Goal: Task Accomplishment & Management: Manage account settings

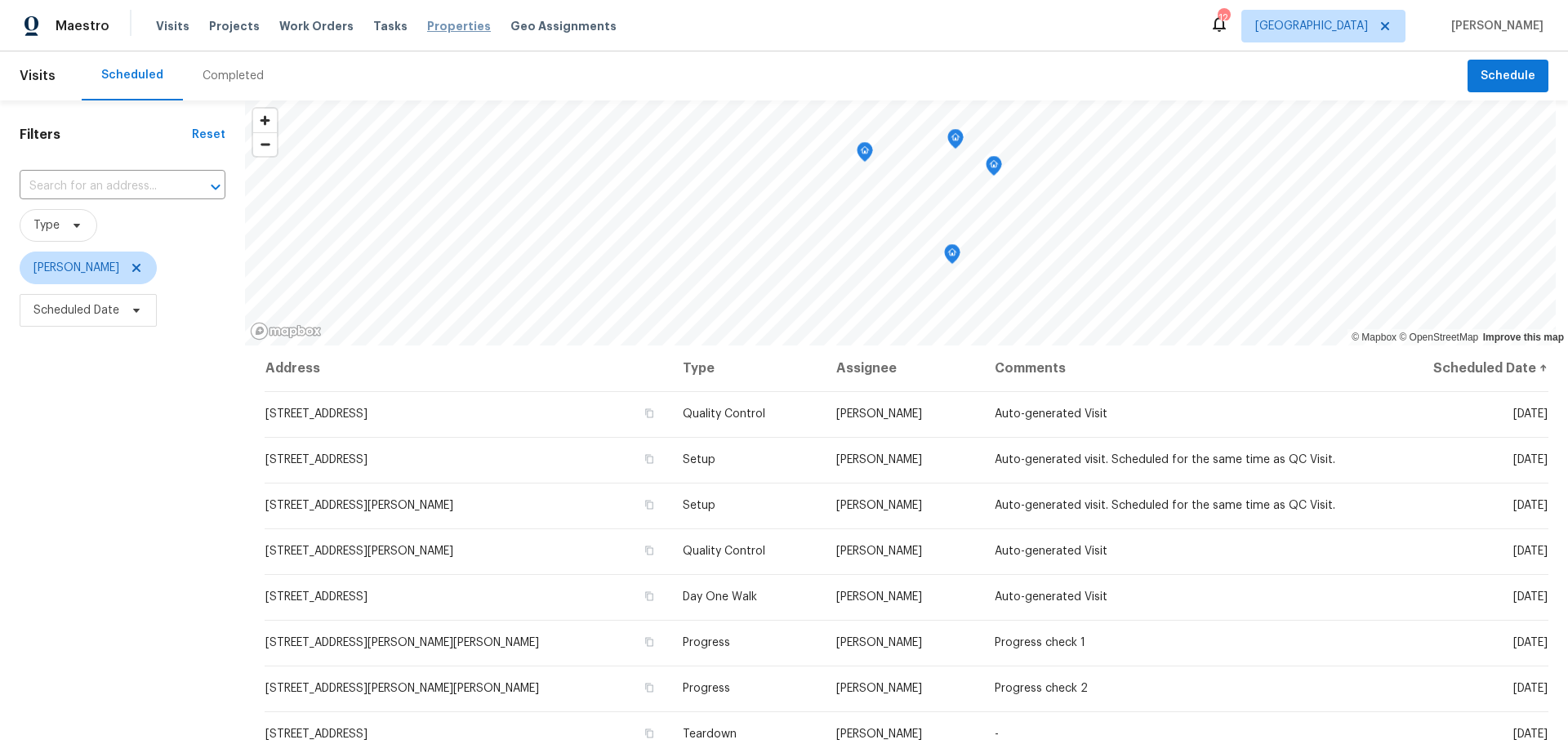
click at [435, 29] on span "Properties" at bounding box center [459, 26] width 64 height 16
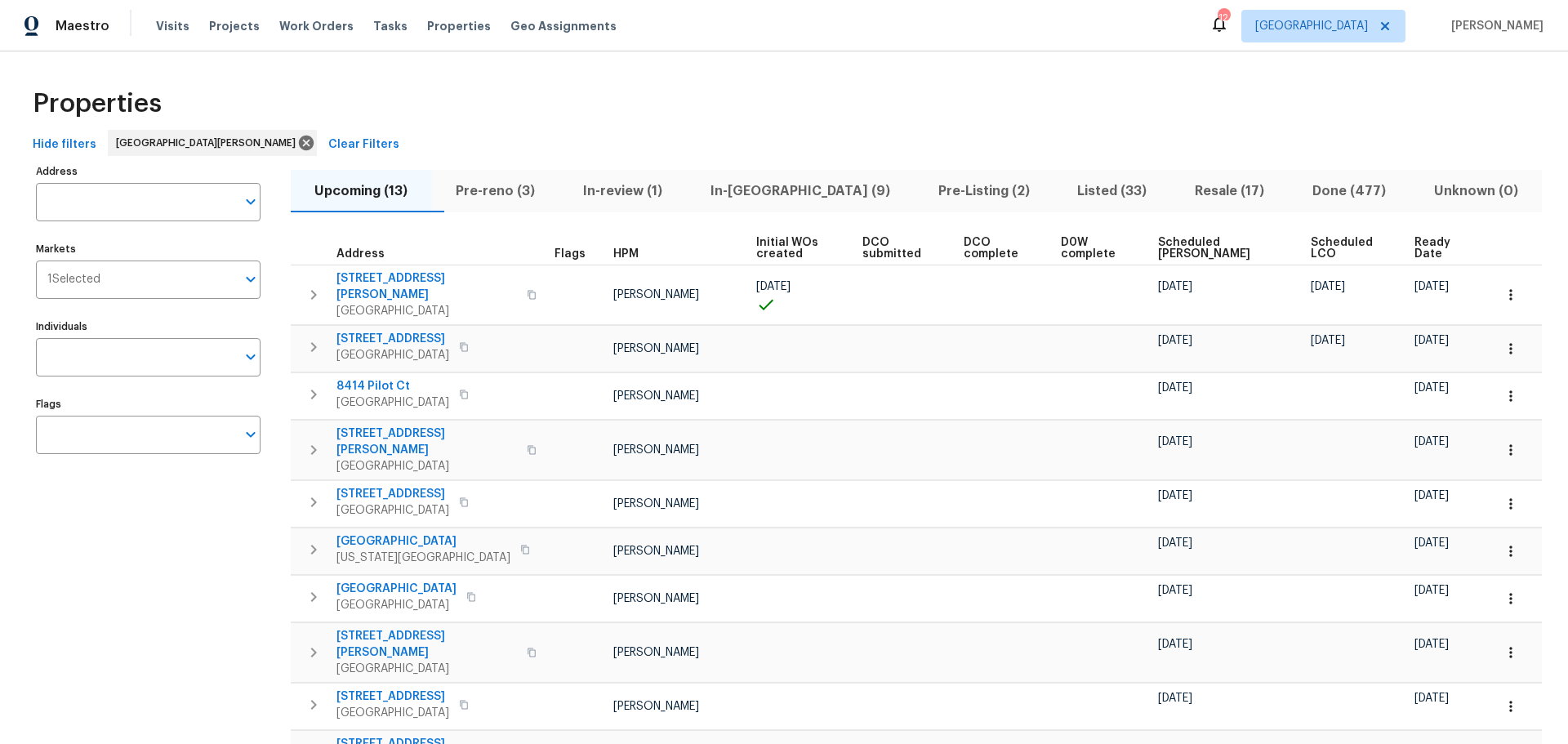
click at [805, 199] on span "In-[GEOGRAPHIC_DATA] (9)" at bounding box center [800, 191] width 208 height 23
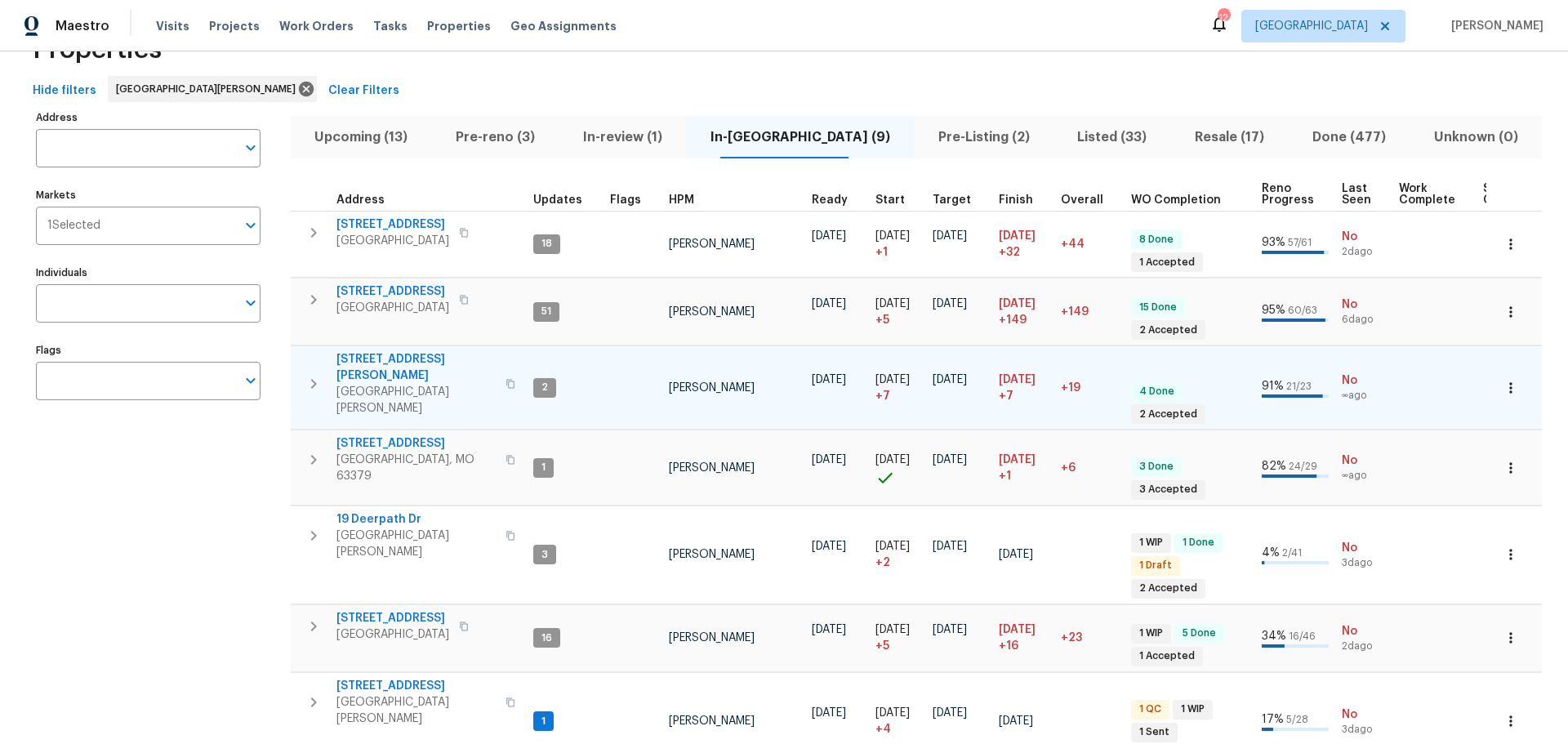
scroll to position [81, 0]
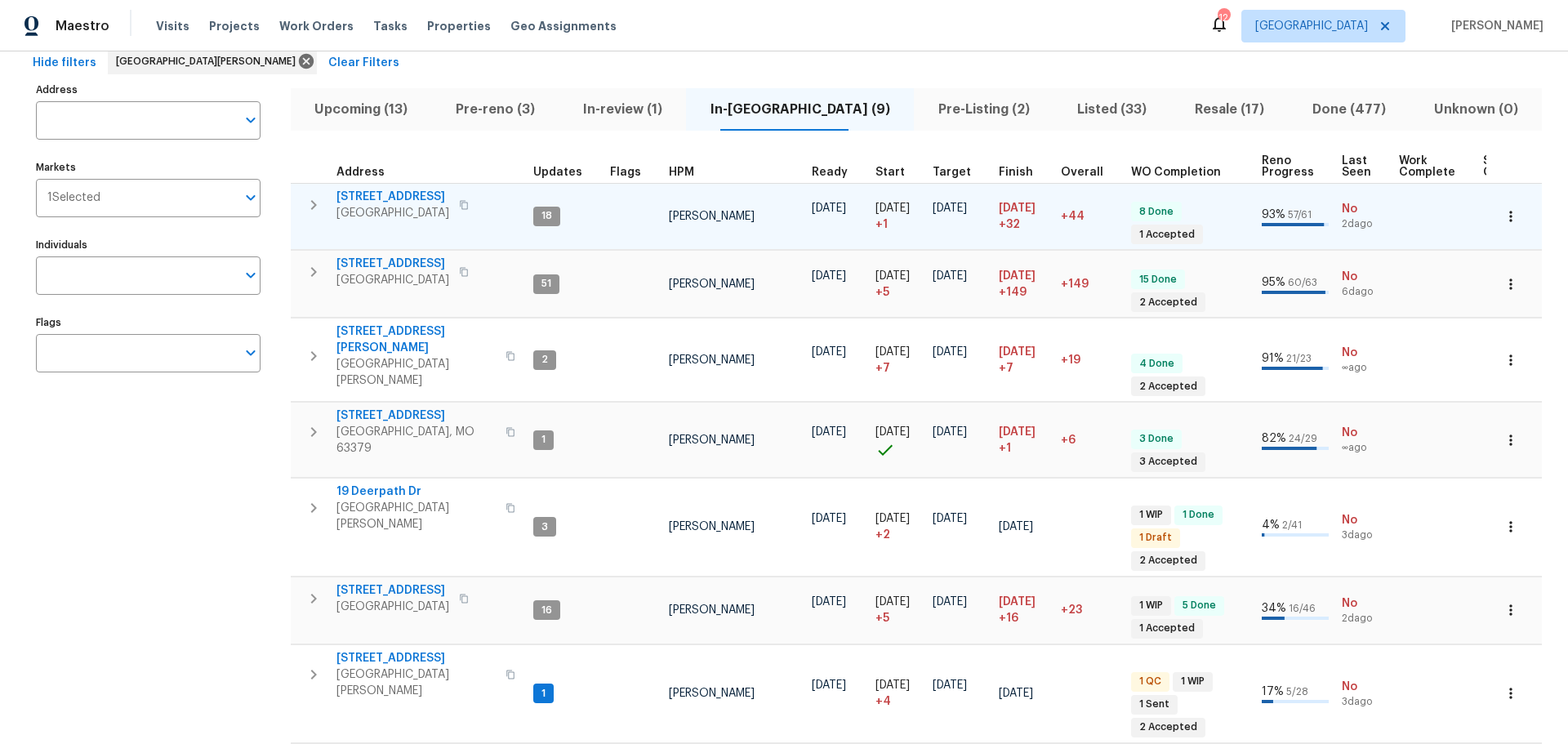
click at [425, 198] on span "2132 Ridgedale Dr" at bounding box center [393, 196] width 113 height 16
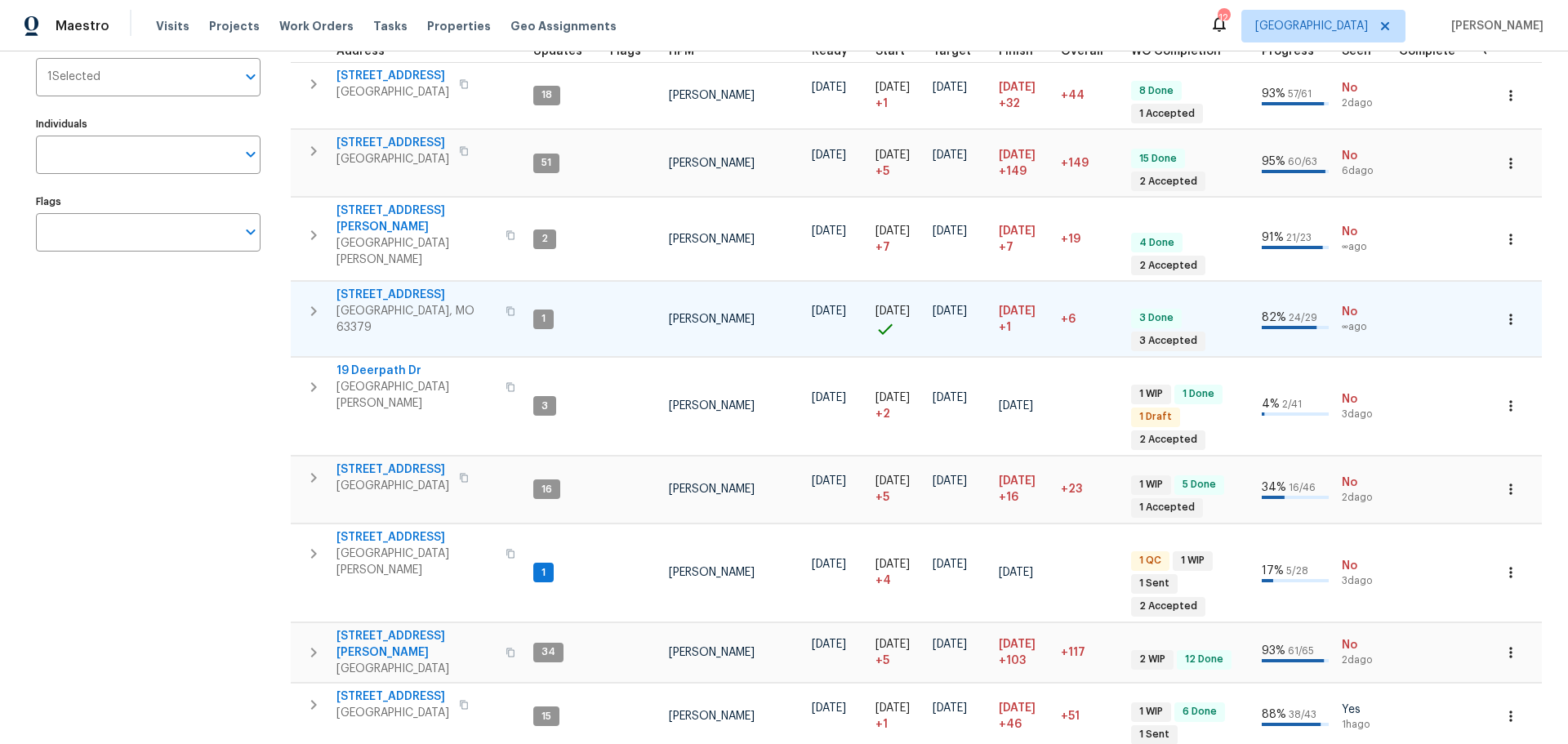
scroll to position [223, 0]
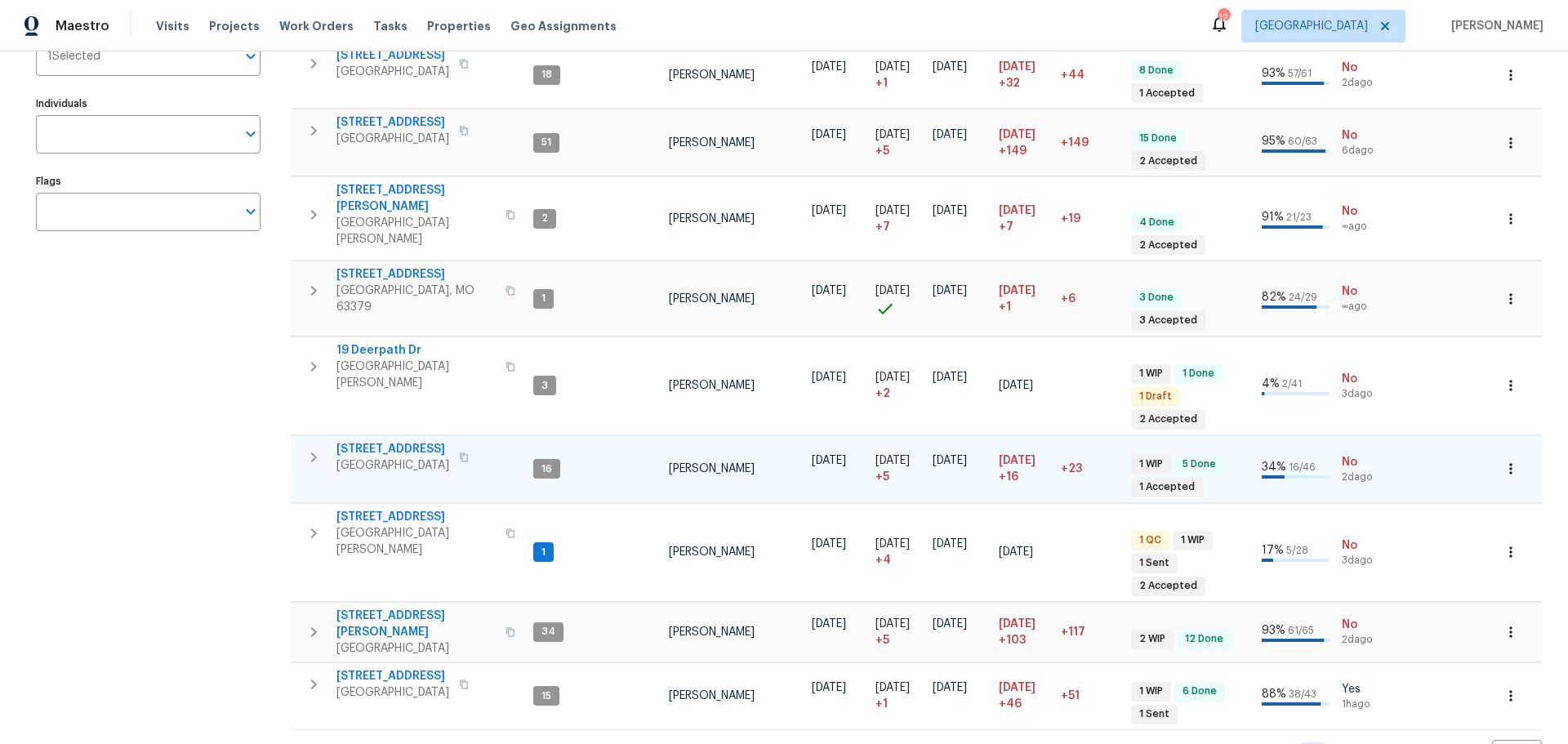
click at [415, 441] on span "[STREET_ADDRESS]" at bounding box center [393, 449] width 113 height 16
click at [412, 441] on span "[STREET_ADDRESS]" at bounding box center [393, 449] width 113 height 16
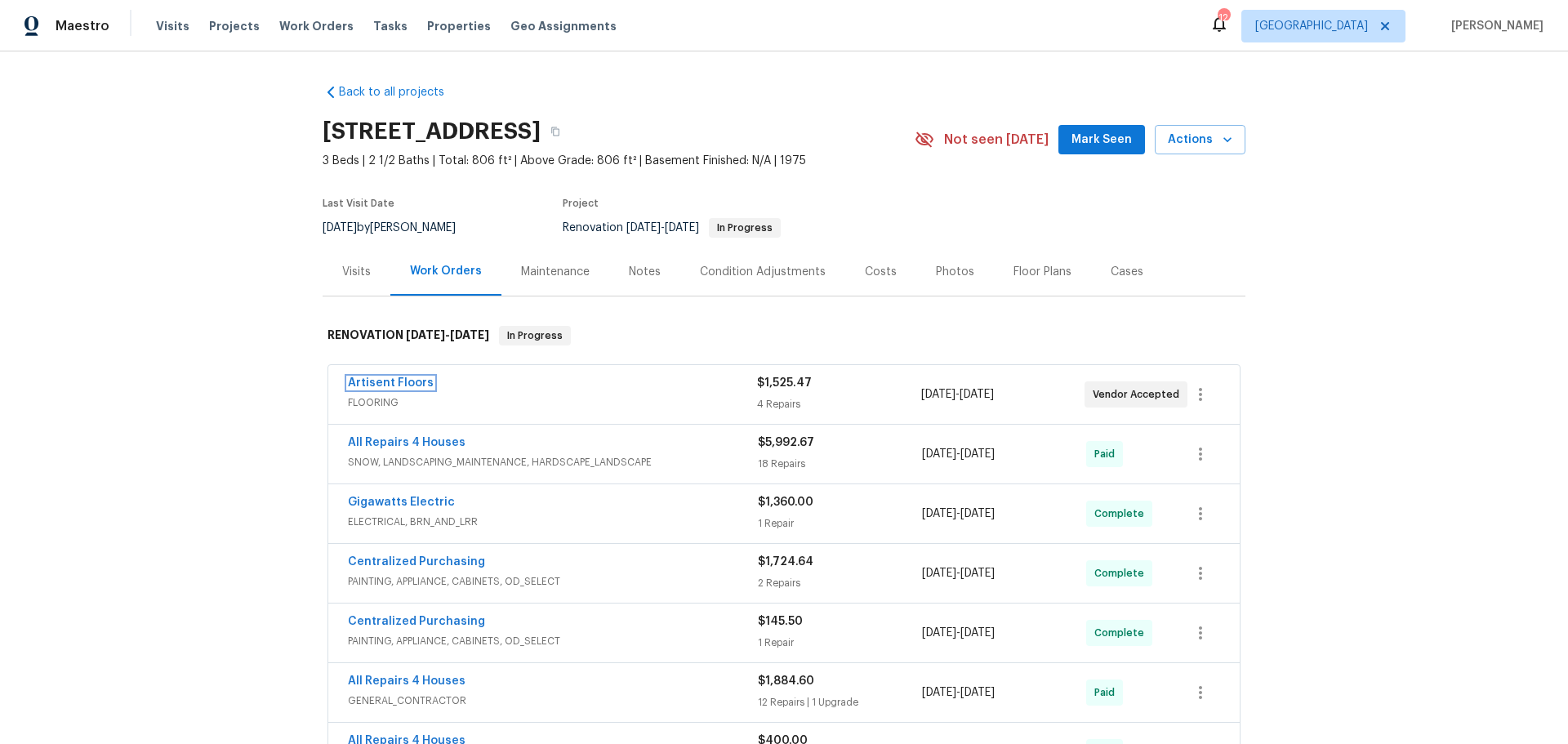
click at [402, 384] on link "Artisent Floors" at bounding box center [391, 383] width 86 height 11
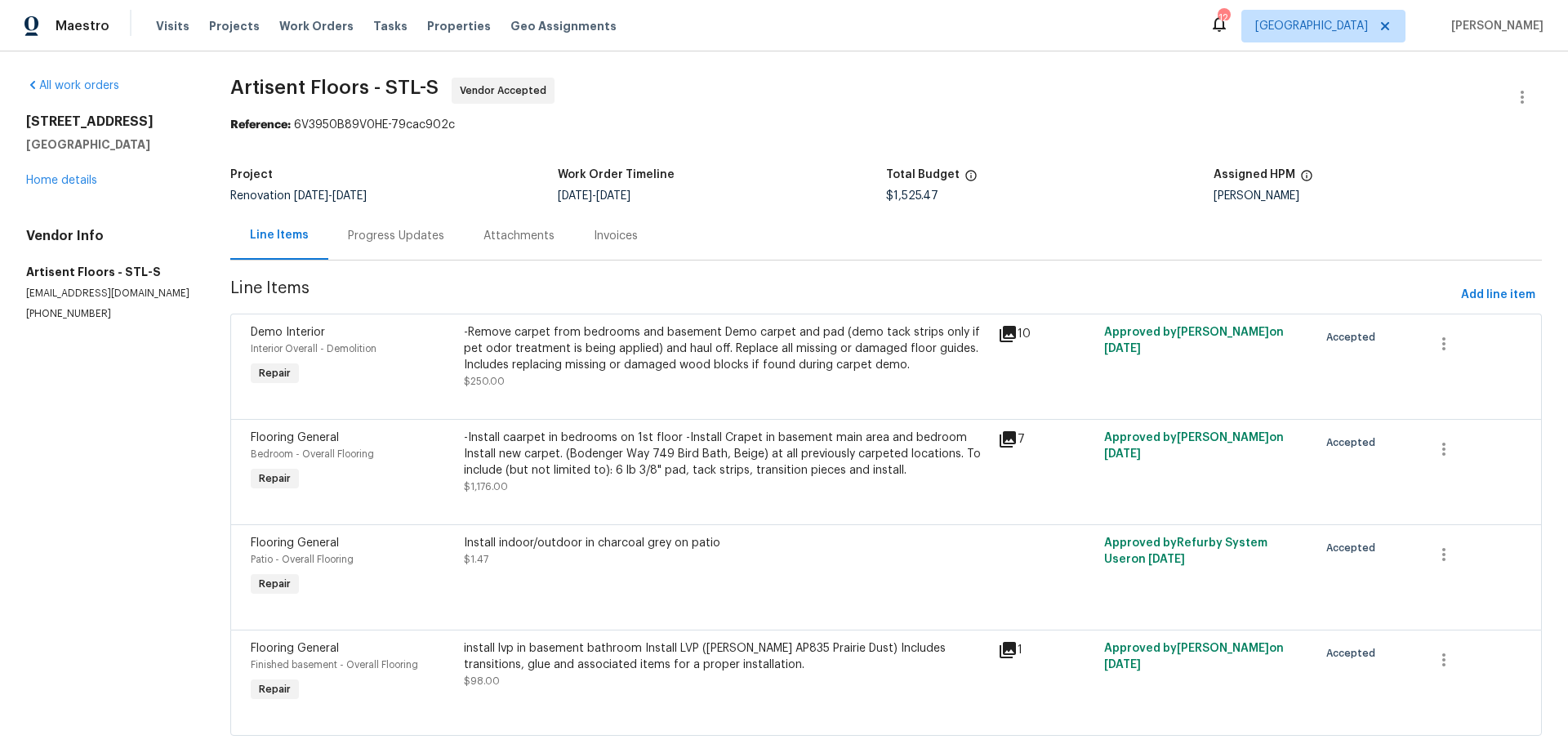
click at [424, 229] on div "Progress Updates" at bounding box center [396, 236] width 97 height 16
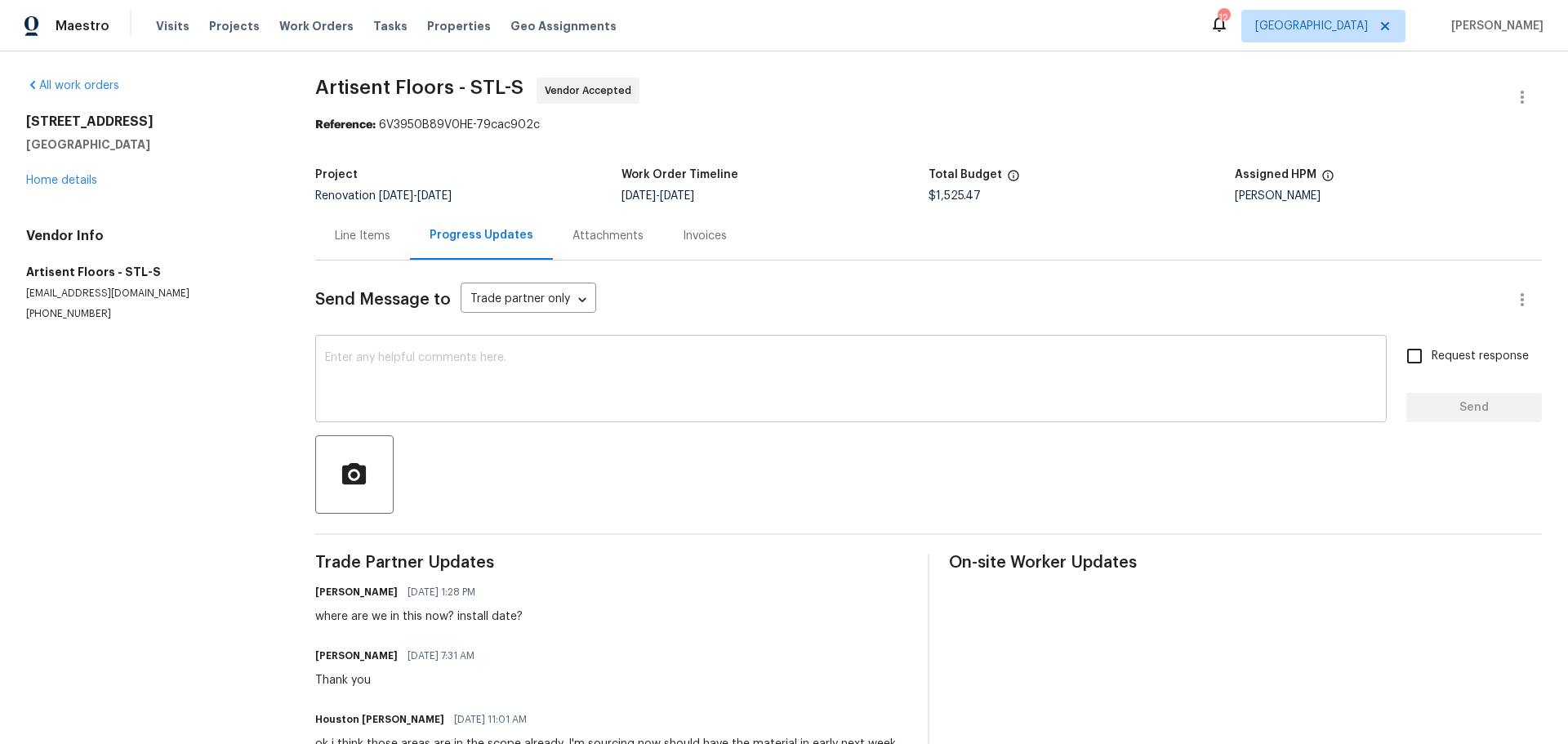
click at [520, 369] on textarea at bounding box center [850, 380] width 1052 height 57
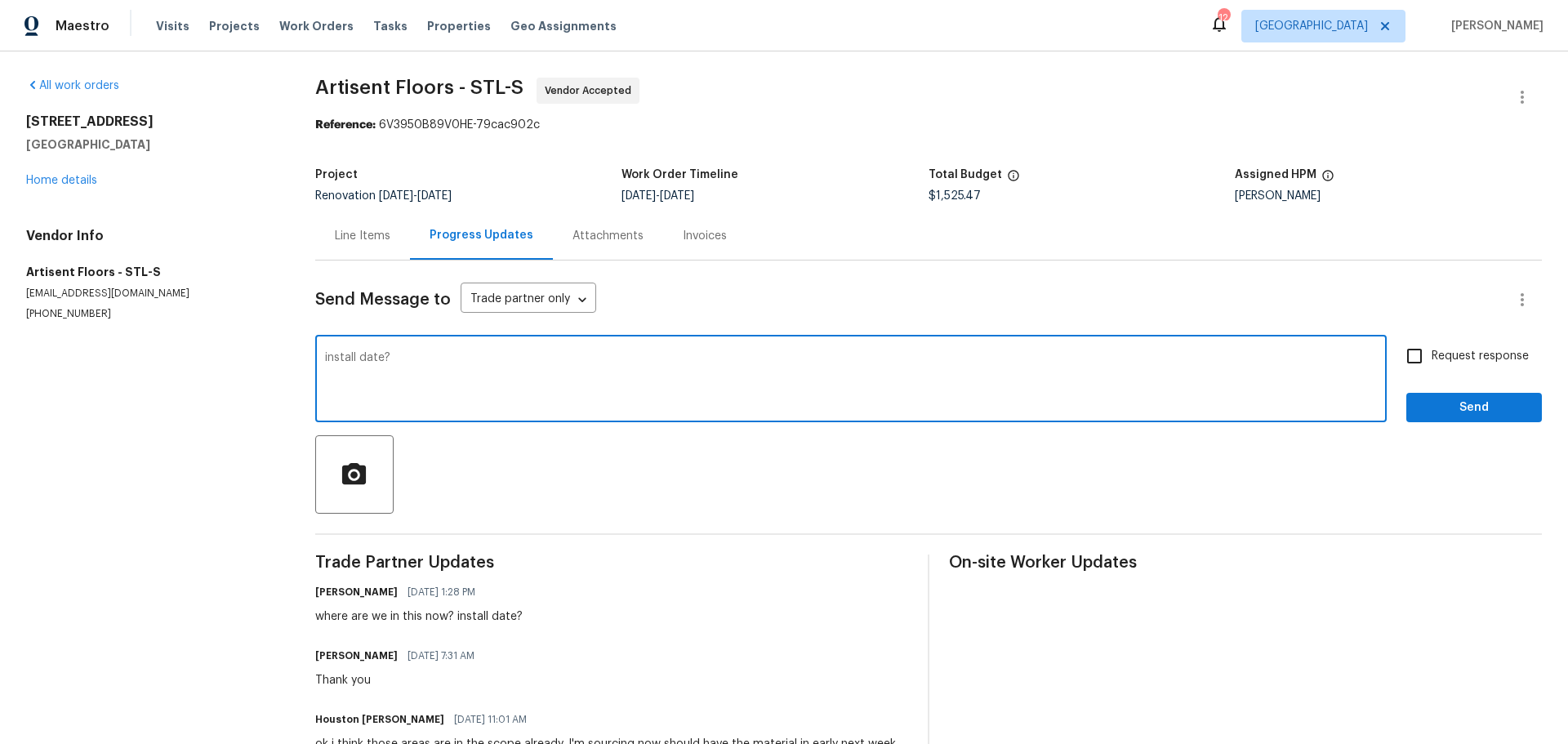
type textarea "install date?"
click at [1452, 402] on span "Send" at bounding box center [1474, 407] width 110 height 20
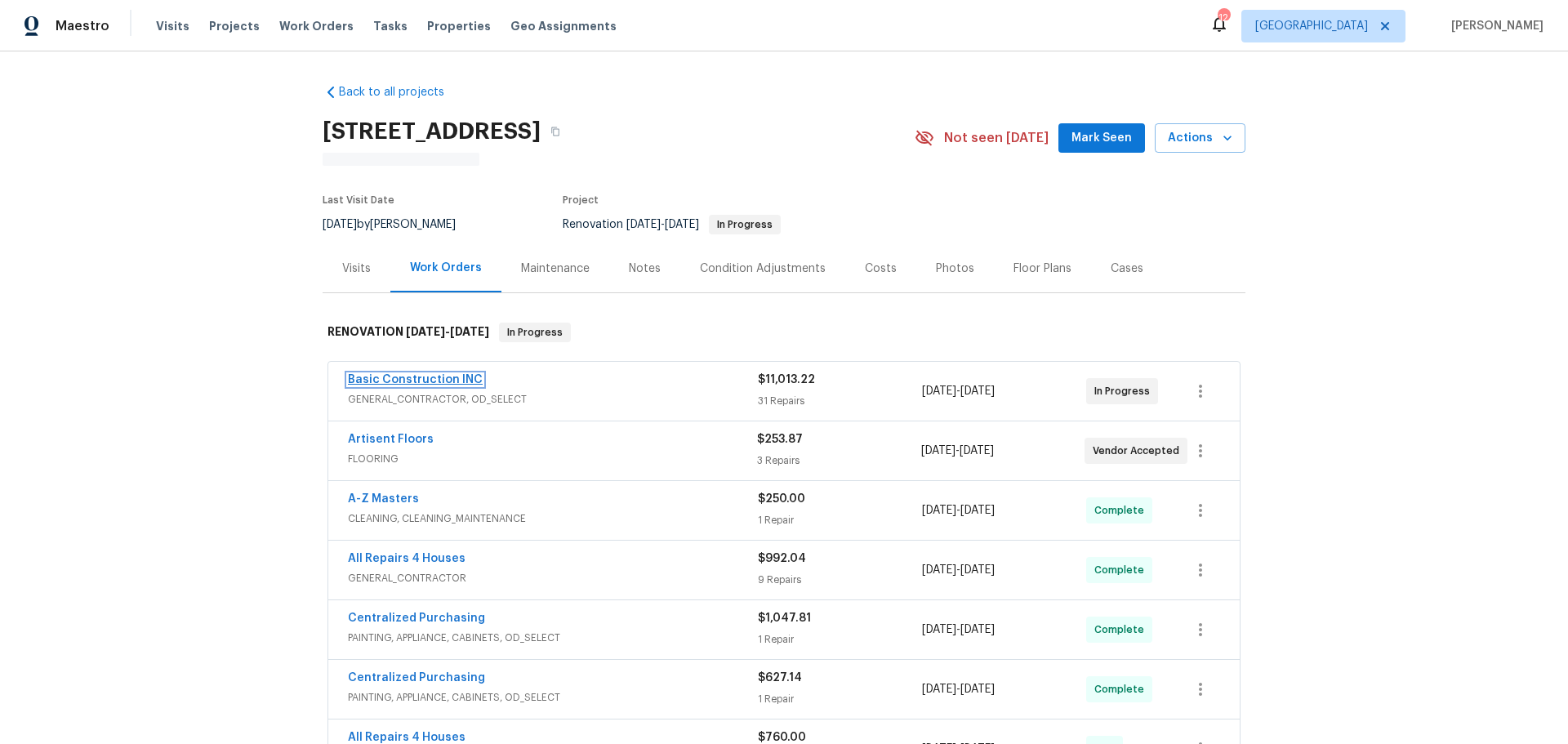
click at [466, 379] on link "Basic Construction INC" at bounding box center [415, 380] width 135 height 11
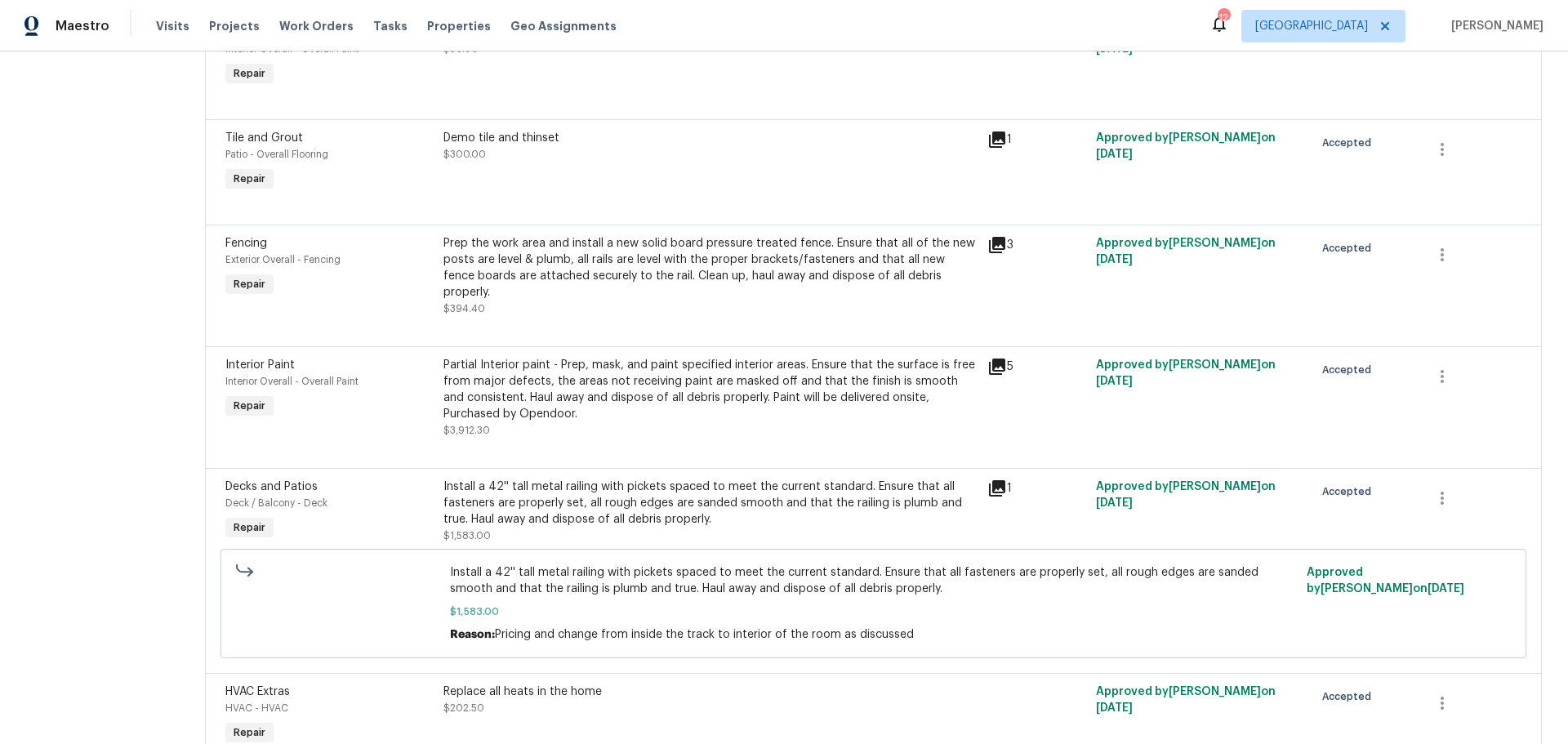
scroll to position [487, 0]
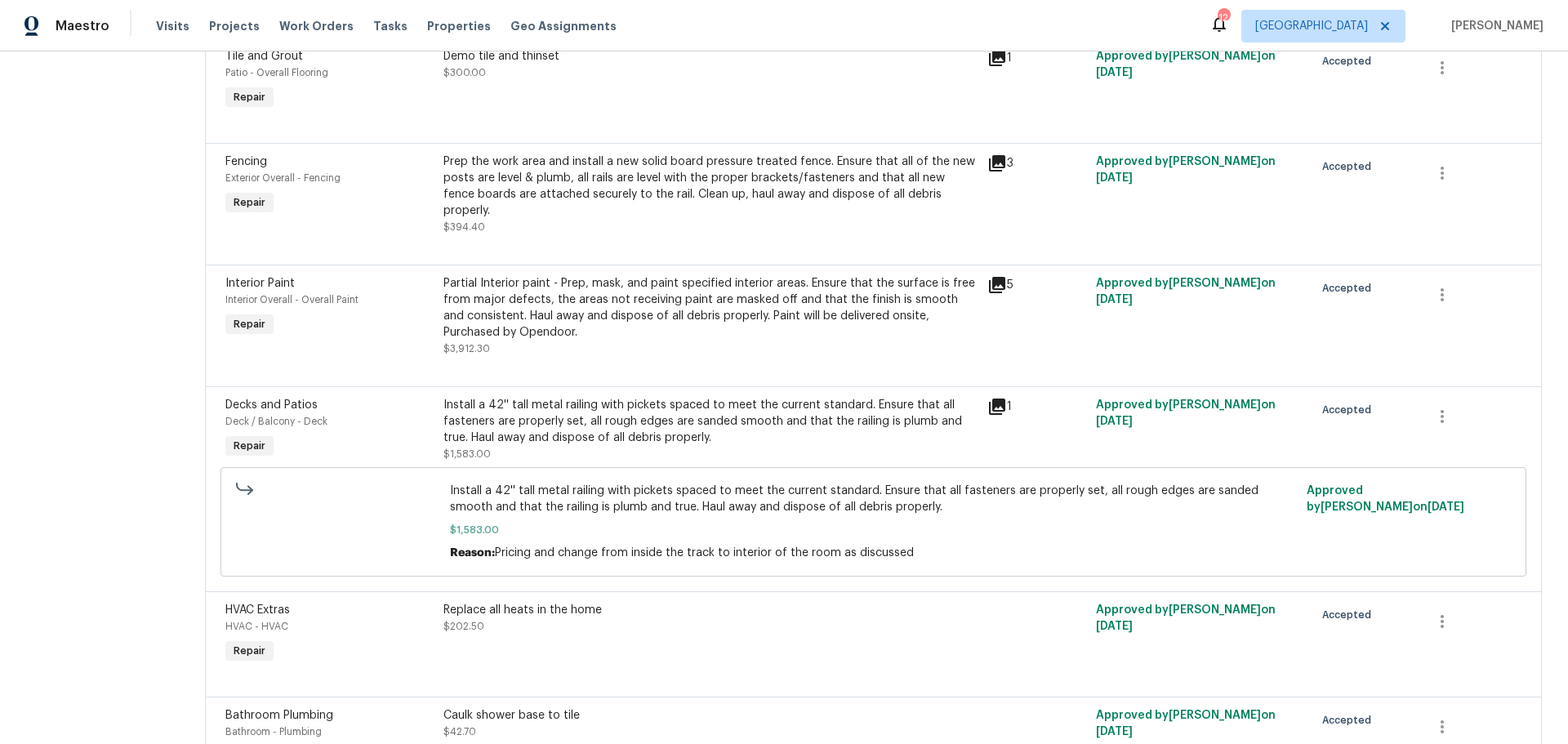
click at [581, 203] on div "Prep the work area and install a new solid board pressure treated fence. Ensure…" at bounding box center [710, 194] width 534 height 81
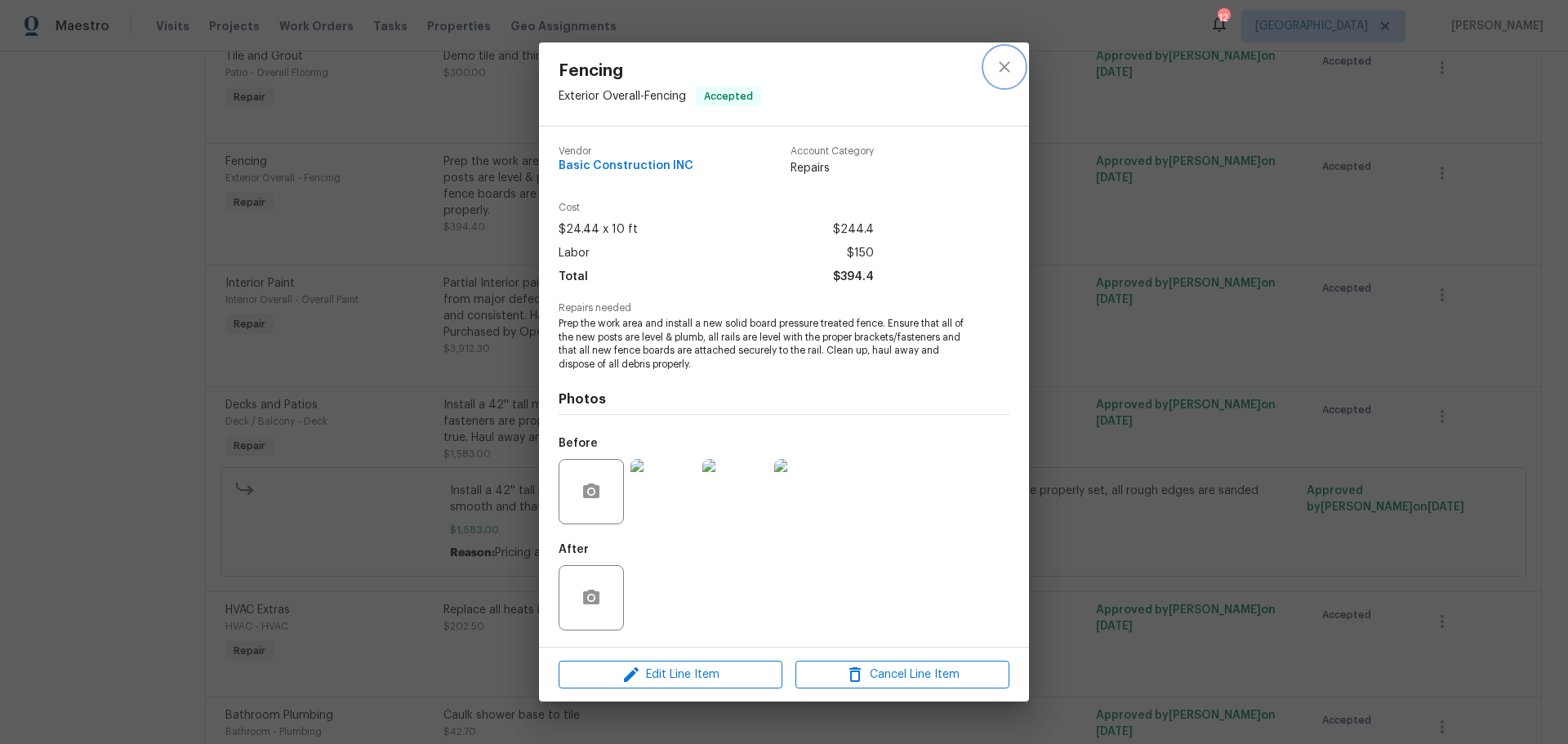
click at [1016, 56] on button "close" at bounding box center [1004, 67] width 39 height 39
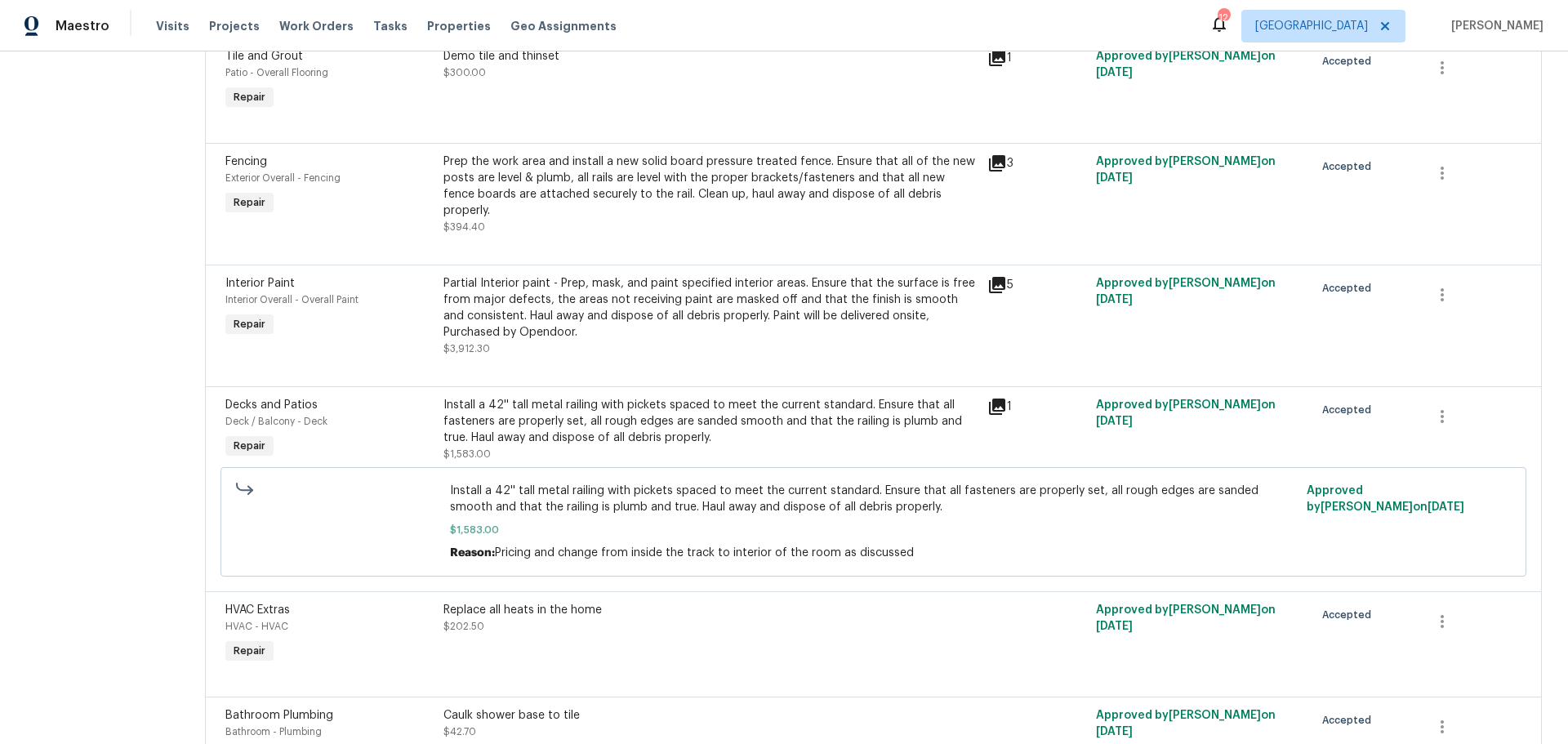
click at [584, 211] on div "Prep the work area and install a new solid board pressure treated fence. Ensure…" at bounding box center [710, 194] width 534 height 81
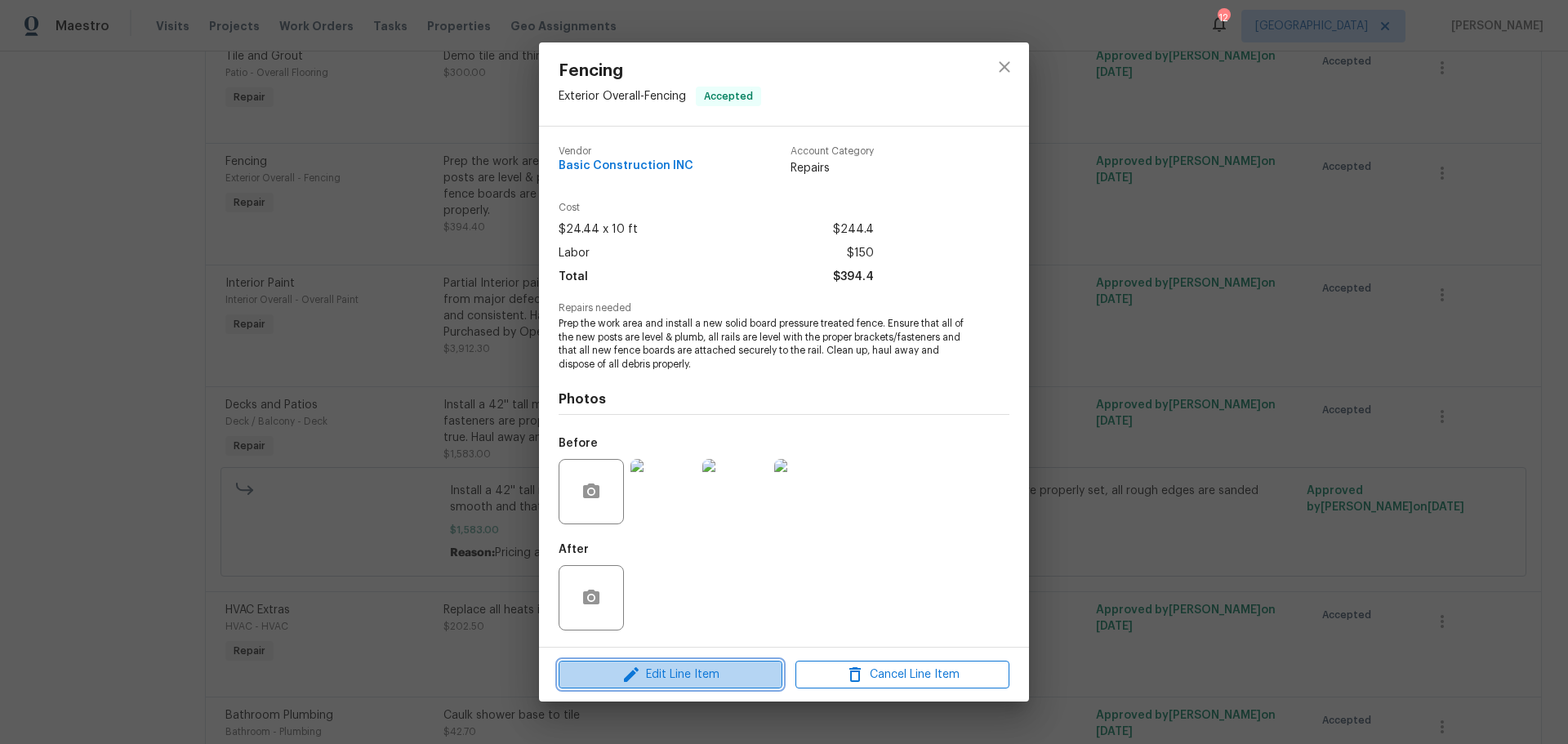
click at [677, 684] on span "Edit Line Item" at bounding box center [671, 674] width 214 height 20
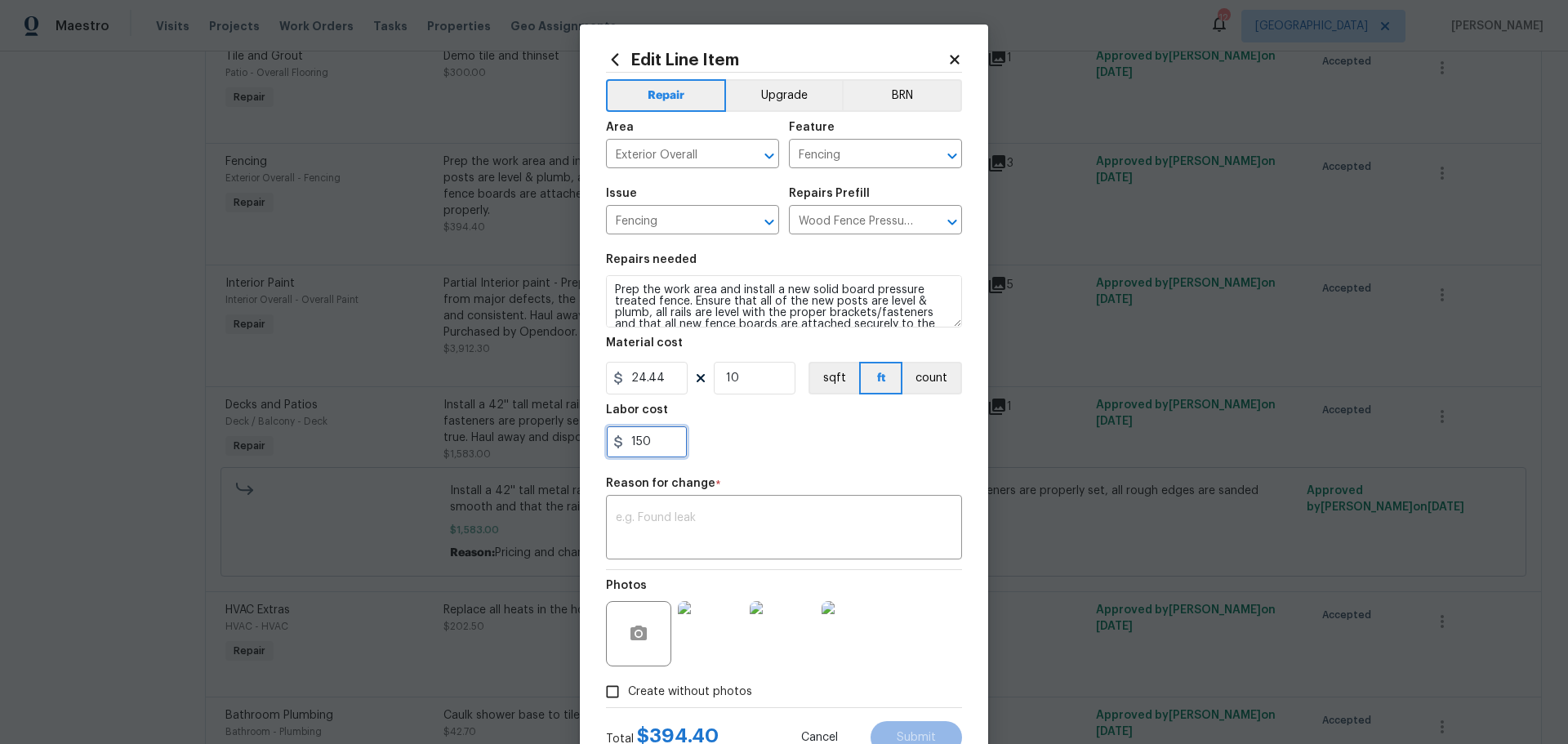
drag, startPoint x: 651, startPoint y: 446, endPoint x: 617, endPoint y: 451, distance: 34.4
click at [617, 451] on input "150" at bounding box center [646, 441] width 81 height 32
type input "0"
drag, startPoint x: 722, startPoint y: 452, endPoint x: 723, endPoint y: 437, distance: 15.0
click at [723, 442] on div "0" at bounding box center [784, 441] width 356 height 32
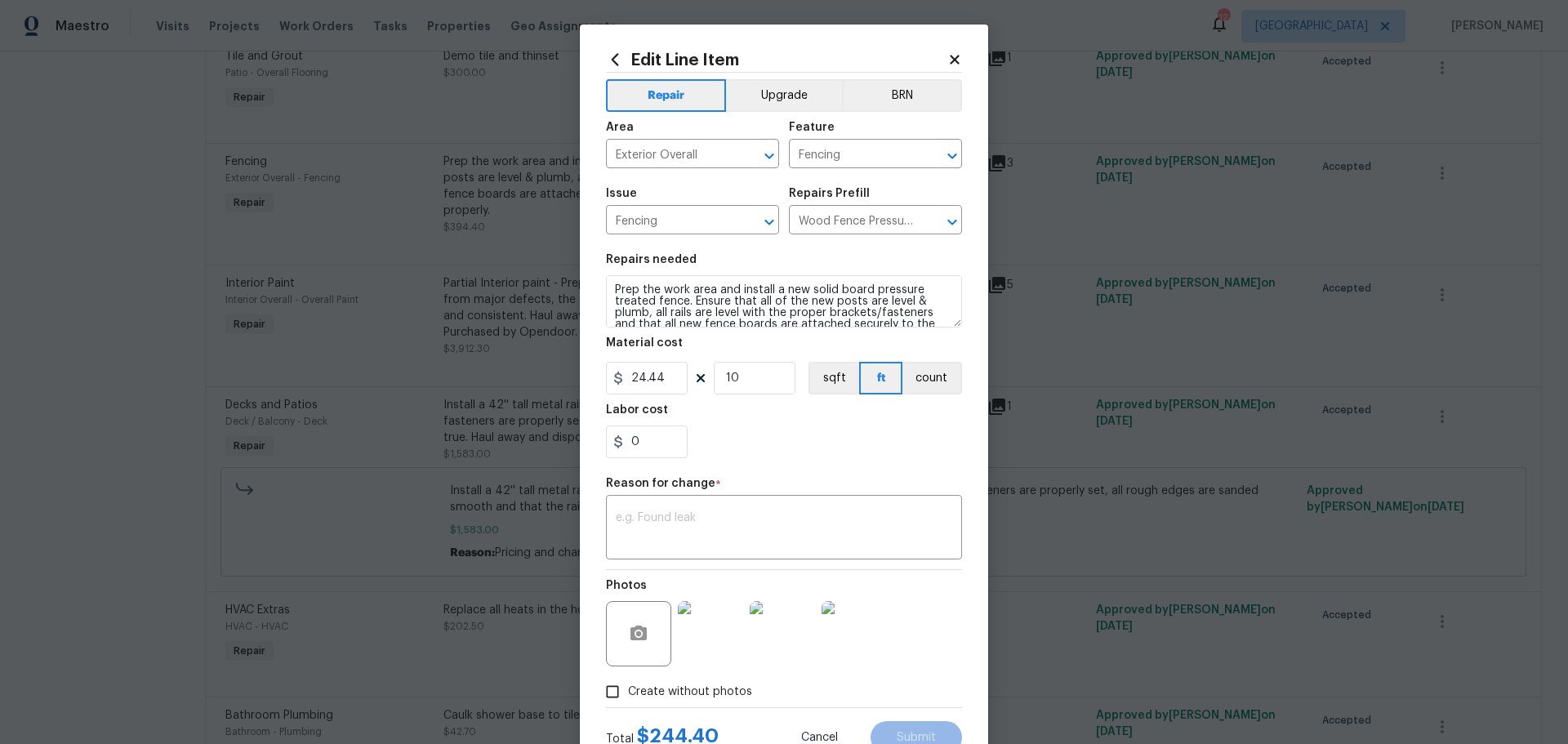
click at [629, 425] on div "Labor cost" at bounding box center [784, 415] width 356 height 21
click at [642, 446] on input "0" at bounding box center [646, 441] width 81 height 32
type input "505.6"
click at [812, 527] on textarea at bounding box center [784, 529] width 336 height 34
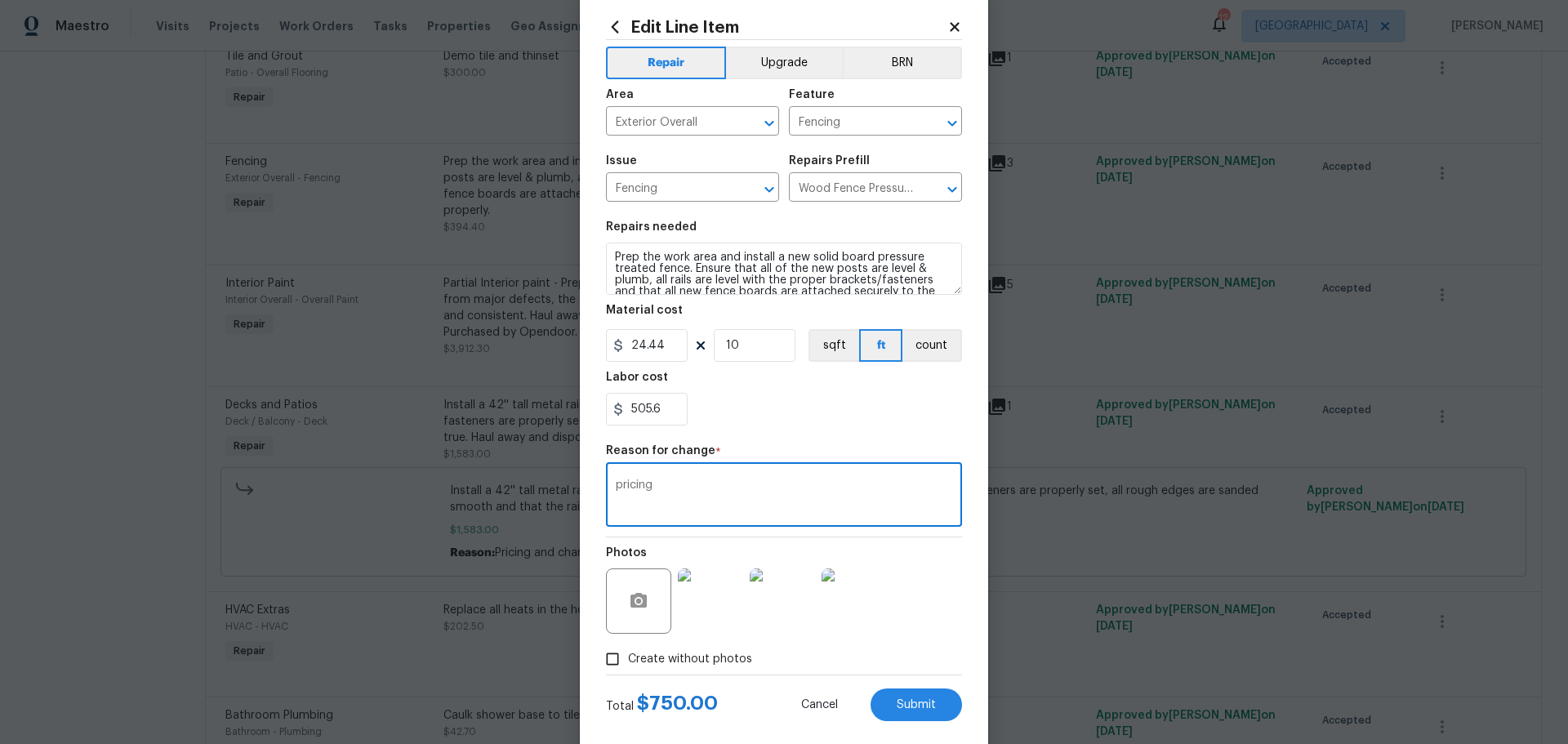
scroll to position [60, 0]
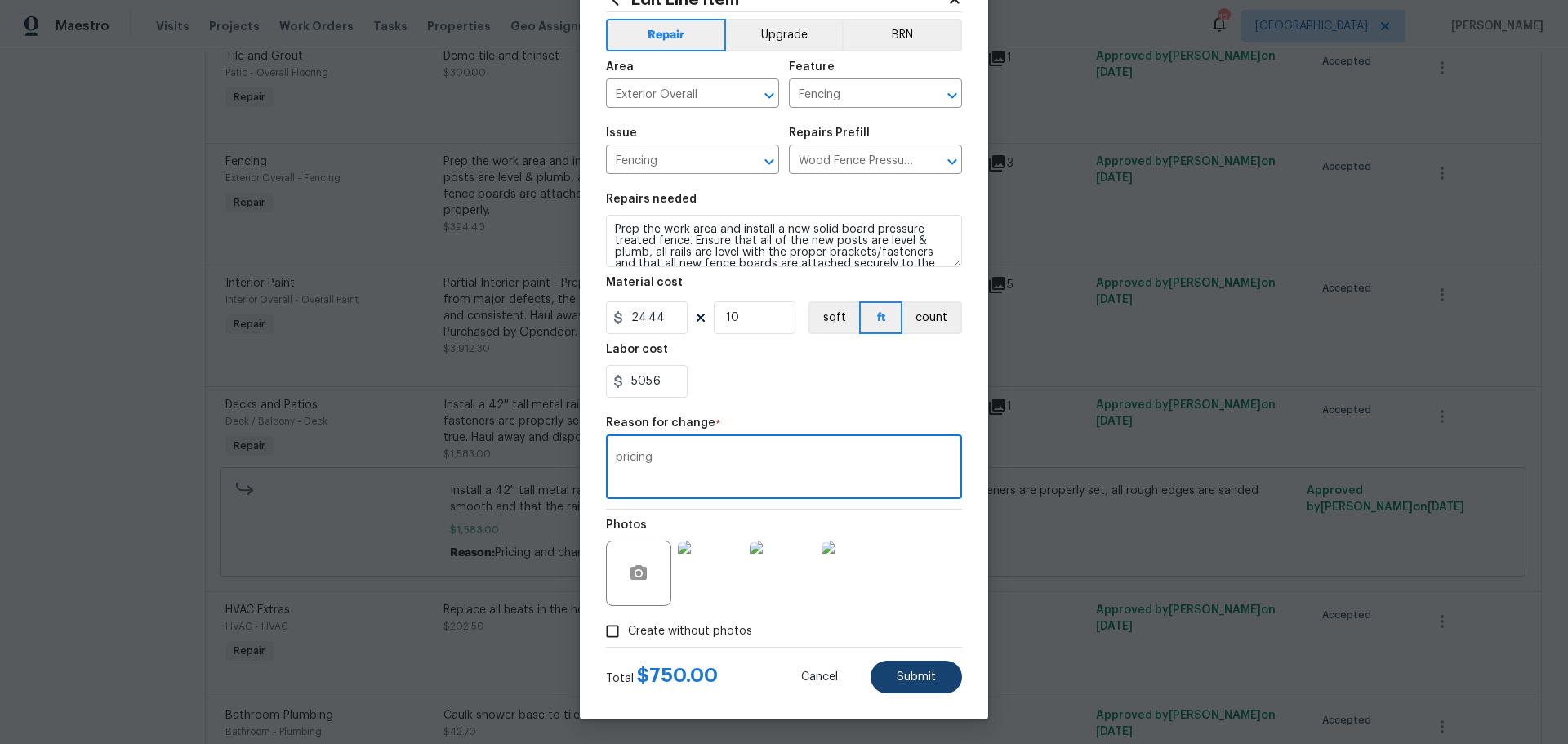
type textarea "pricing"
click at [889, 673] on button "Submit" at bounding box center [916, 677] width 92 height 32
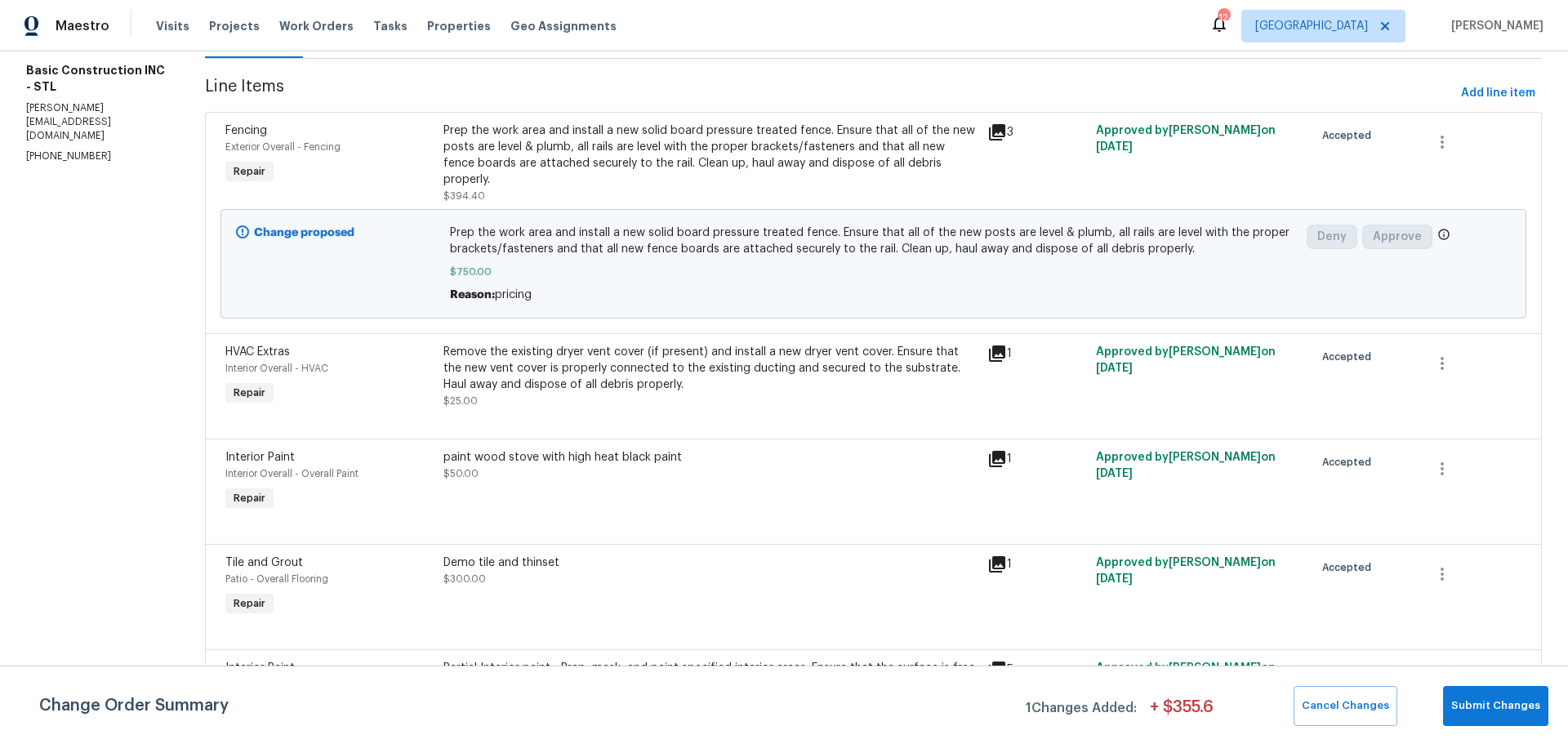
scroll to position [163, 0]
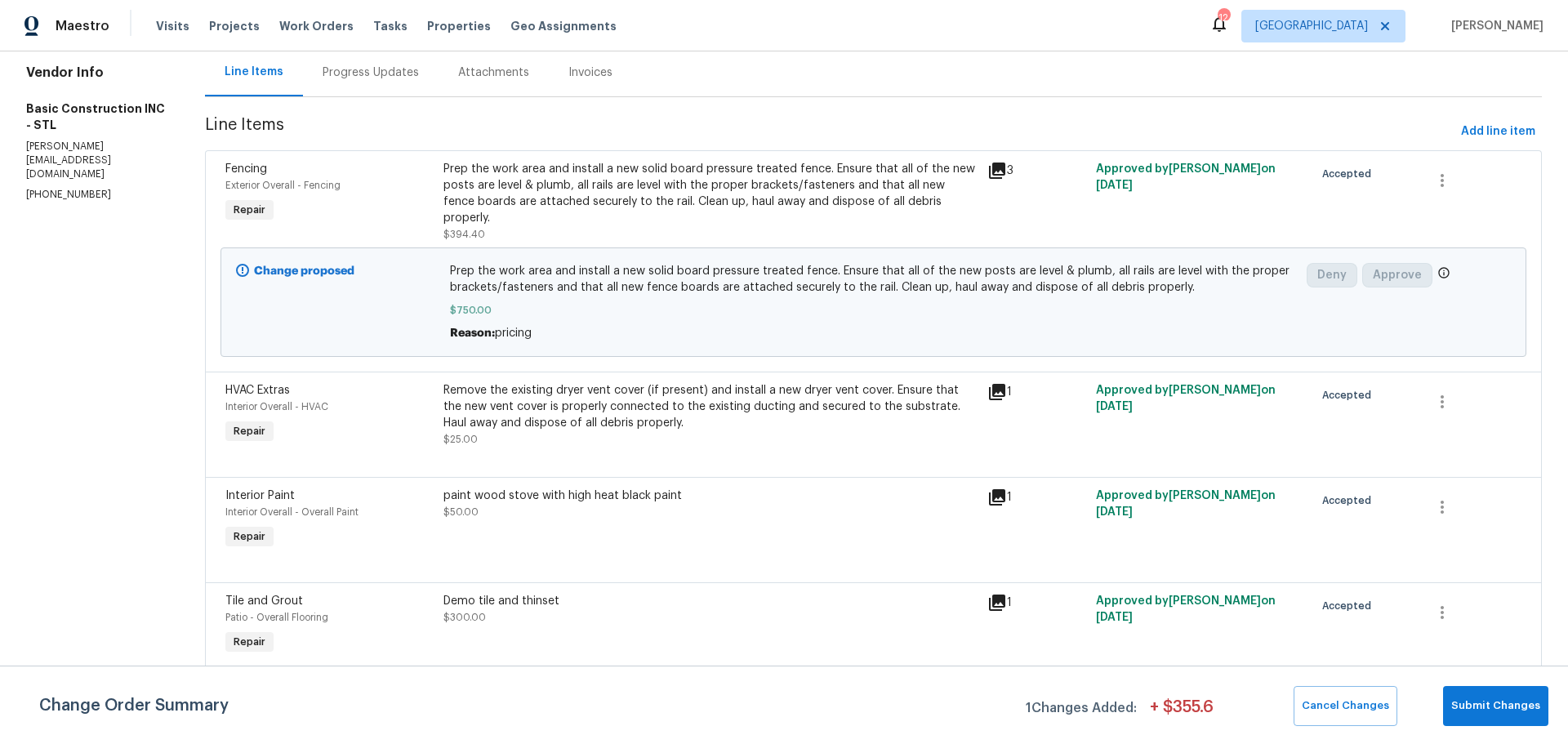
click at [988, 166] on icon at bounding box center [998, 170] width 20 height 20
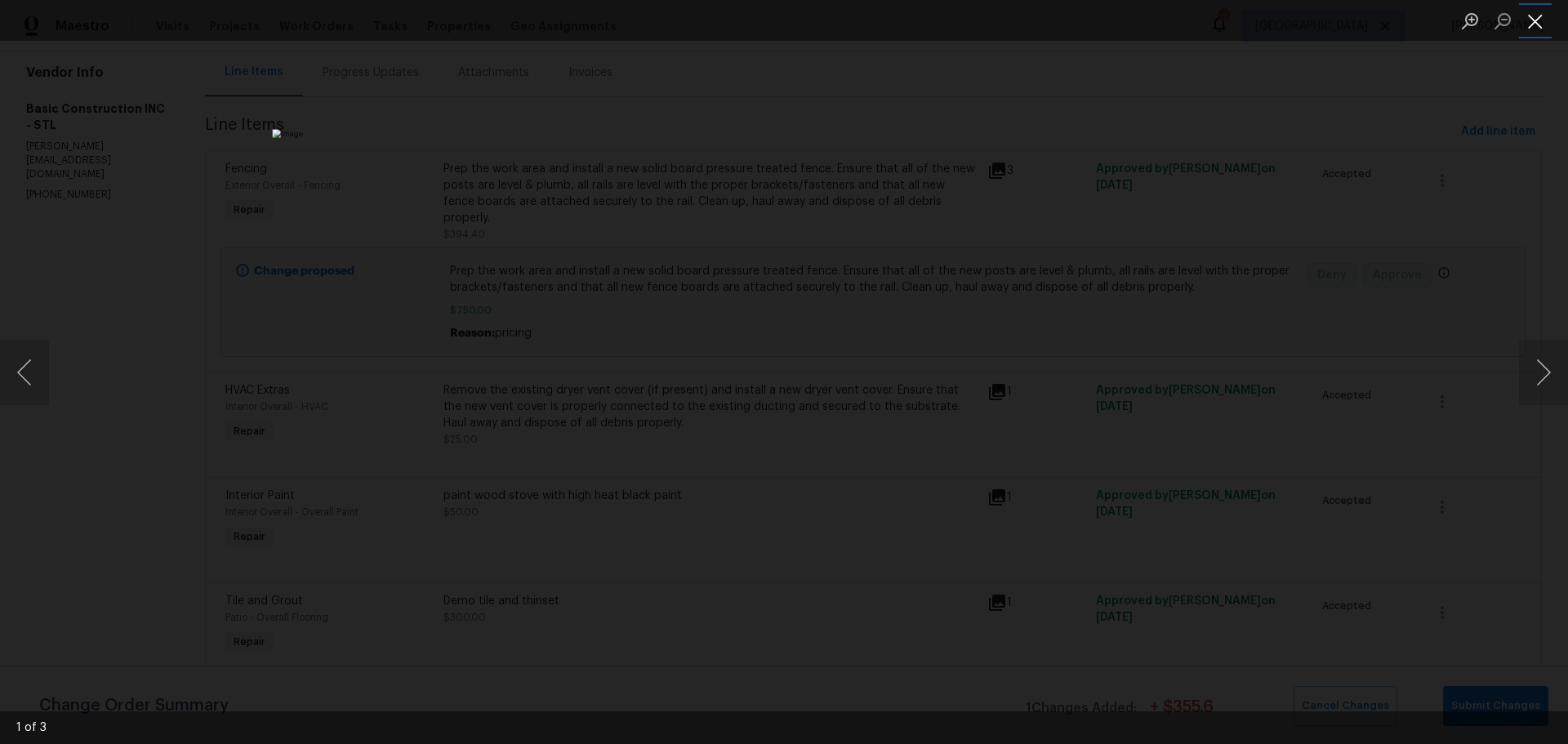
click at [1537, 31] on button "Close lightbox" at bounding box center [1536, 21] width 32 height 29
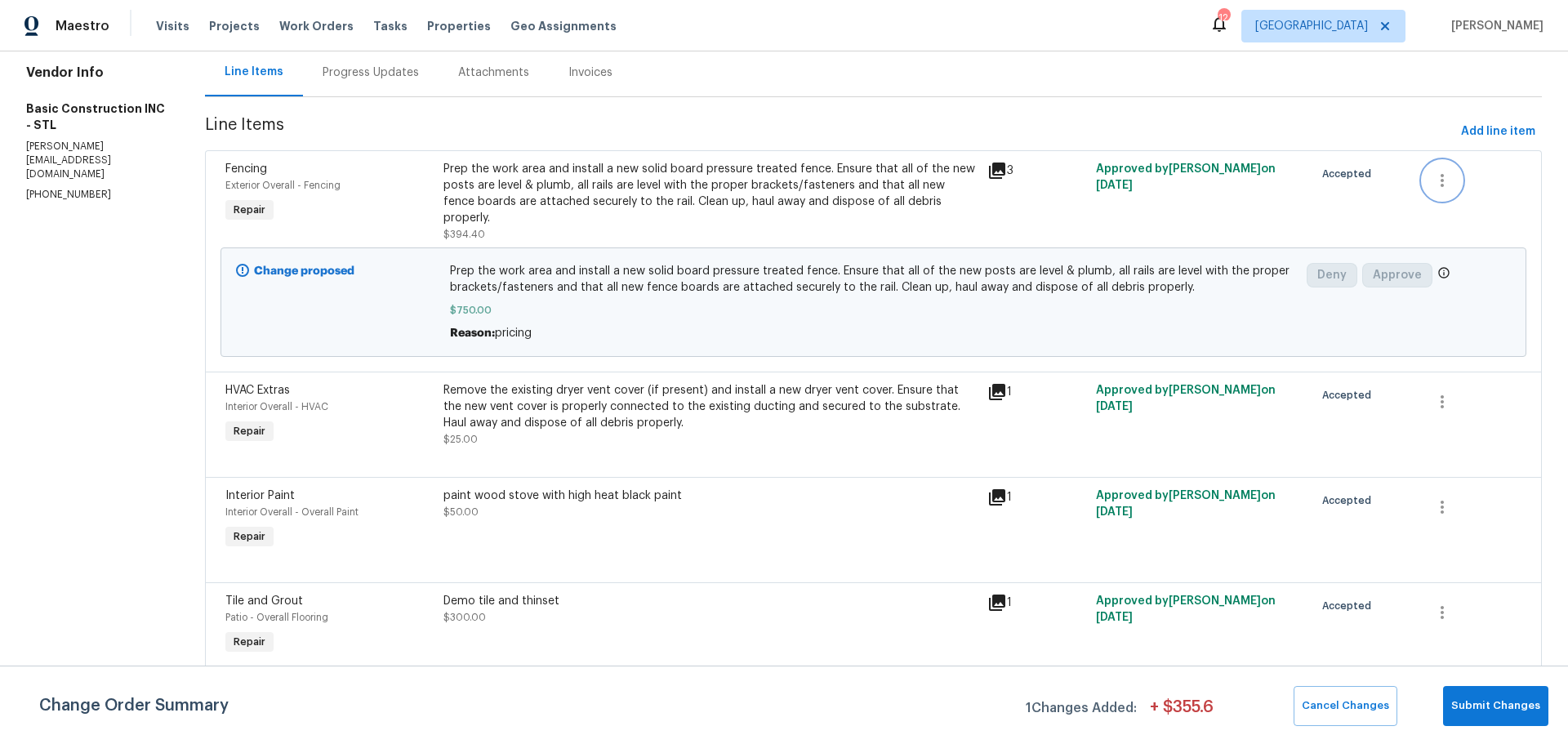
click at [1433, 179] on icon "button" at bounding box center [1443, 181] width 20 height 20
click at [1439, 183] on li "Cancel" at bounding box center [1443, 180] width 63 height 27
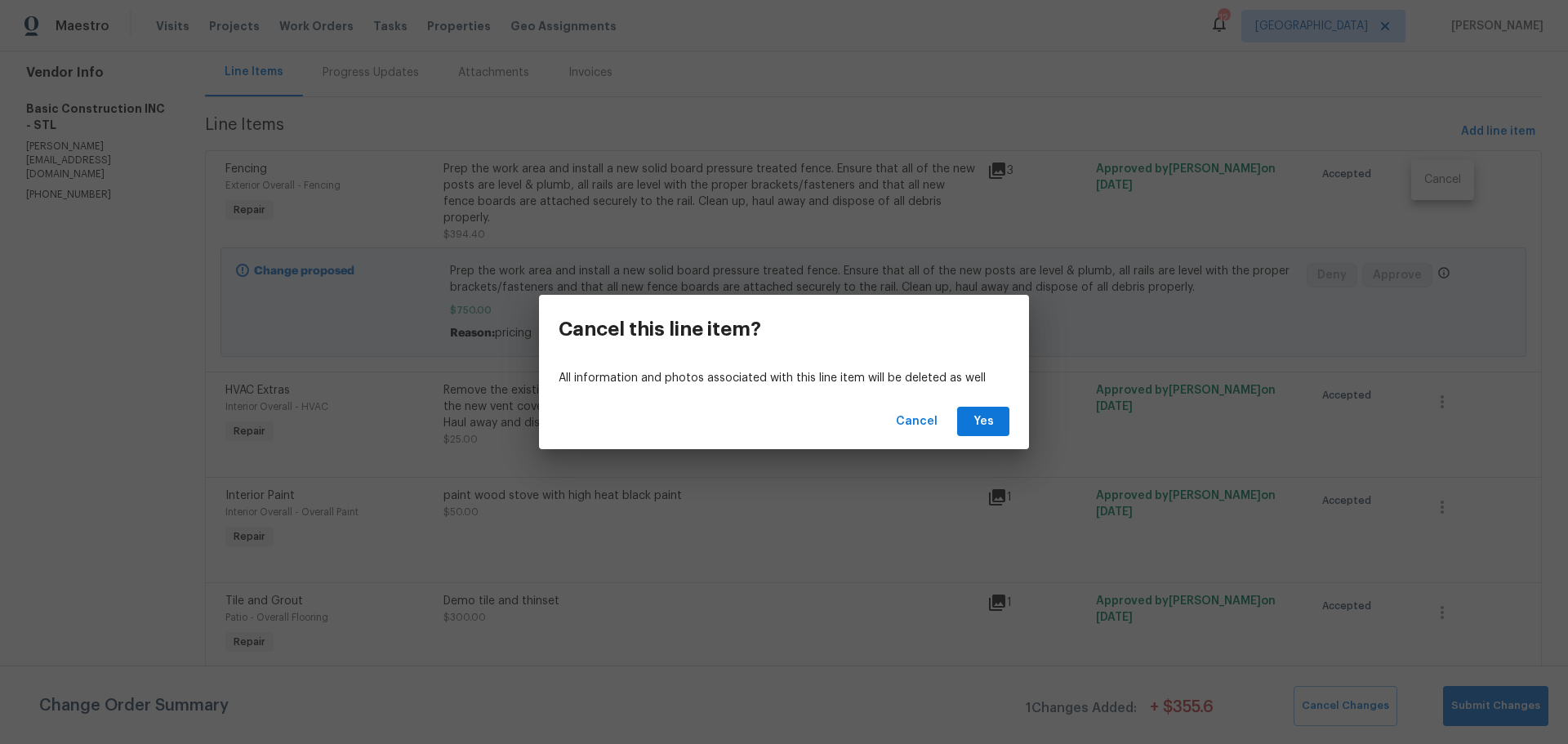
click at [971, 443] on div "Cancel Yes" at bounding box center [784, 421] width 490 height 56
click at [987, 427] on span "Yes" at bounding box center [983, 421] width 26 height 20
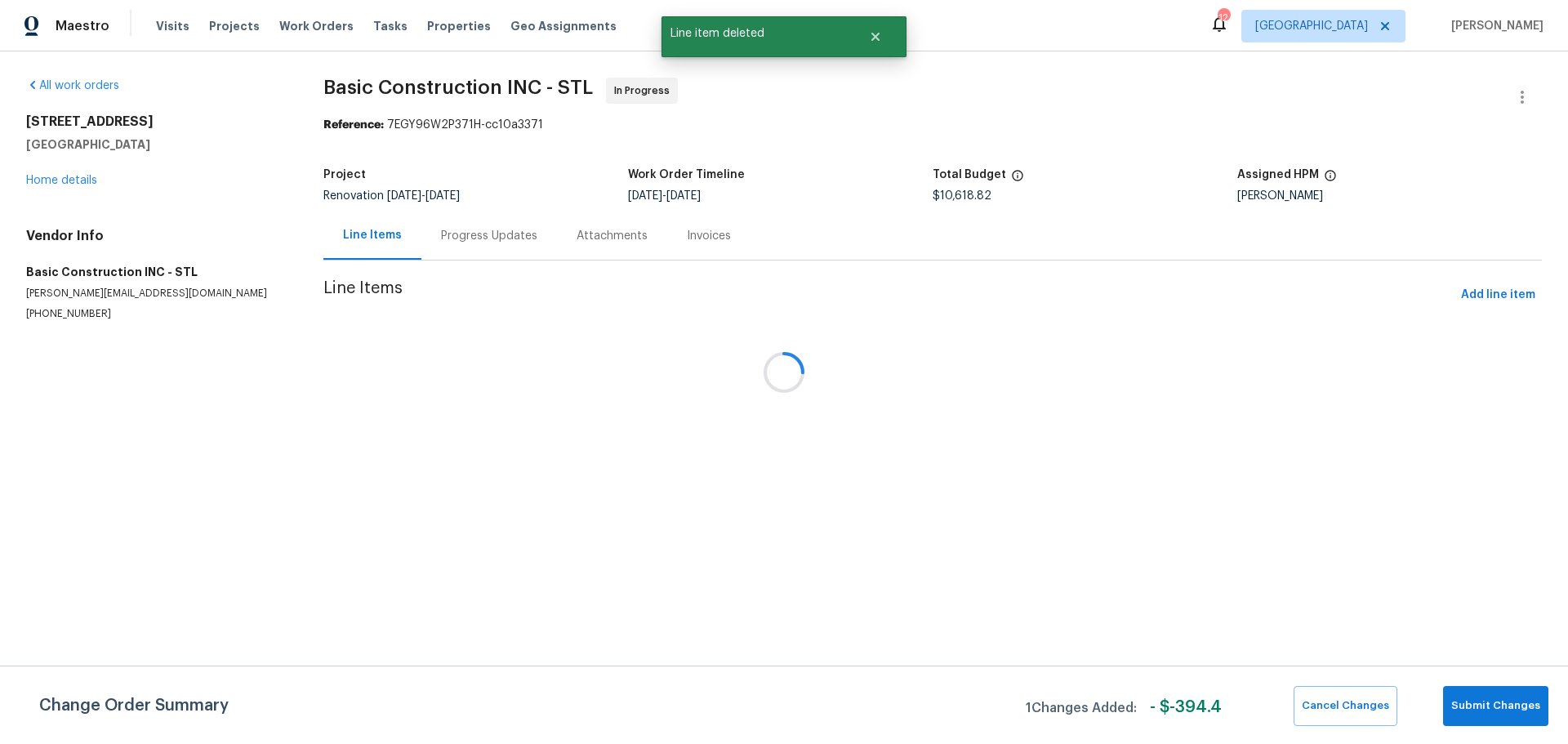
scroll to position [0, 0]
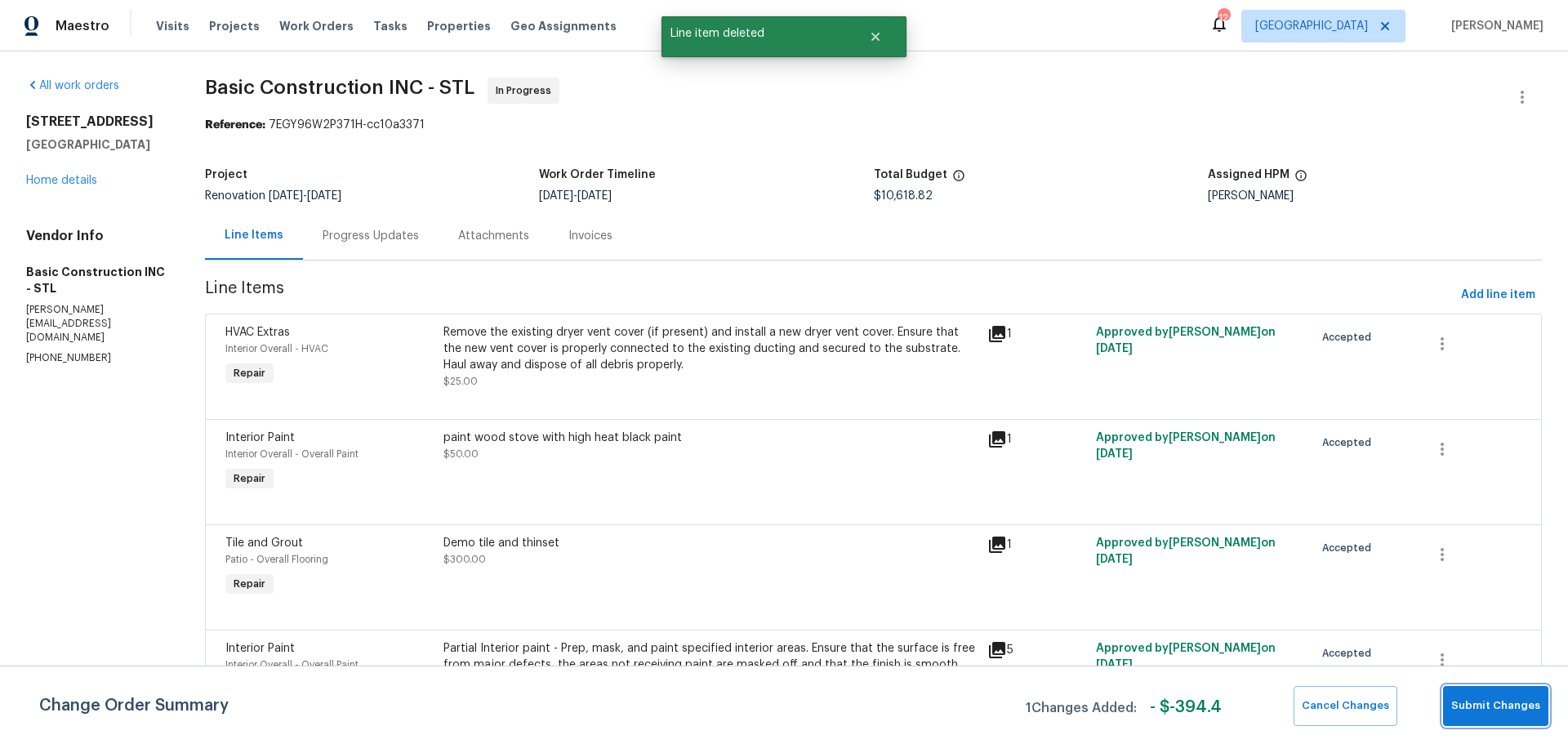
click at [1459, 712] on span "Submit Changes" at bounding box center [1495, 706] width 89 height 19
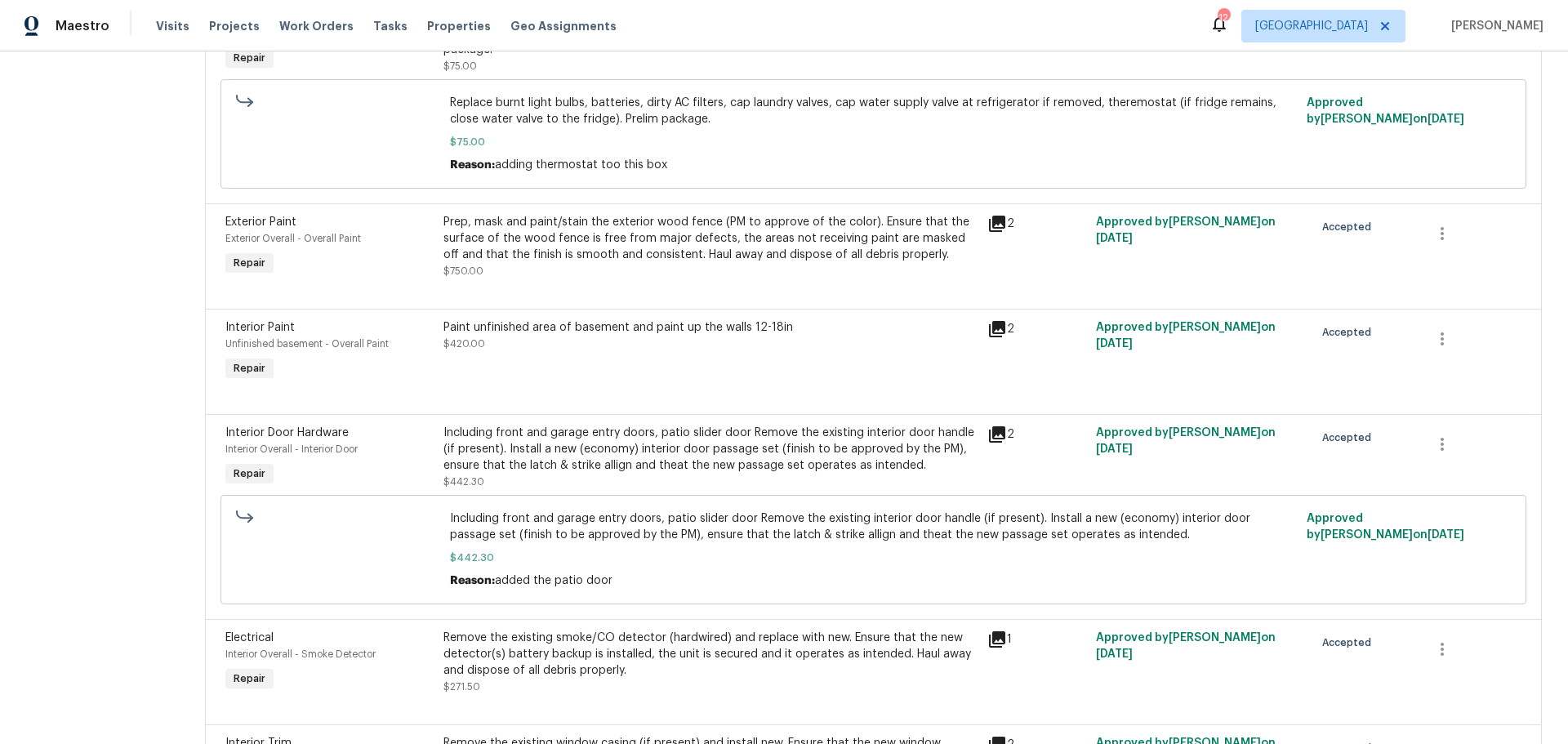
scroll to position [2014, 0]
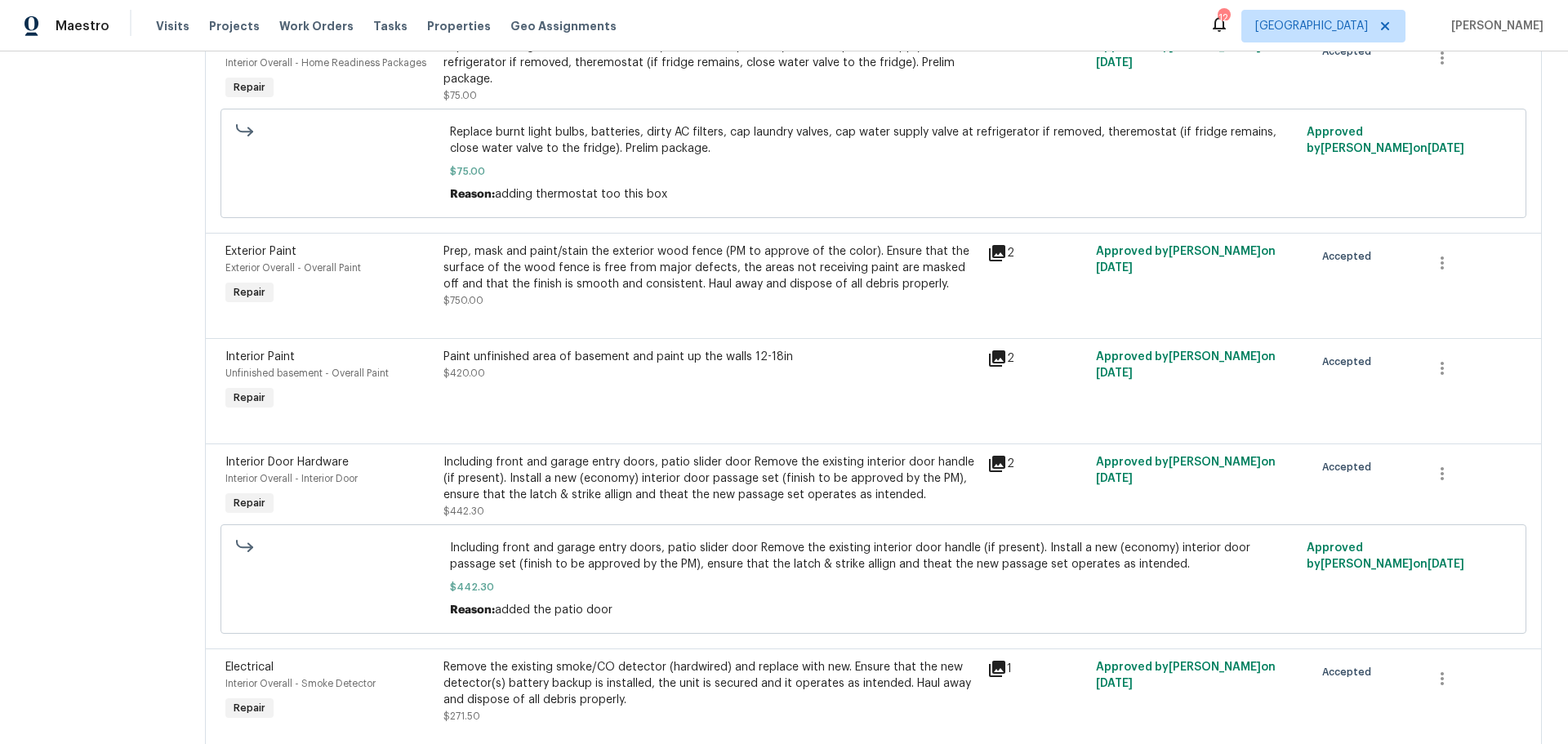
click at [836, 392] on div "Paint unfinished area of basement and paint up the walls 12-18in $420.00" at bounding box center [710, 381] width 544 height 75
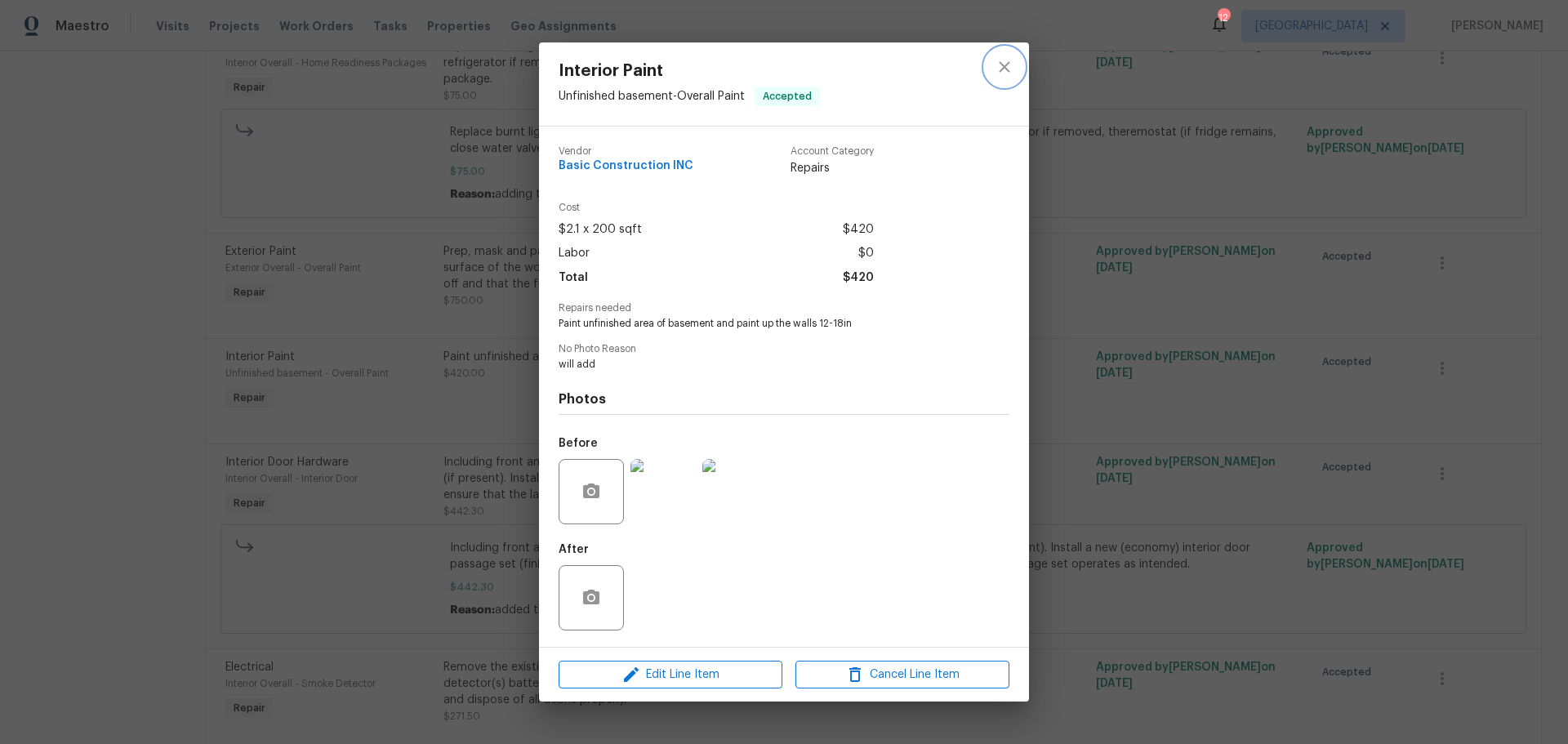
click at [1003, 71] on icon "close" at bounding box center [1004, 67] width 20 height 20
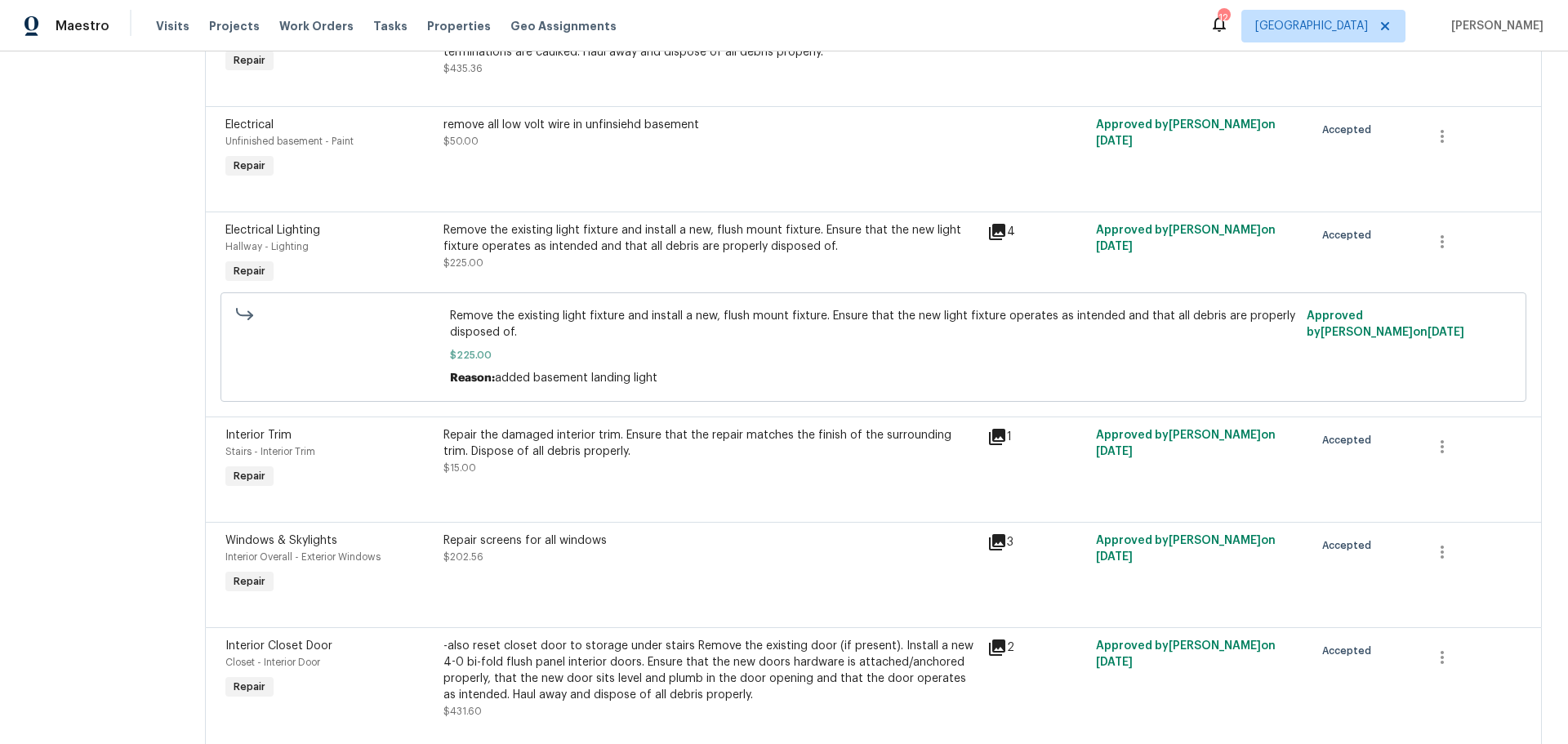
scroll to position [2831, 0]
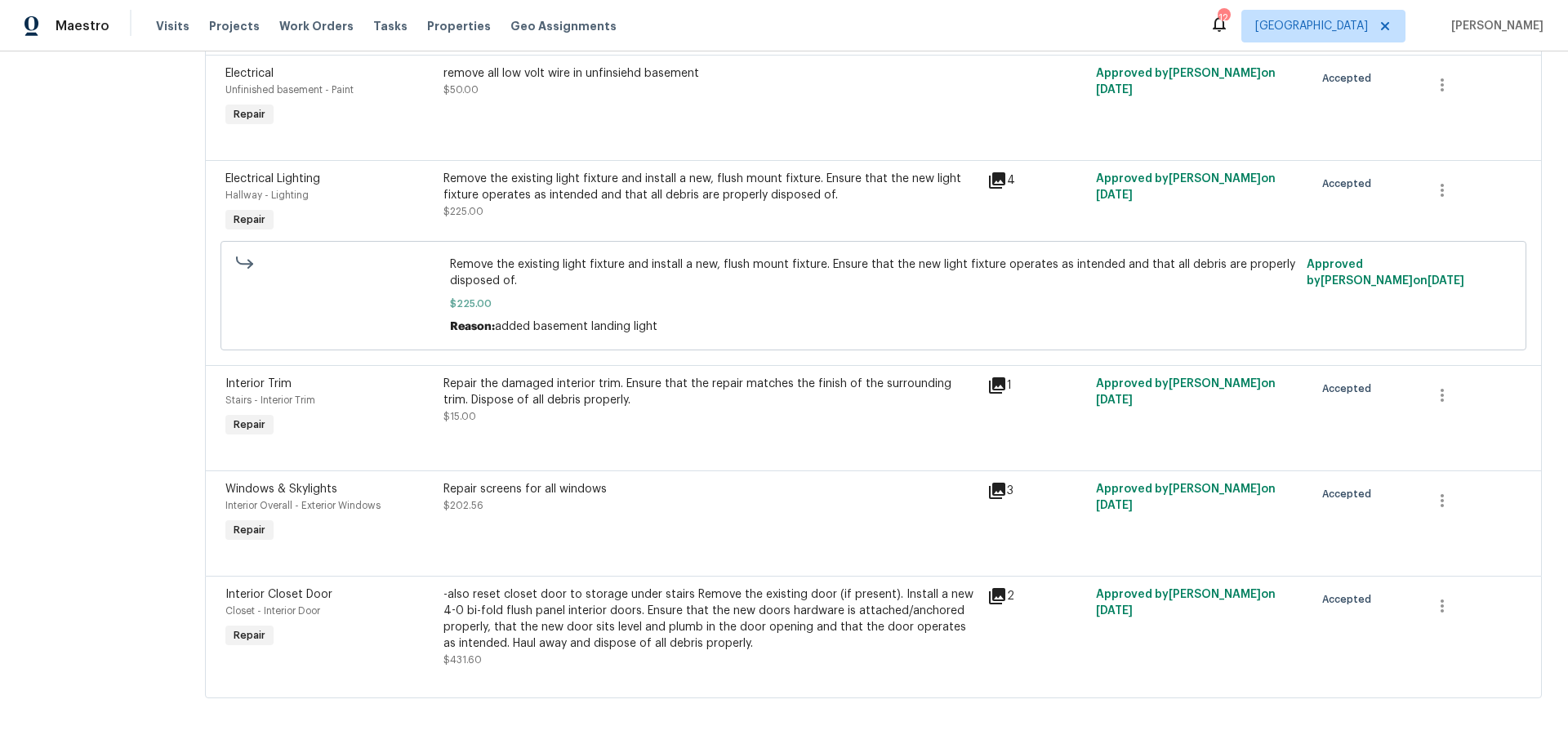
click at [684, 397] on div "Repair the damaged interior trim. Ensure that the repair matches the finish of …" at bounding box center [710, 399] width 534 height 49
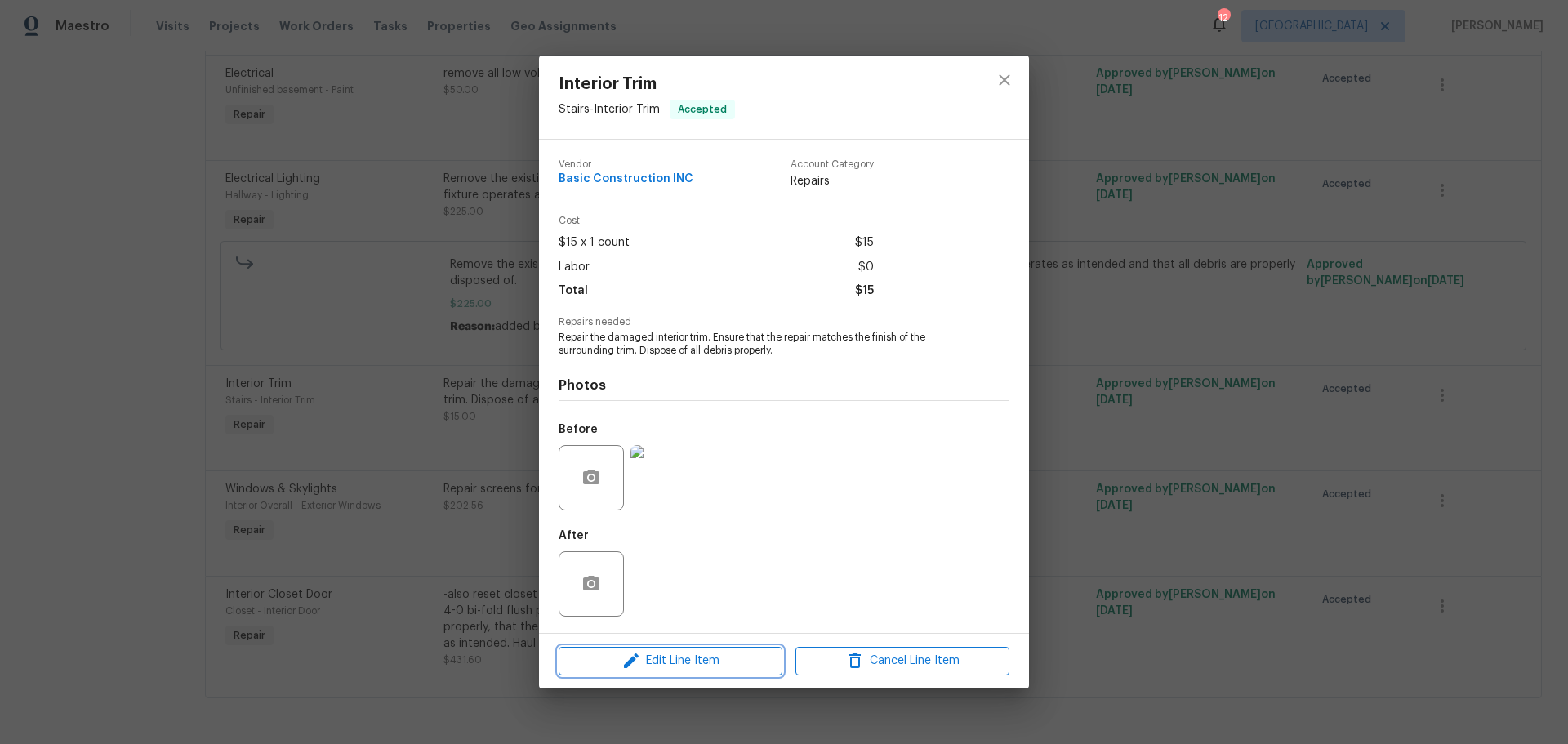
click at [657, 665] on span "Edit Line Item" at bounding box center [671, 660] width 214 height 20
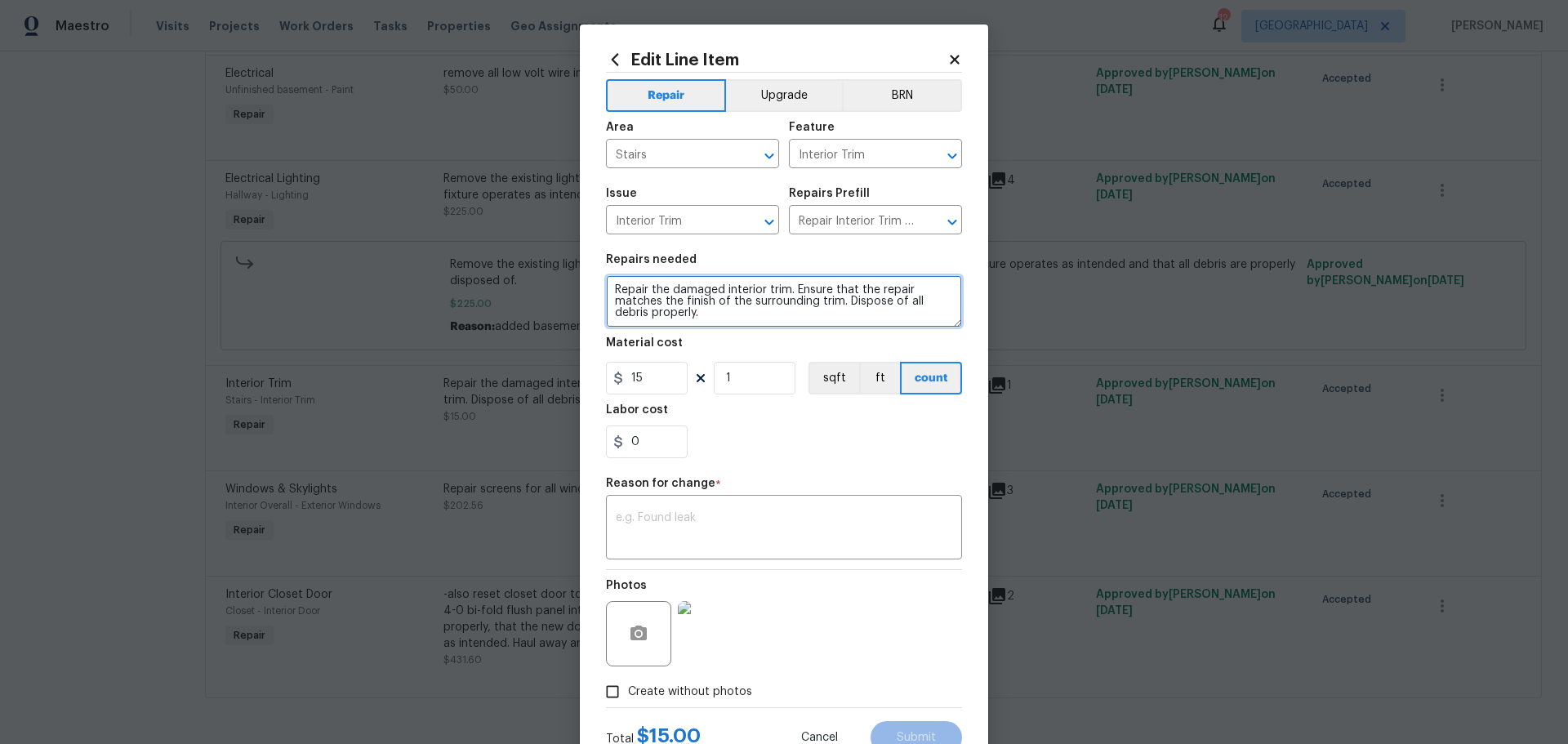
click at [711, 325] on textarea "Repair the damaged interior trim. Ensure that the repair matches the finish of …" at bounding box center [784, 301] width 356 height 53
type textarea "Repair the damaged interior trim. Ensure that the repair matches the finish of …"
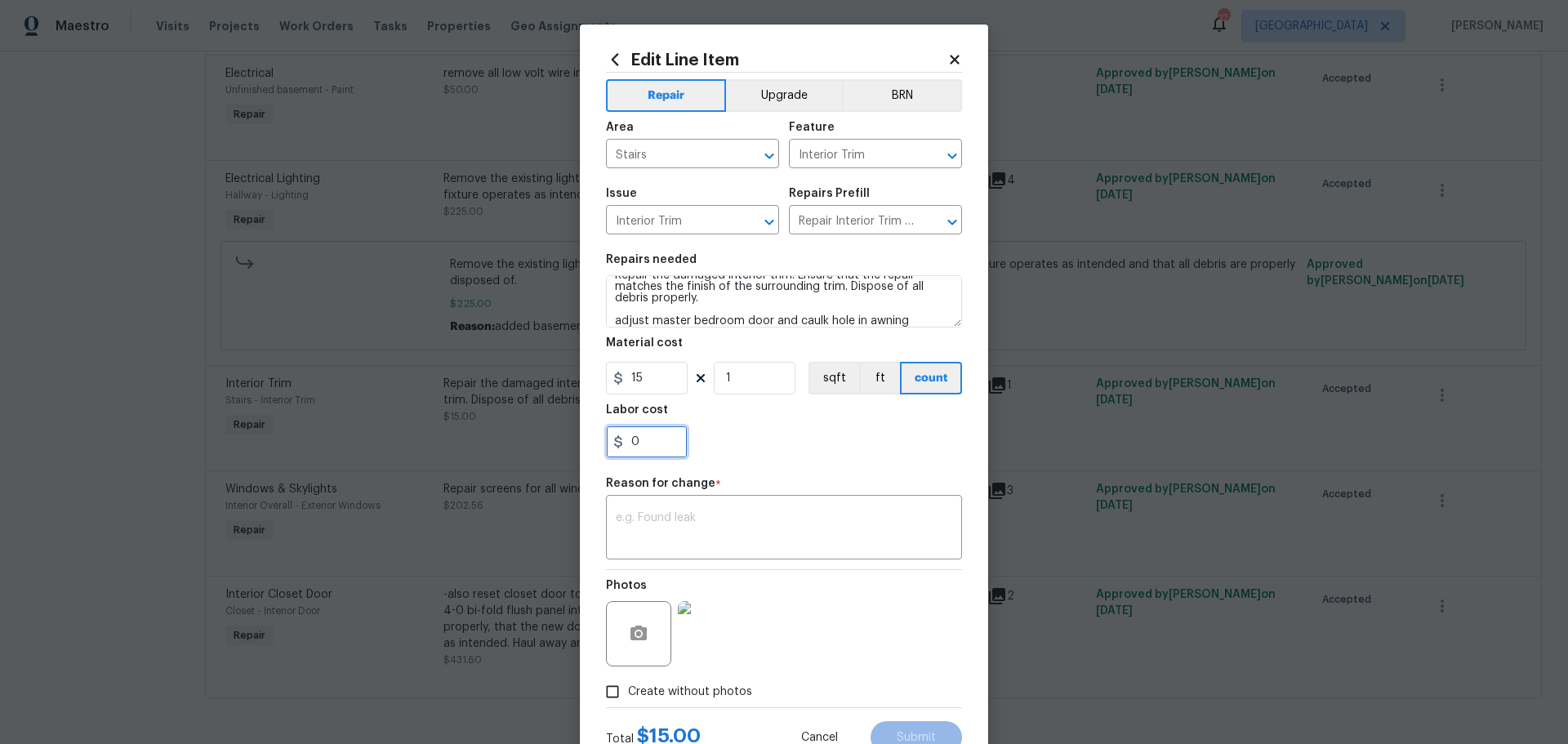
click at [647, 442] on input "0" at bounding box center [646, 441] width 81 height 32
type input "40"
click at [700, 522] on textarea at bounding box center [784, 529] width 336 height 34
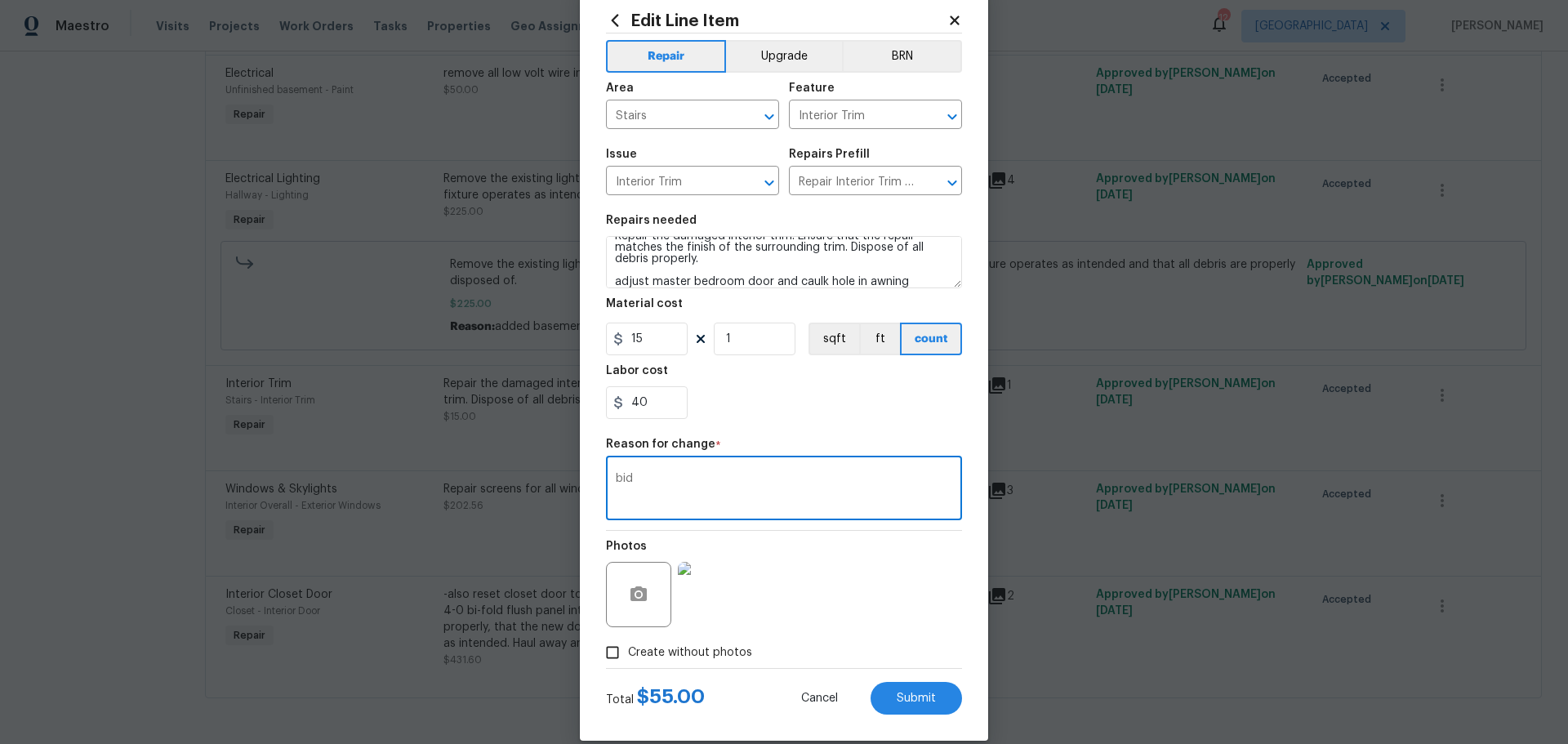
scroll to position [60, 0]
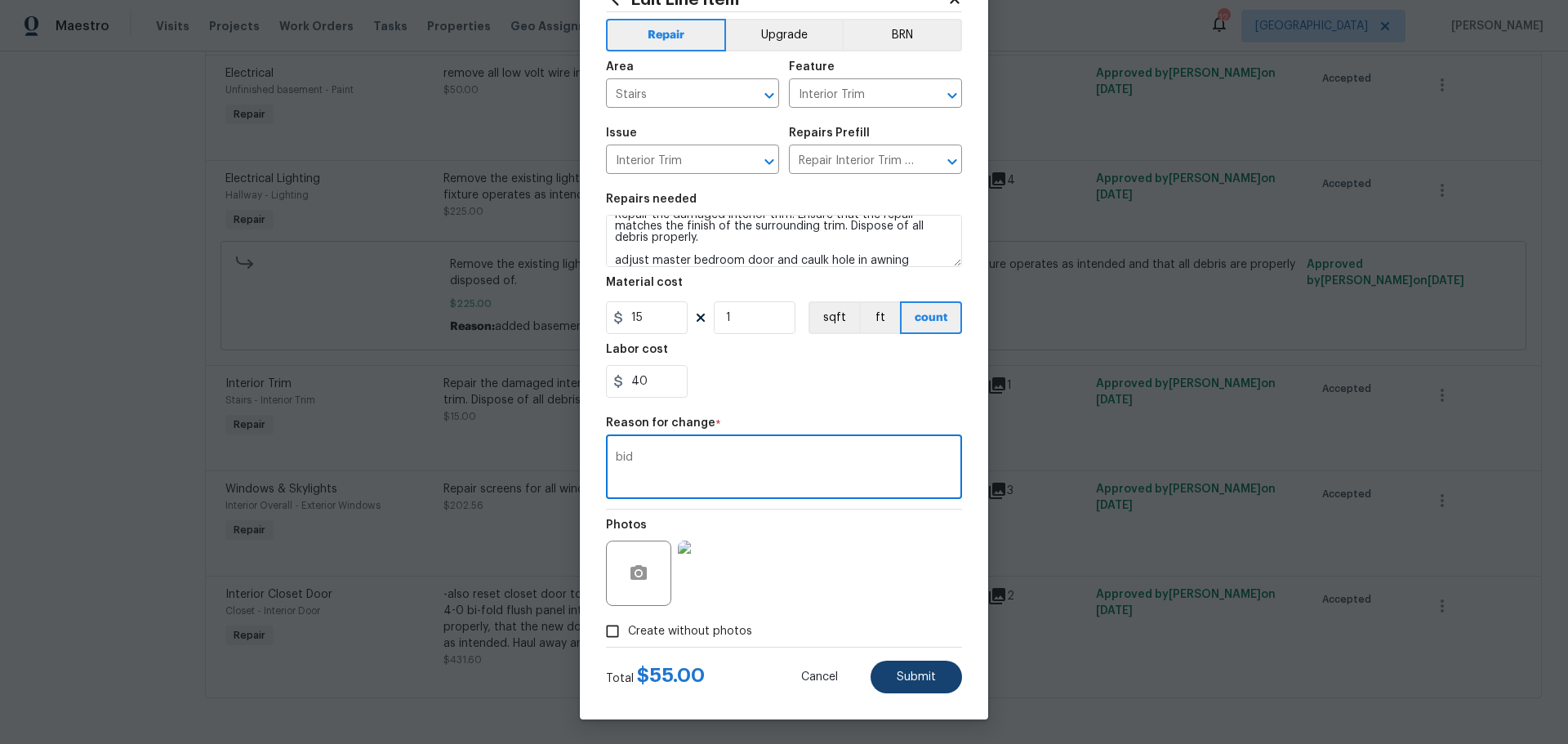
type textarea "bid"
click at [870, 670] on button "Submit" at bounding box center [916, 677] width 92 height 32
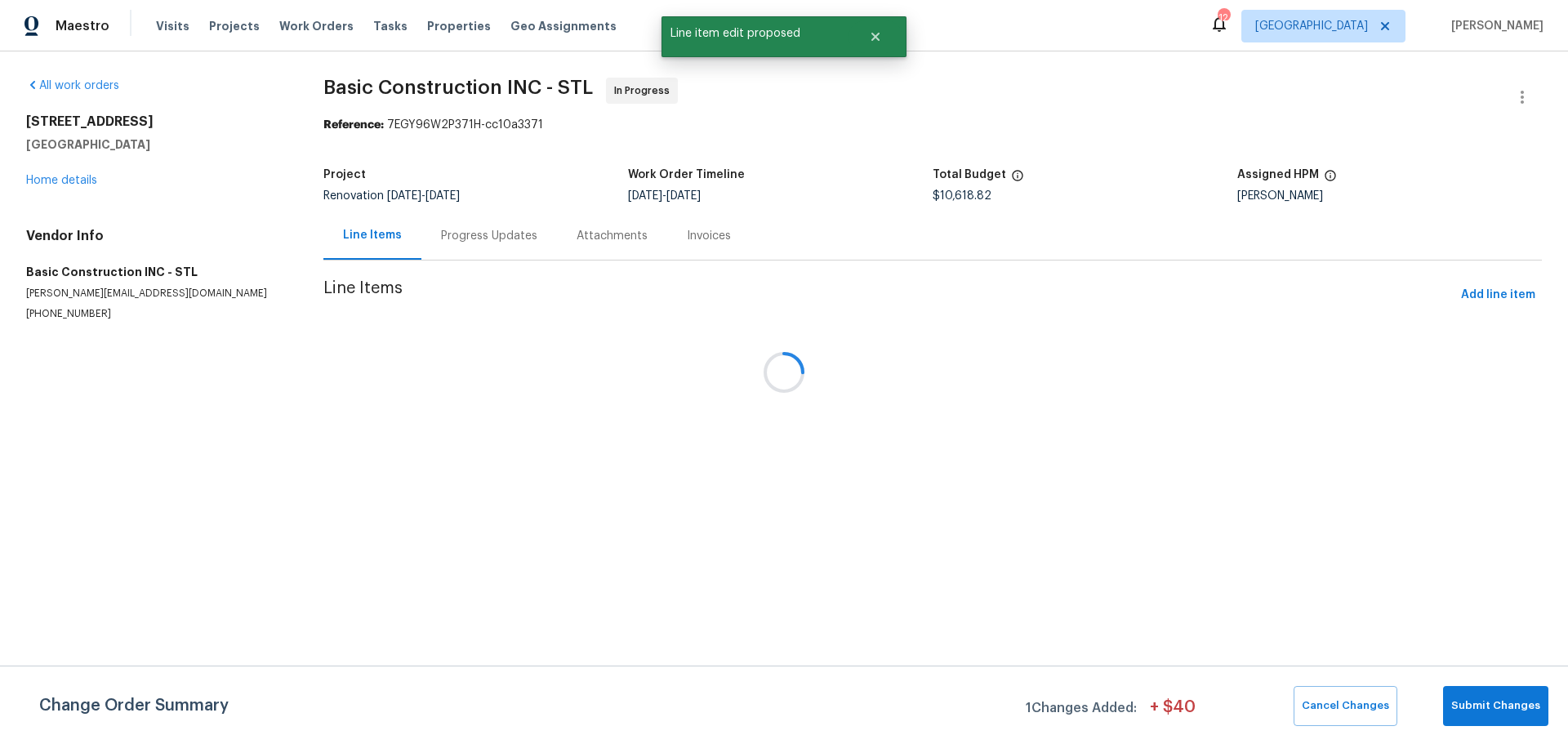
scroll to position [0, 0]
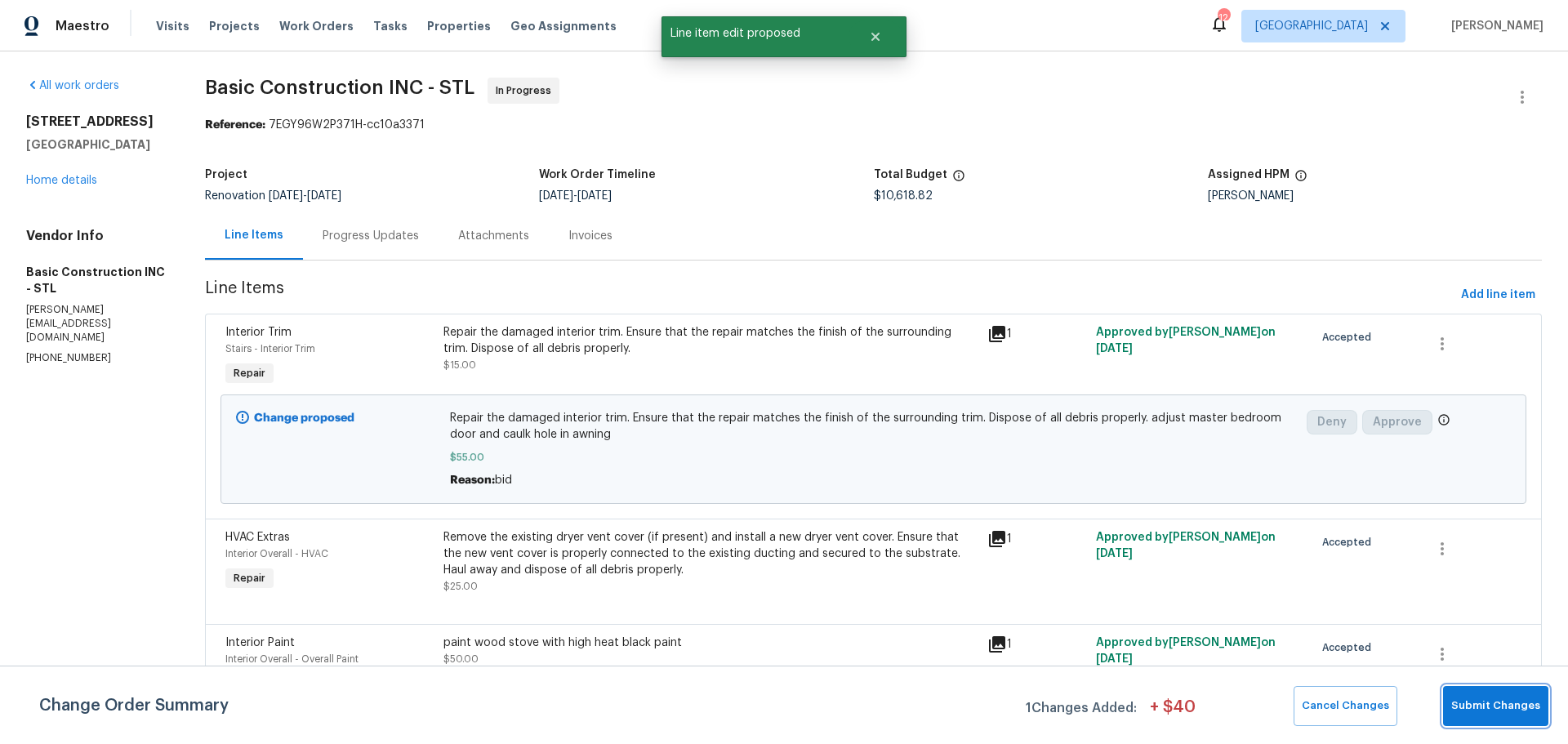
click at [1515, 710] on span "Submit Changes" at bounding box center [1495, 706] width 89 height 19
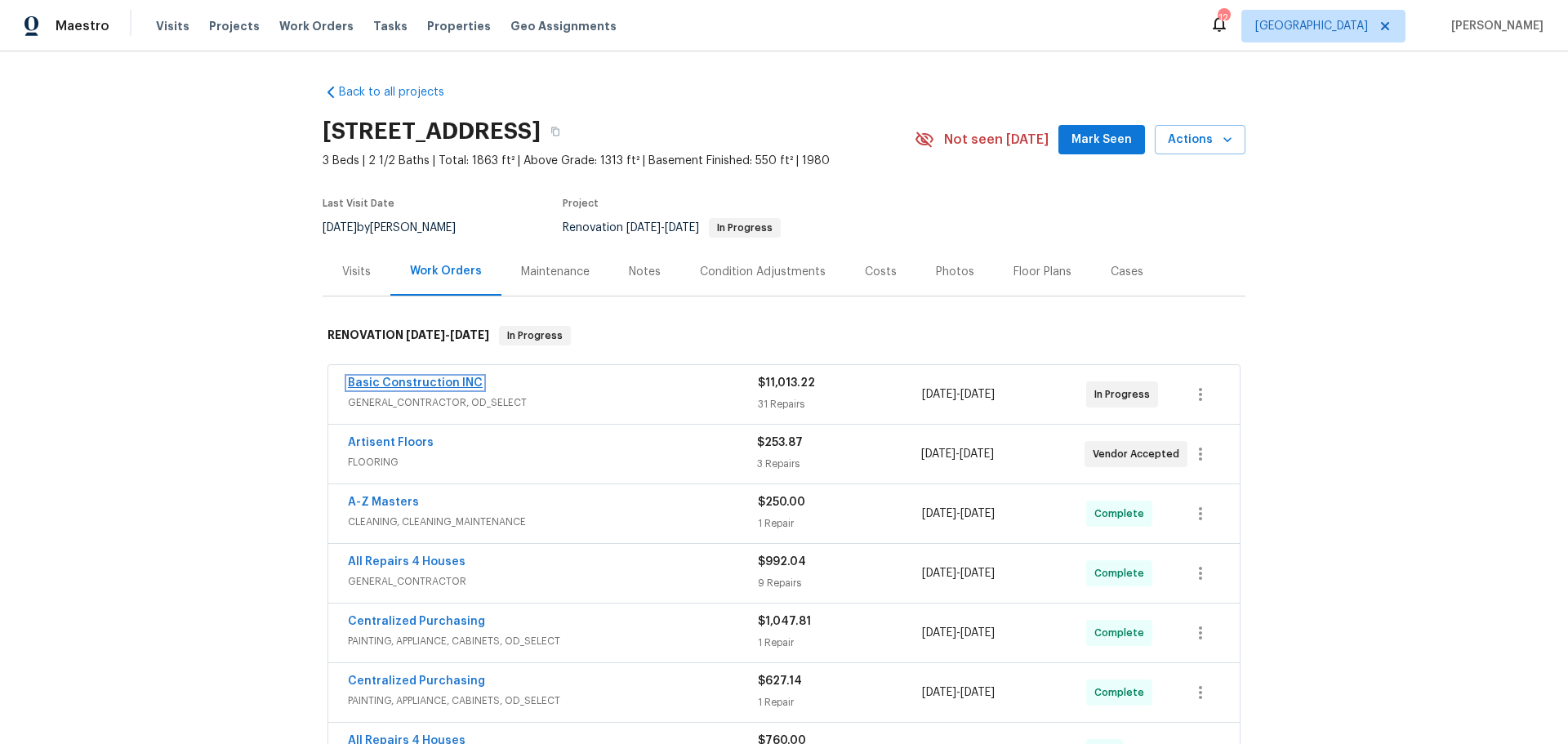
click at [437, 379] on link "Basic Construction INC" at bounding box center [415, 383] width 135 height 11
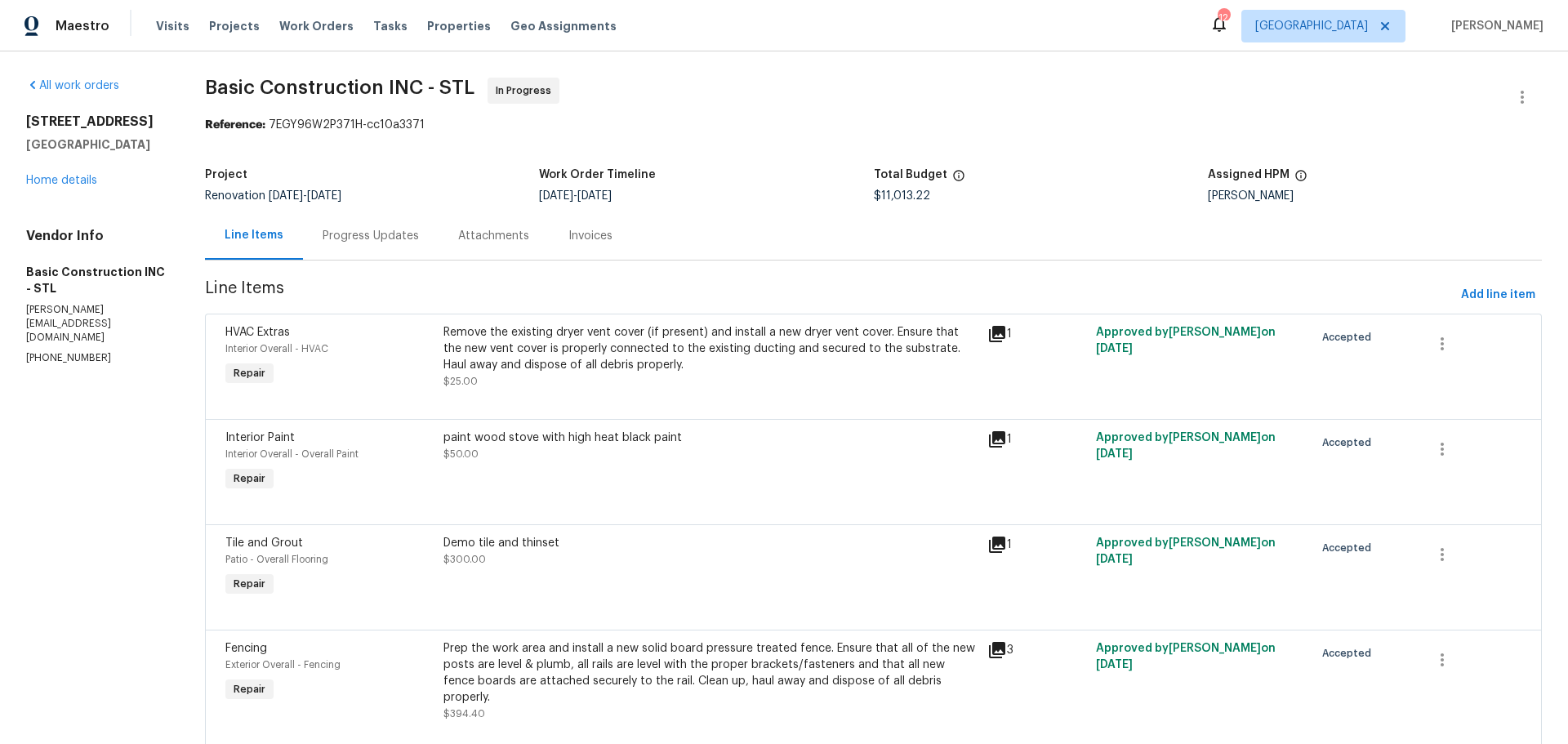
click at [399, 234] on div "Progress Updates" at bounding box center [371, 236] width 97 height 16
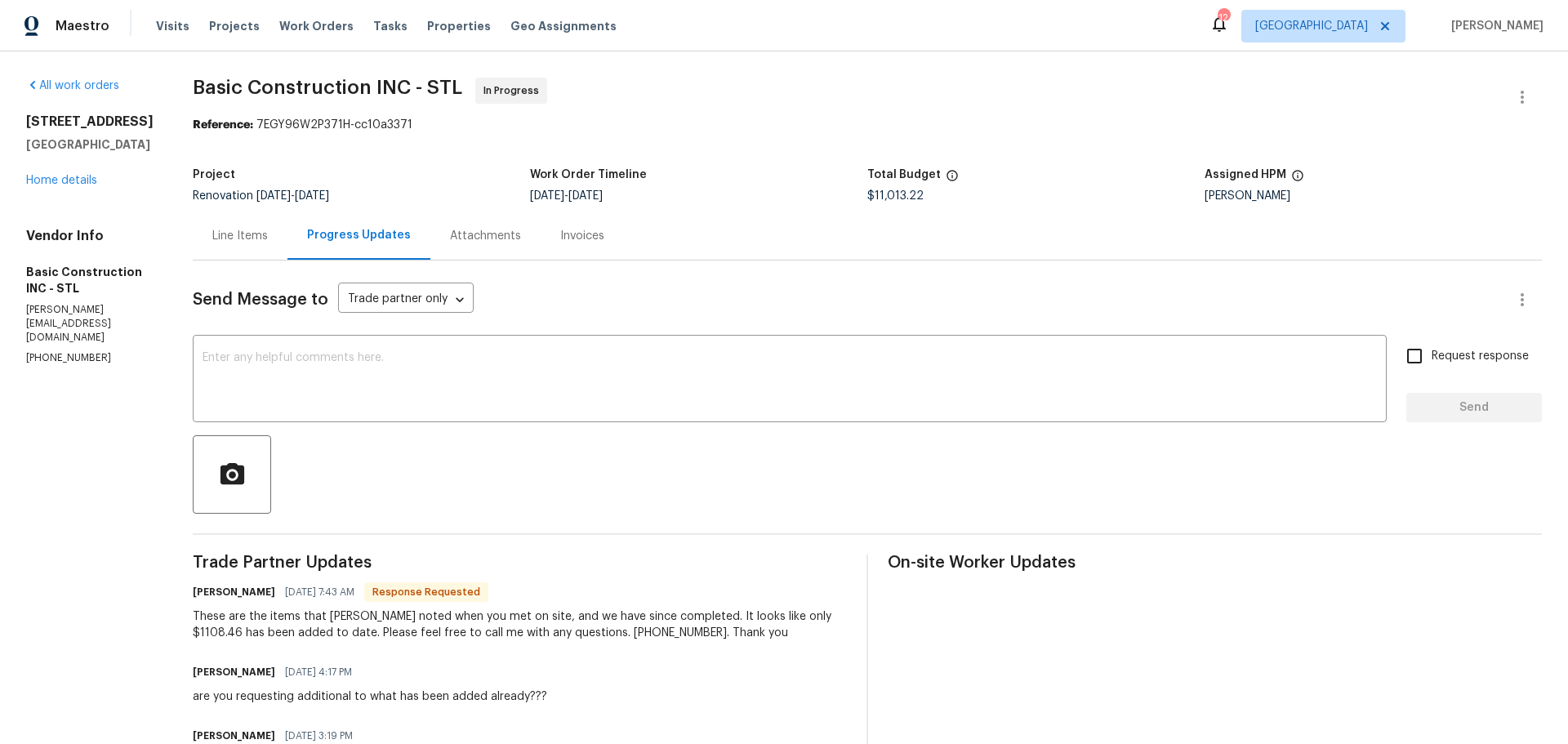
click at [450, 239] on div "Attachments" at bounding box center [485, 236] width 71 height 16
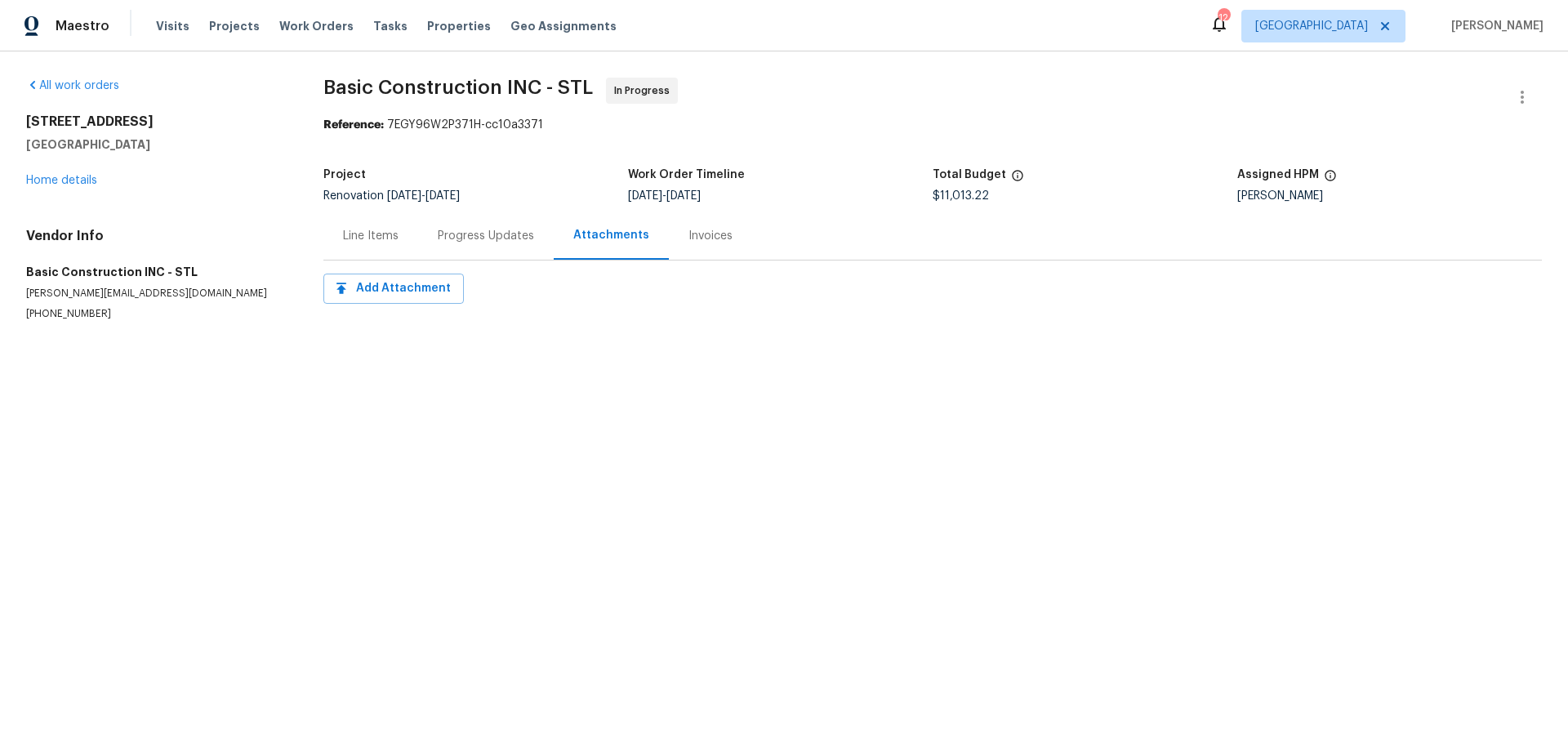
click at [438, 239] on div "Progress Updates" at bounding box center [485, 236] width 97 height 16
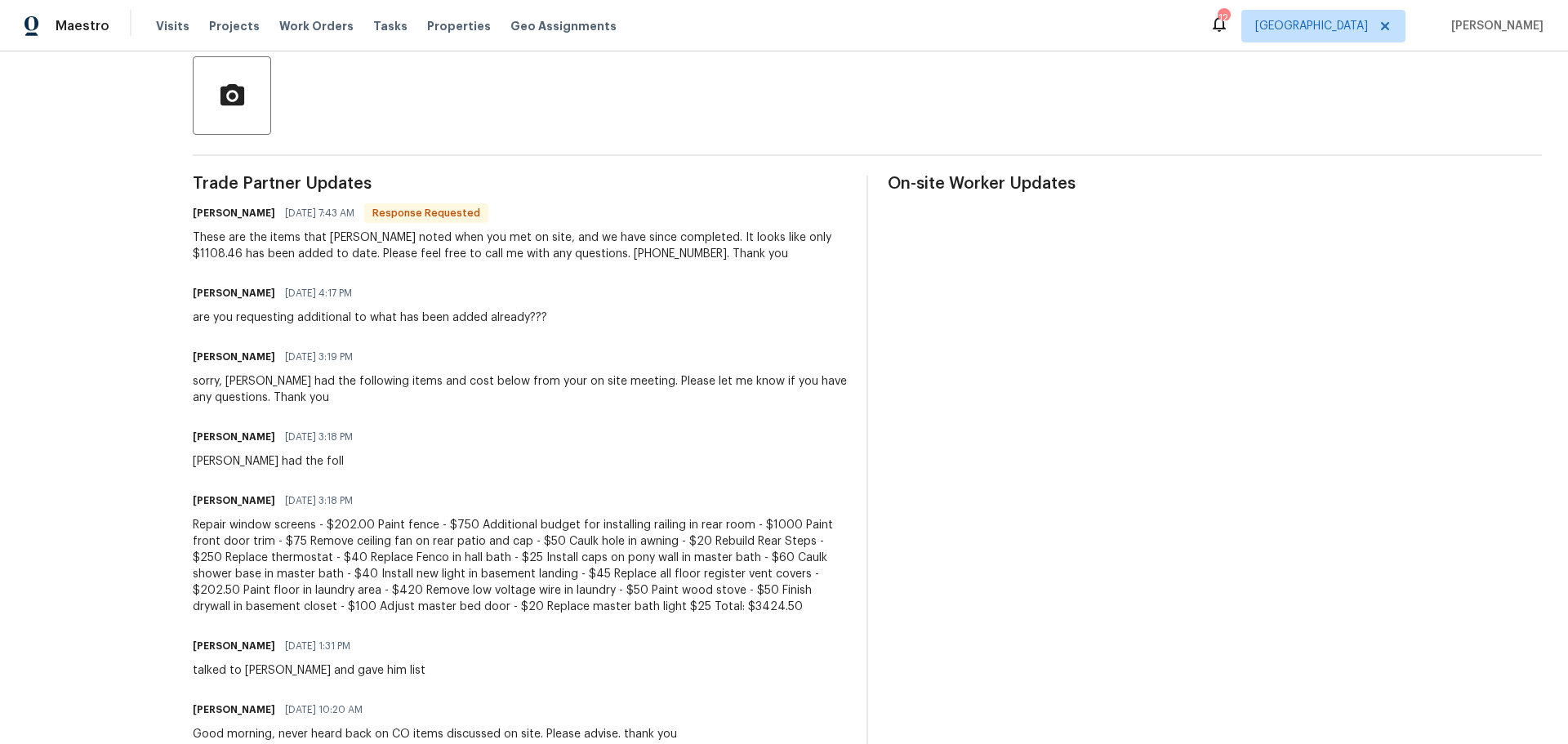
scroll to position [408, 0]
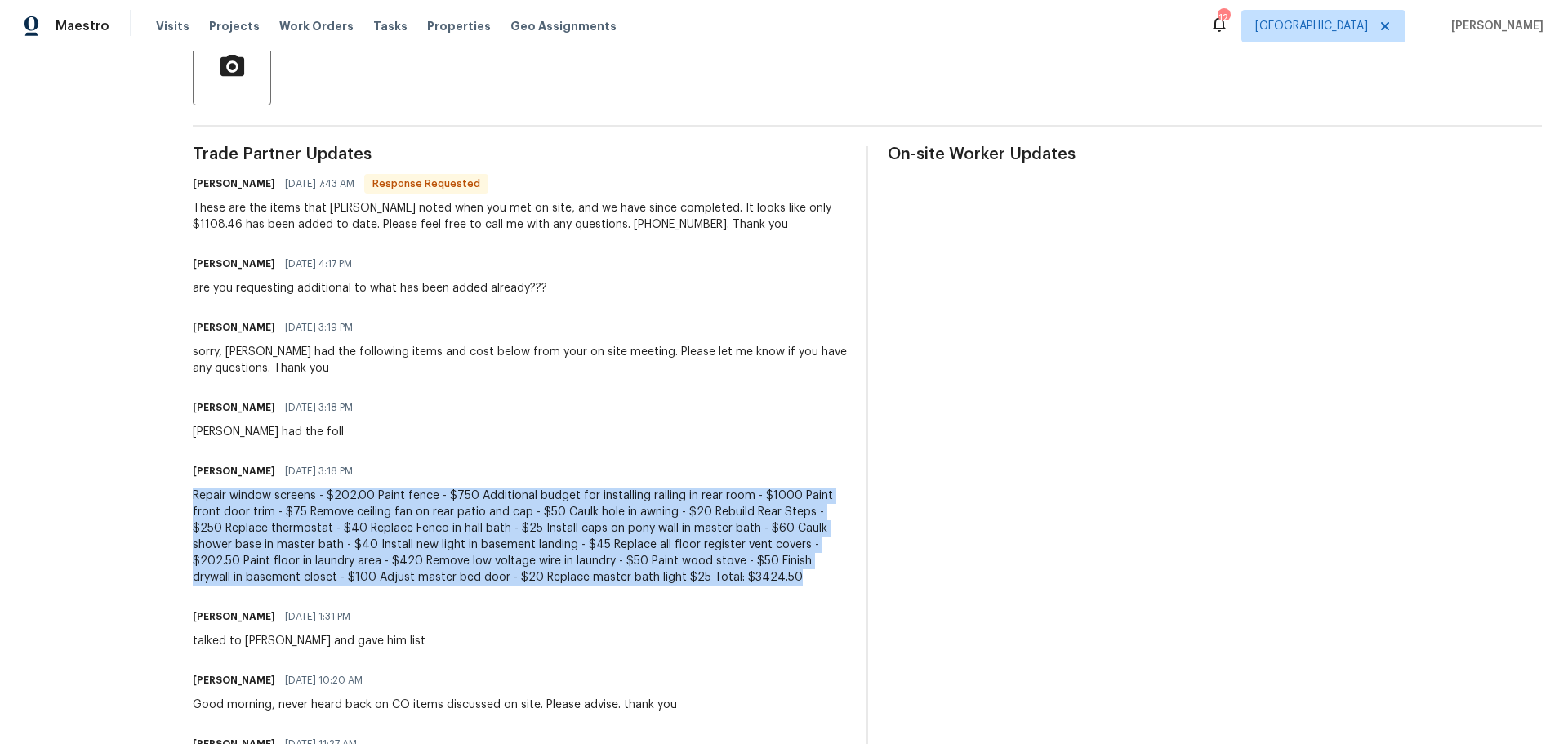
drag, startPoint x: 155, startPoint y: 495, endPoint x: 554, endPoint y: 582, distance: 408.4
click at [554, 582] on div "Repair window screens - $202.00 Paint fence - $750 Additional budget for instal…" at bounding box center [520, 536] width 655 height 98
copy div "Repair window screens - $202.00 Paint fence - $750 Additional budget for instal…"
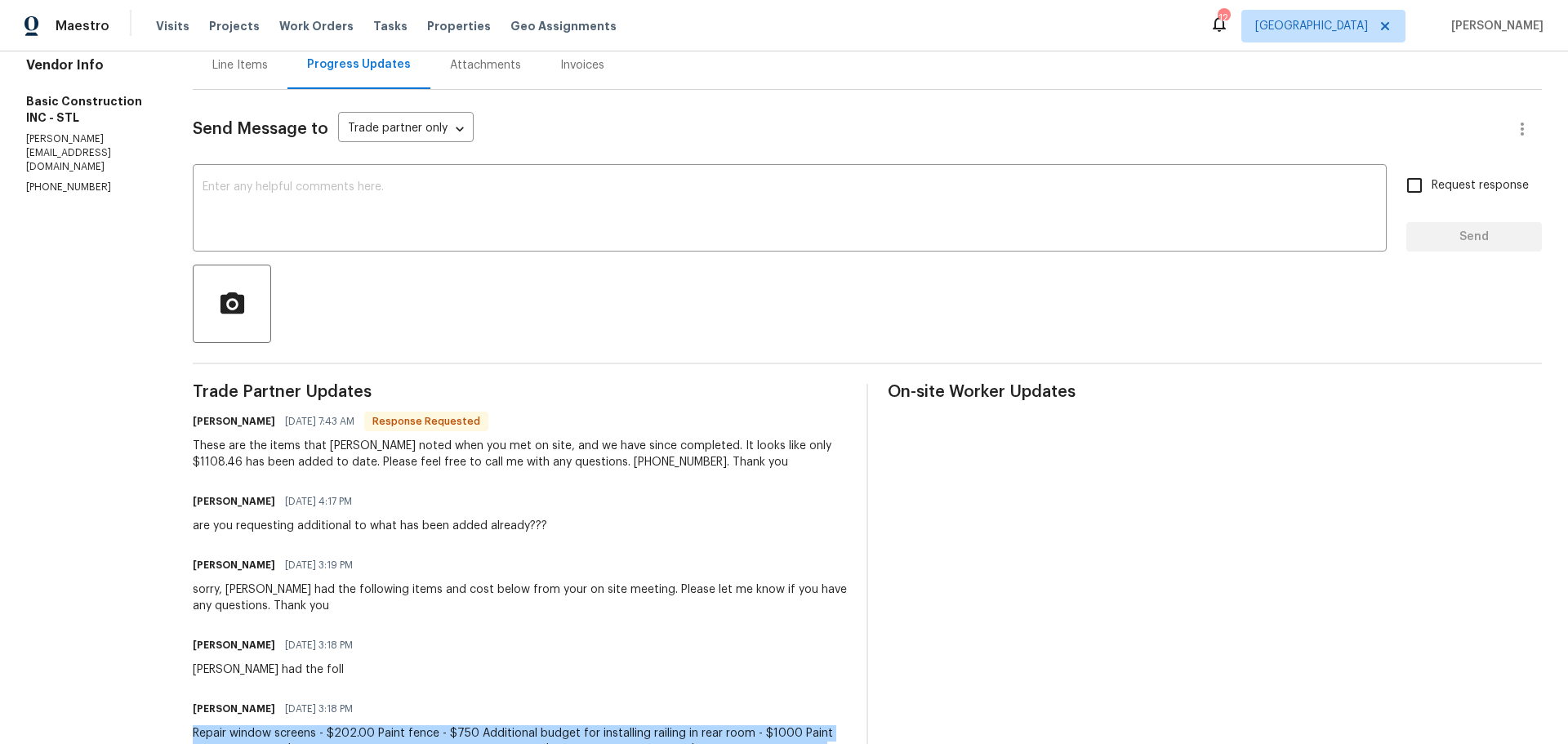
scroll to position [81, 0]
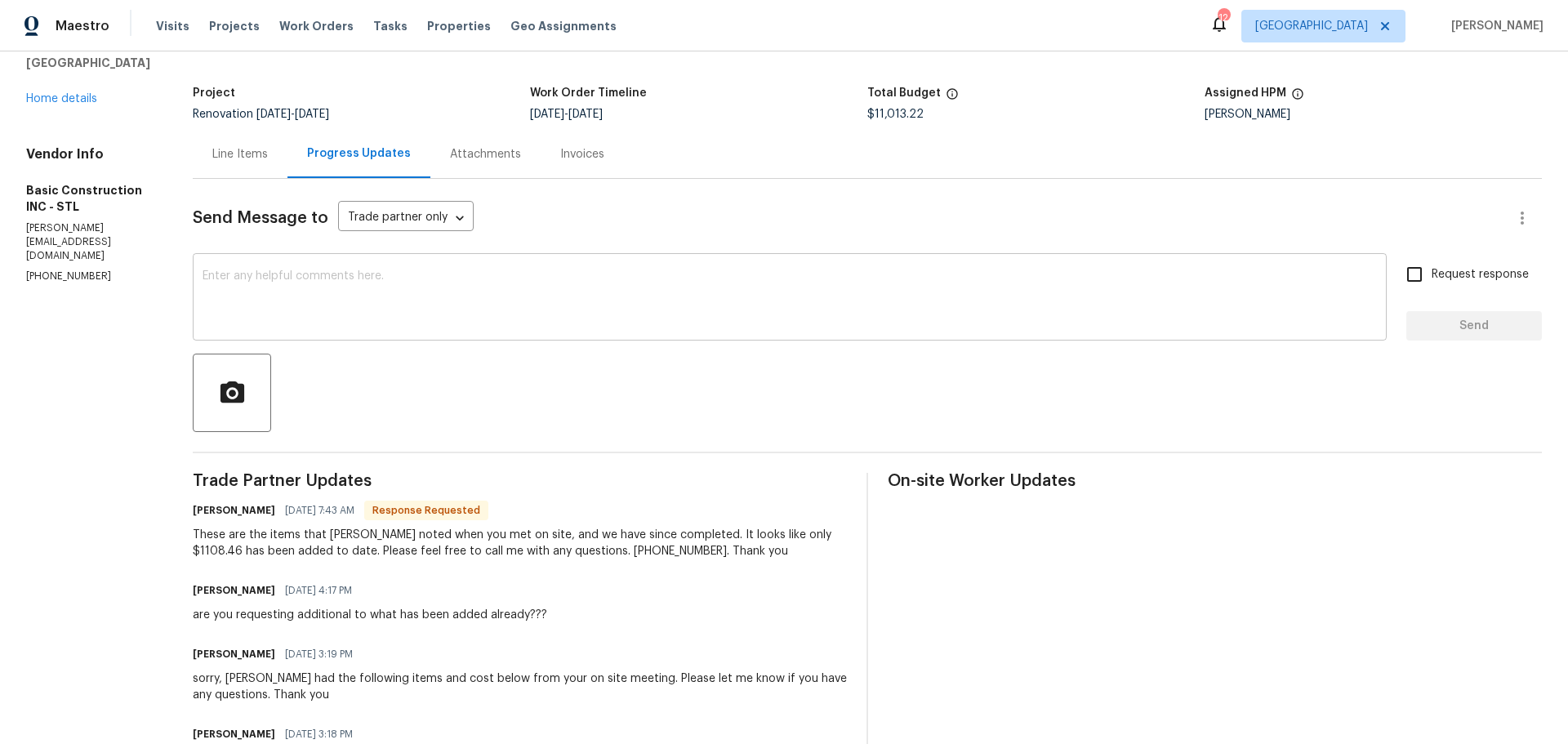
click at [392, 289] on textarea at bounding box center [789, 299] width 1174 height 57
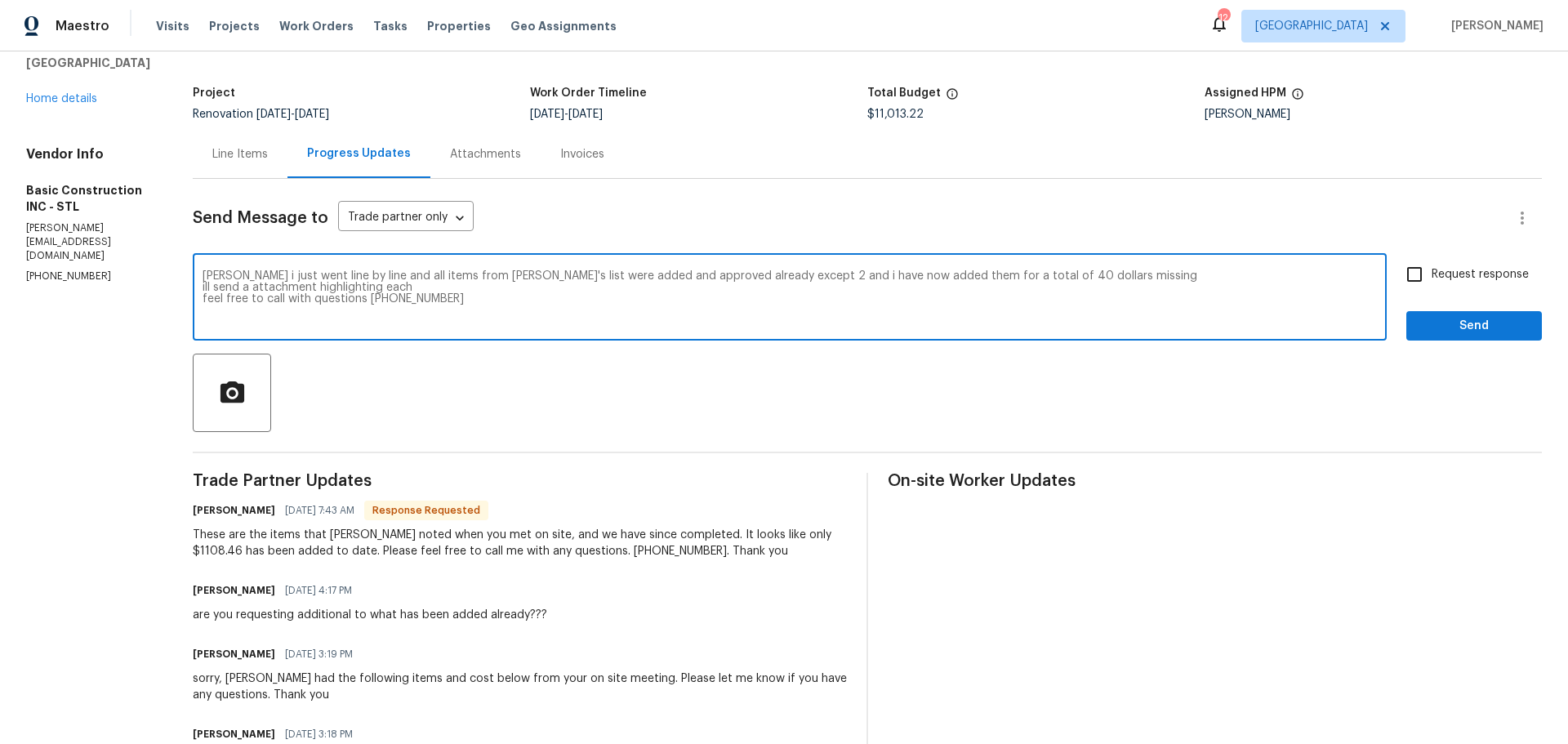
type textarea "David i just went line by line and all items from Justin's list were added and …"
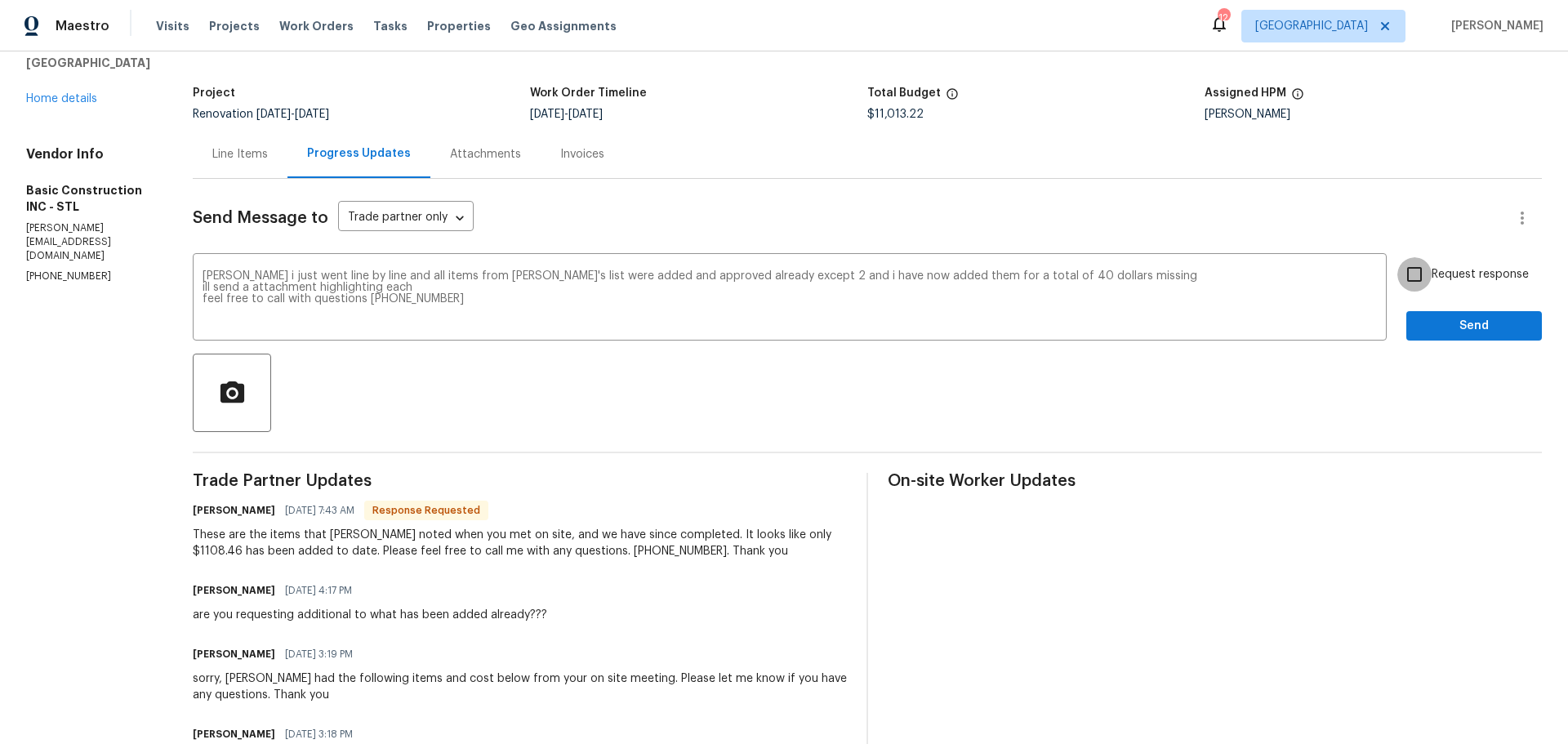
click at [1411, 283] on input "Request response" at bounding box center [1415, 274] width 34 height 34
checkbox input "true"
click at [1424, 316] on span "Send" at bounding box center [1474, 326] width 110 height 20
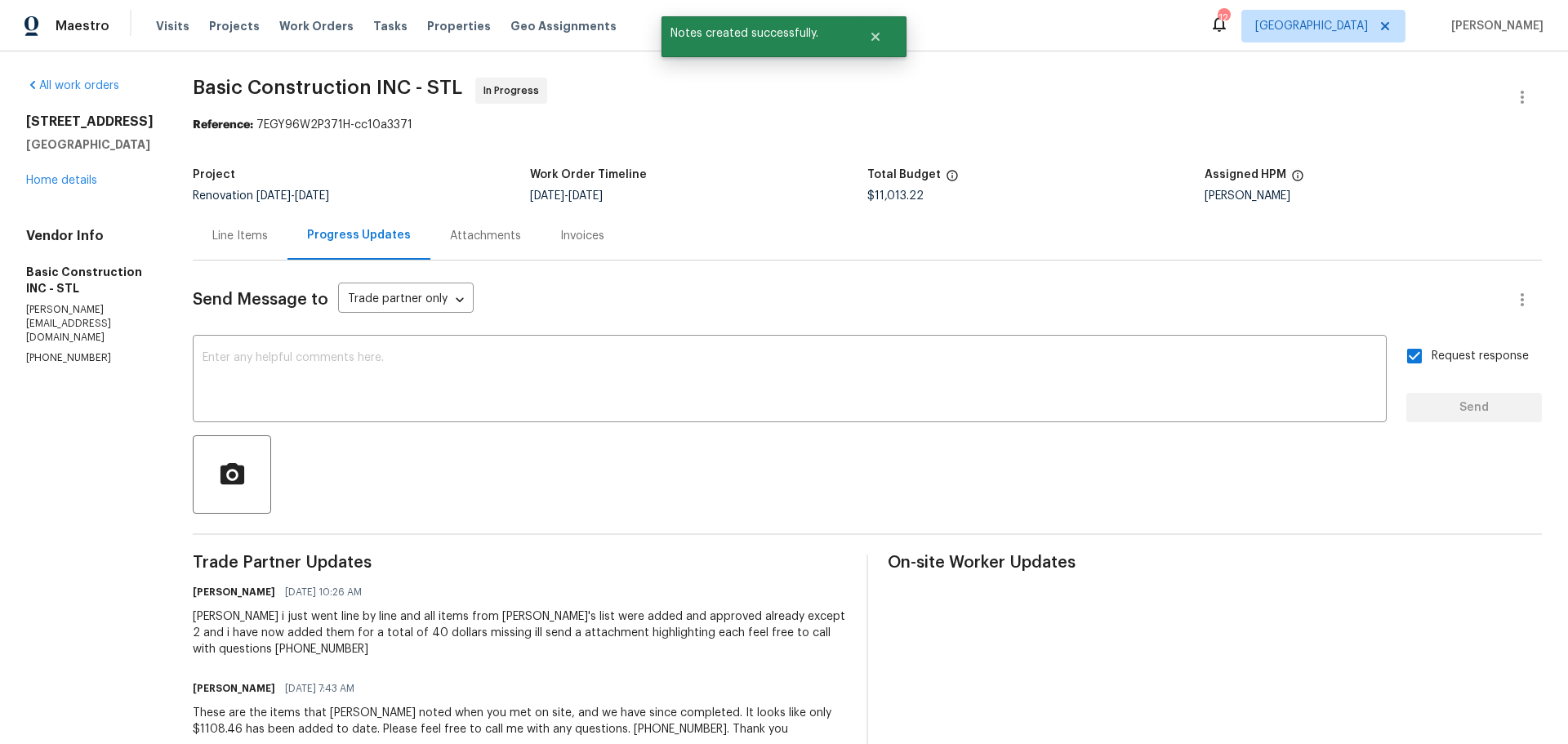
click at [450, 237] on div "Attachments" at bounding box center [485, 236] width 71 height 16
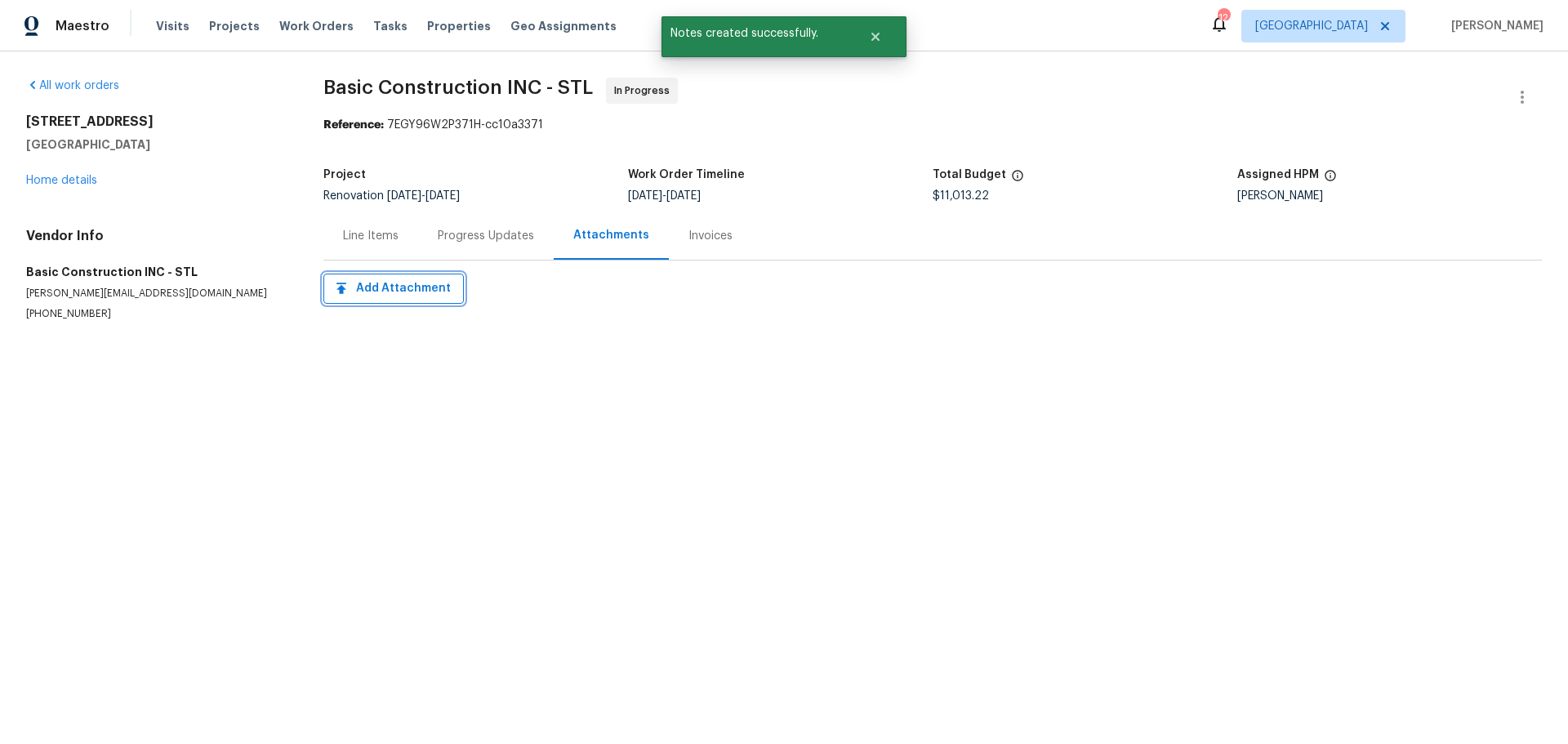
click at [392, 301] on button "Add Attachment" at bounding box center [394, 288] width 140 height 31
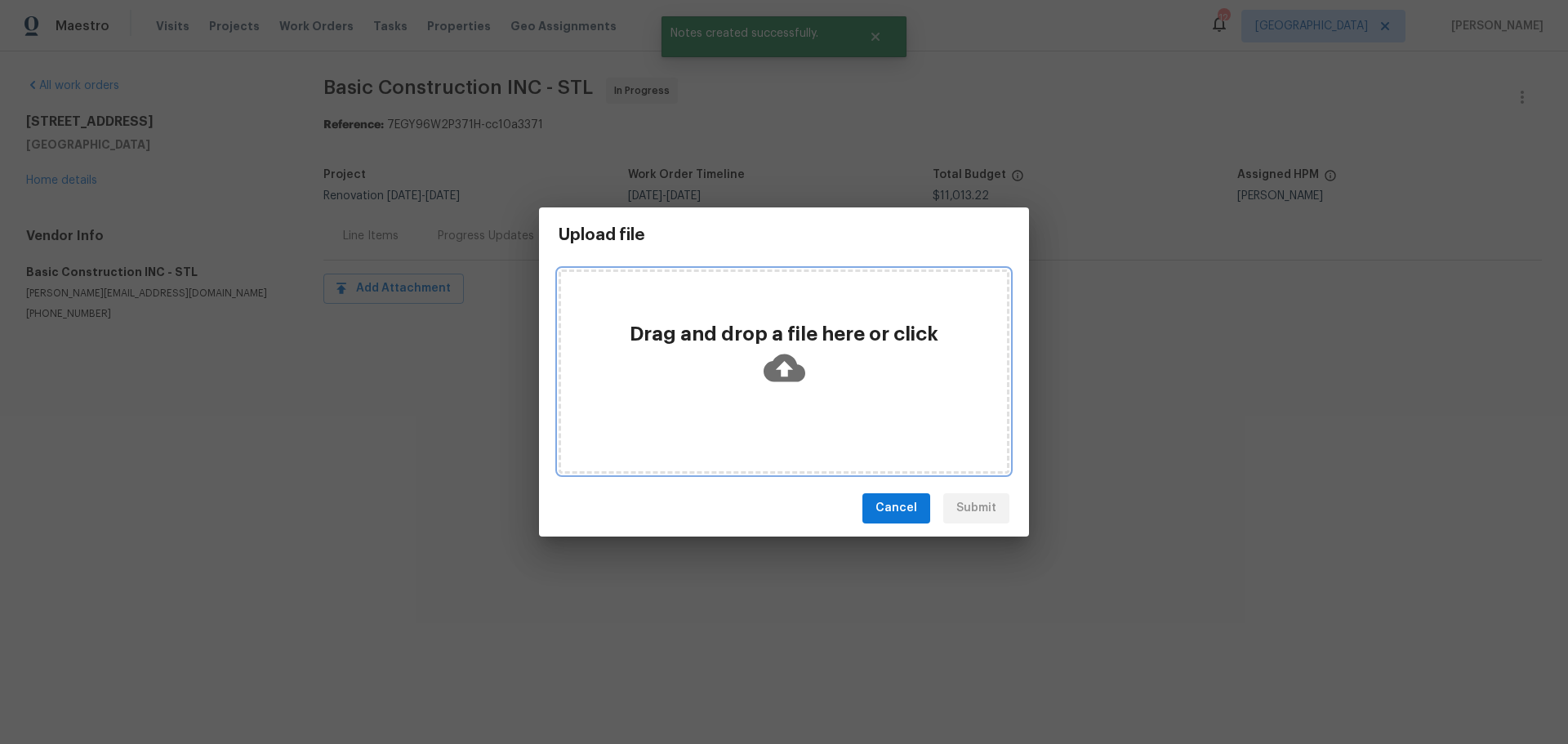
click at [750, 338] on p "Drag and drop a file here or click" at bounding box center [784, 333] width 430 height 26
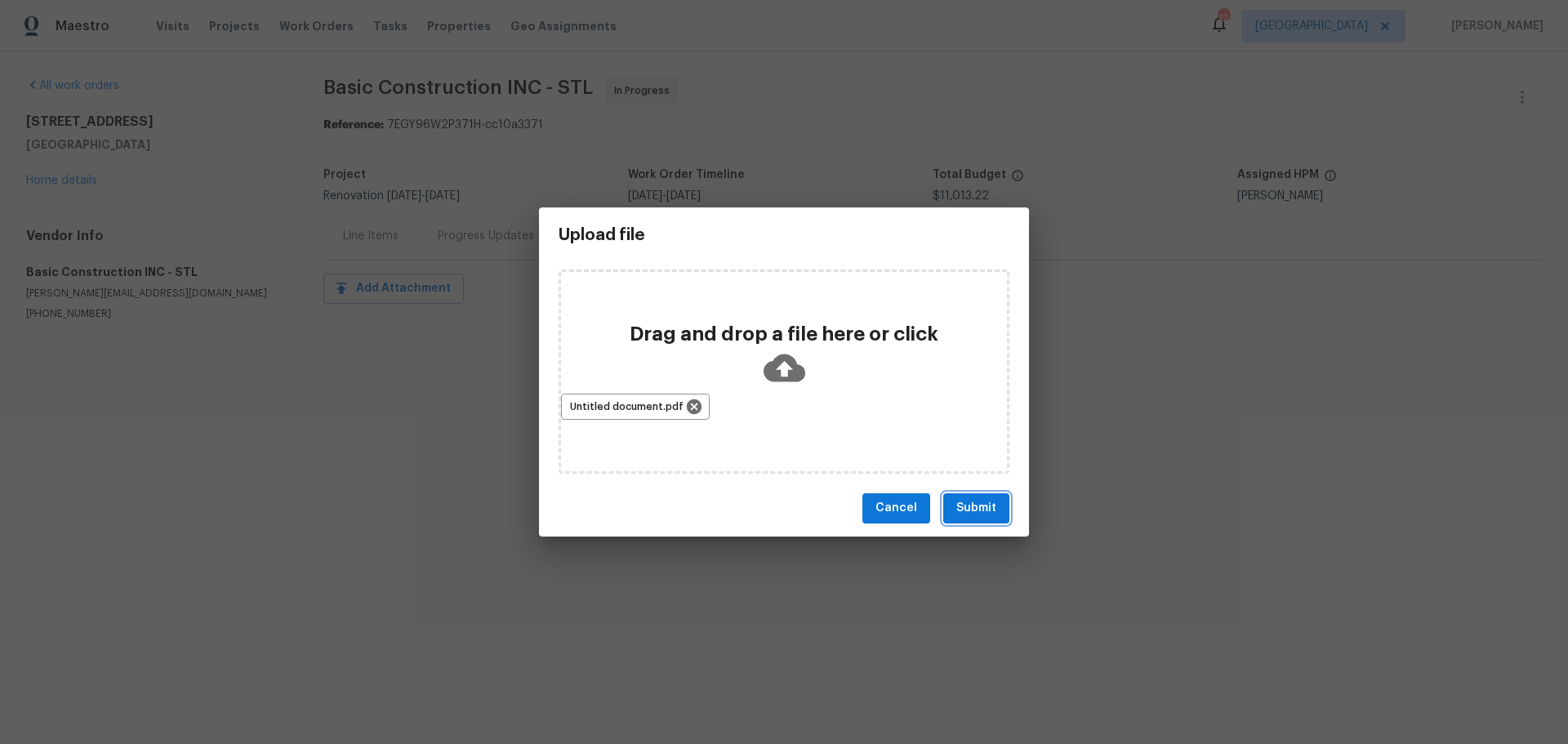
click at [969, 501] on span "Submit" at bounding box center [977, 508] width 40 height 20
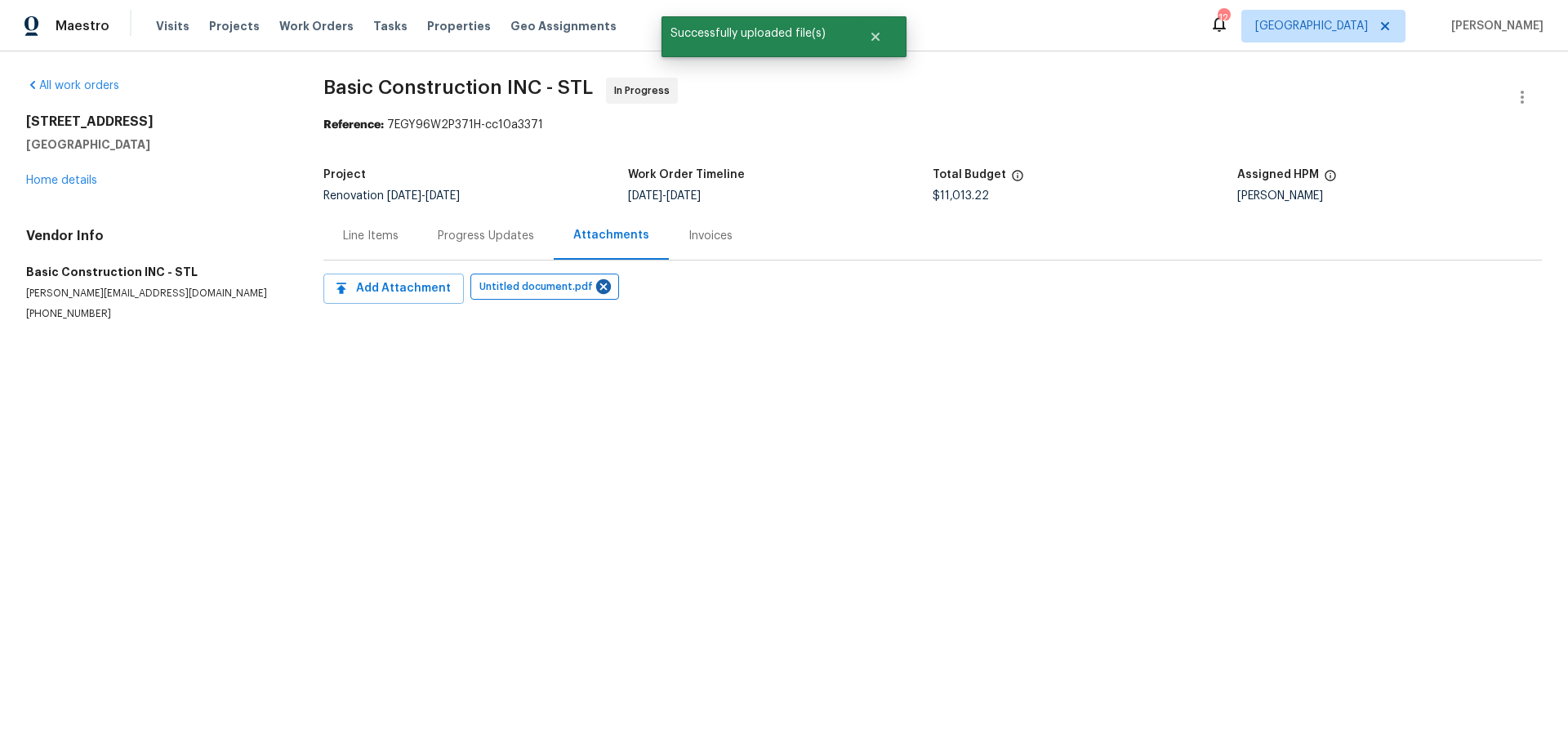
click at [392, 234] on div "Line Items" at bounding box center [371, 236] width 55 height 16
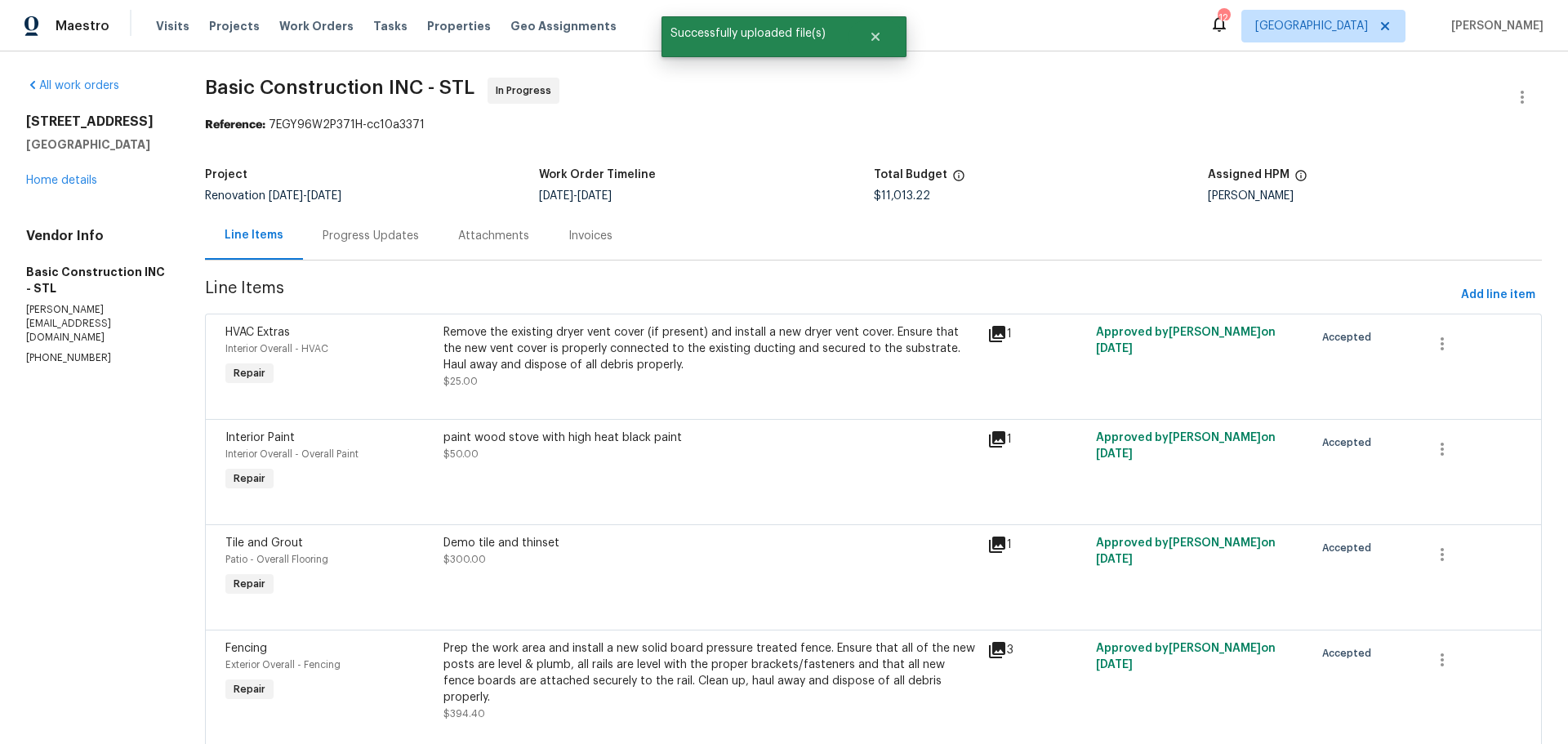
click at [468, 246] on div "Attachments" at bounding box center [493, 235] width 110 height 48
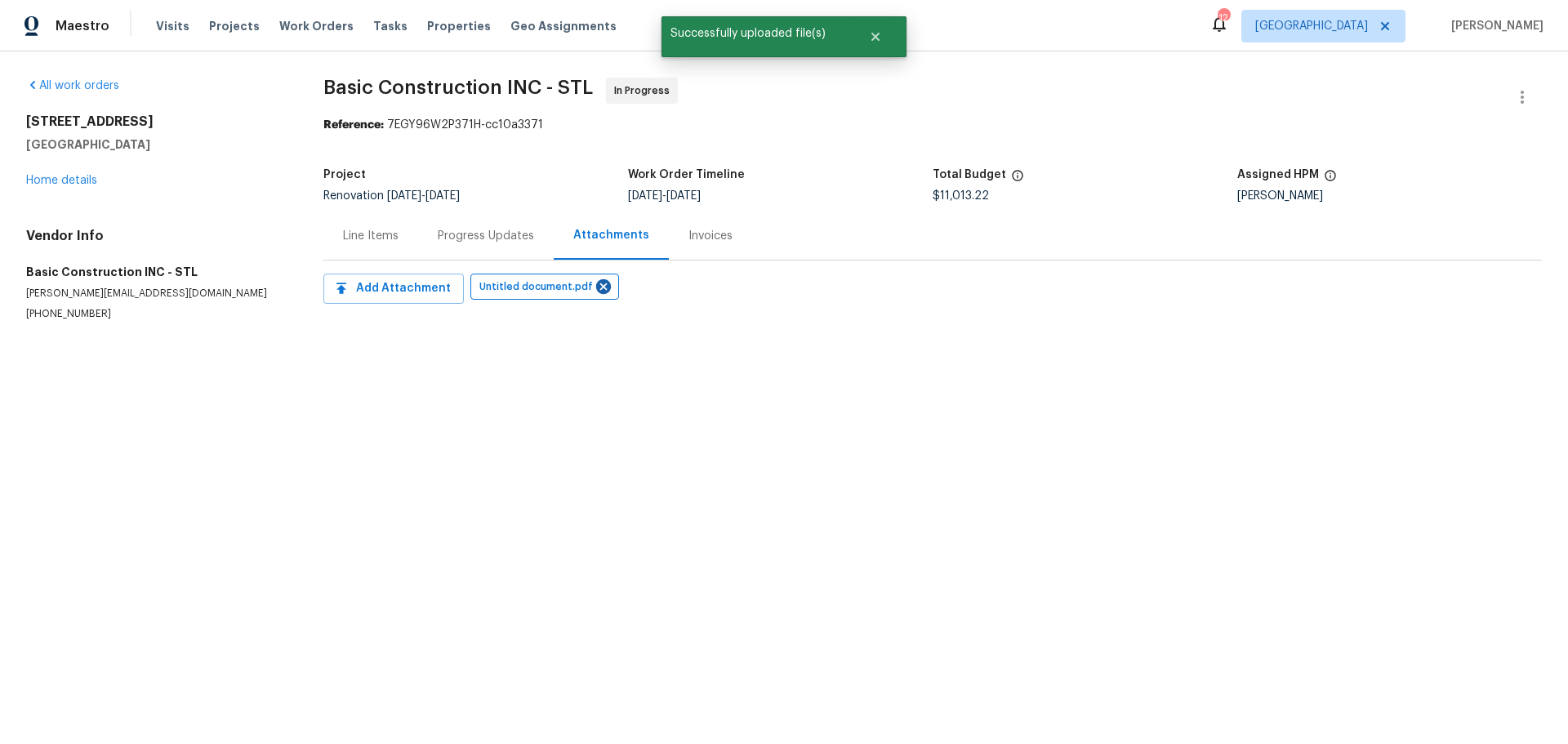
click at [393, 234] on div "Line Items" at bounding box center [371, 236] width 55 height 16
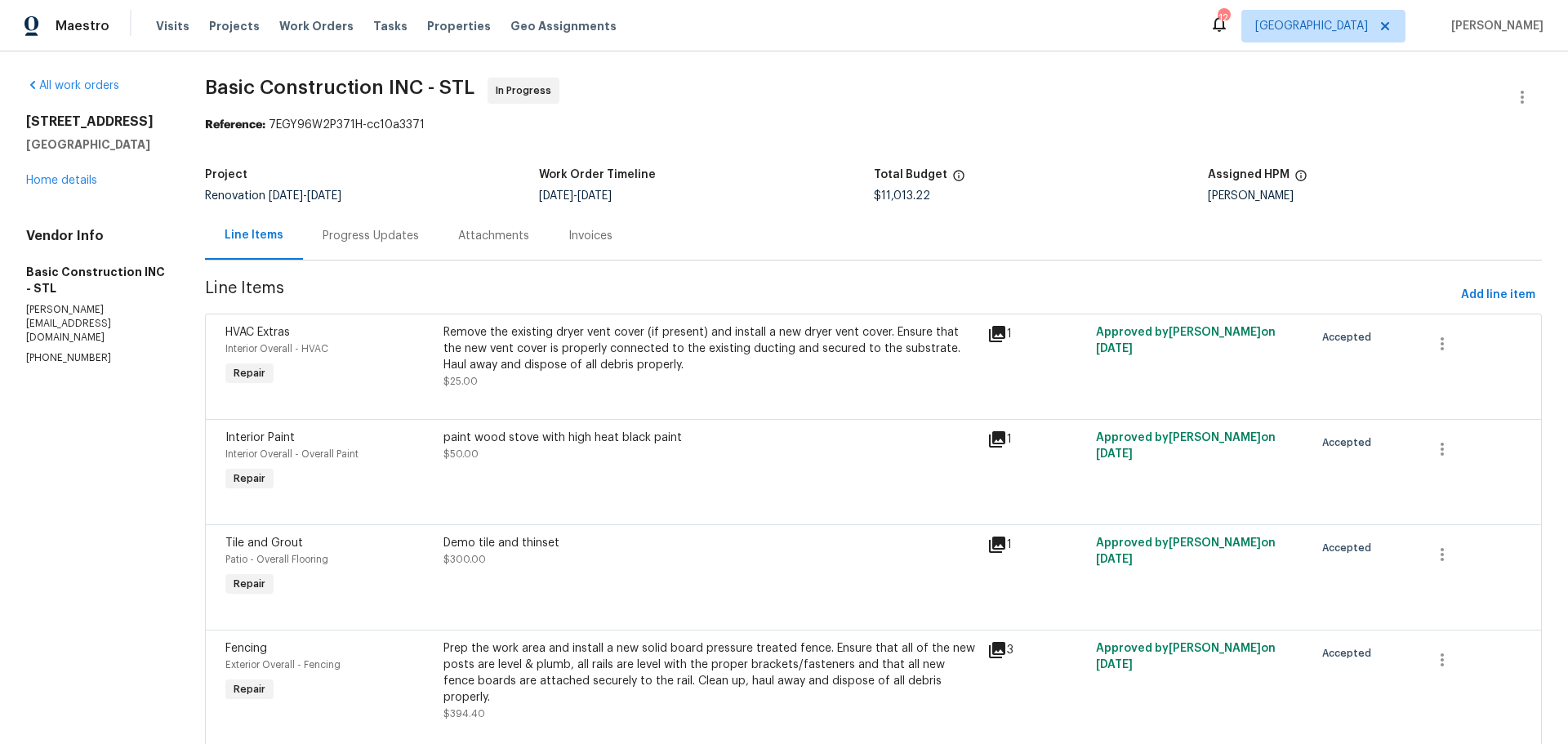
click at [501, 235] on div "Attachments" at bounding box center [494, 236] width 71 height 16
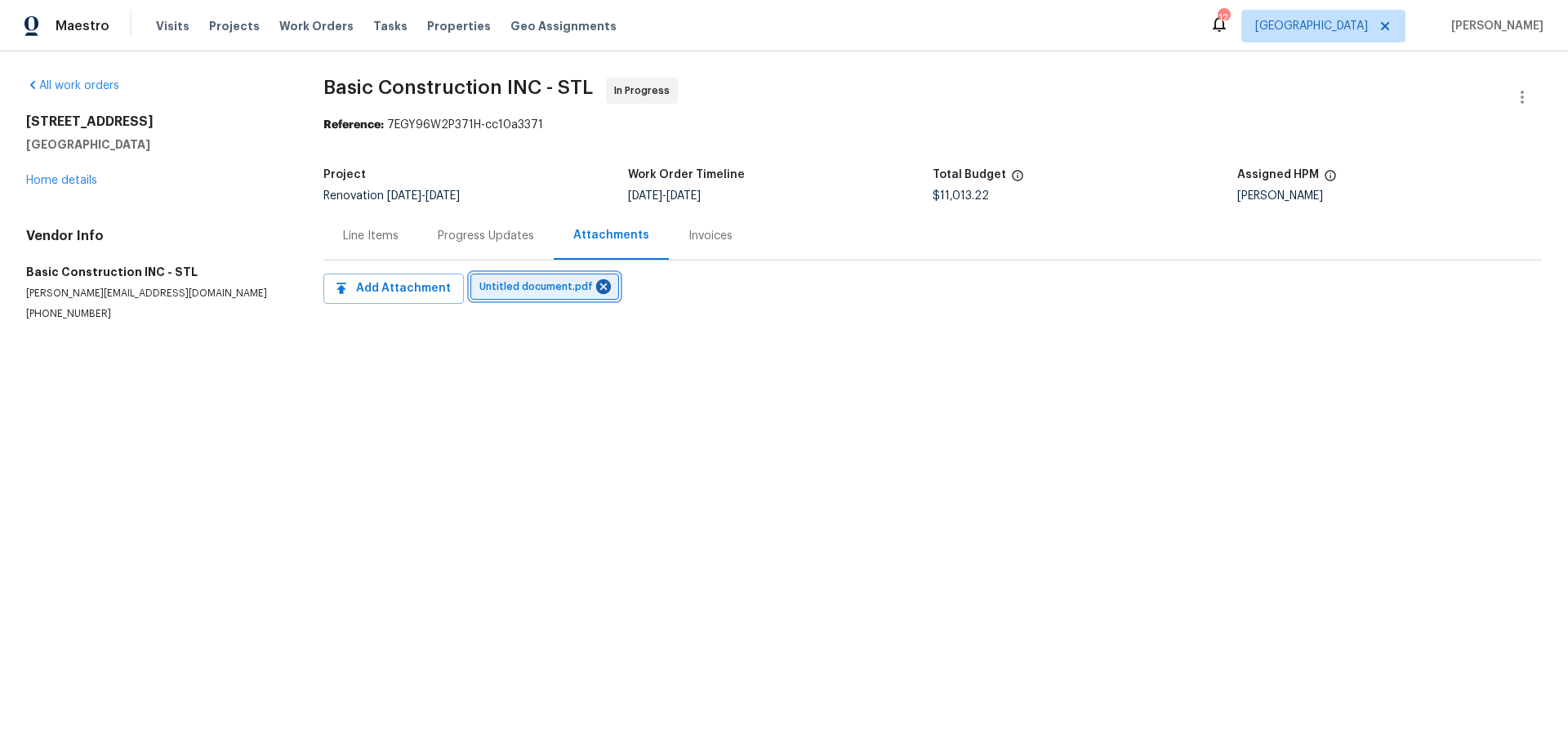
click at [484, 290] on span "Untitled document.pdf" at bounding box center [540, 287] width 120 height 16
click at [454, 239] on div "Progress Updates" at bounding box center [485, 236] width 97 height 16
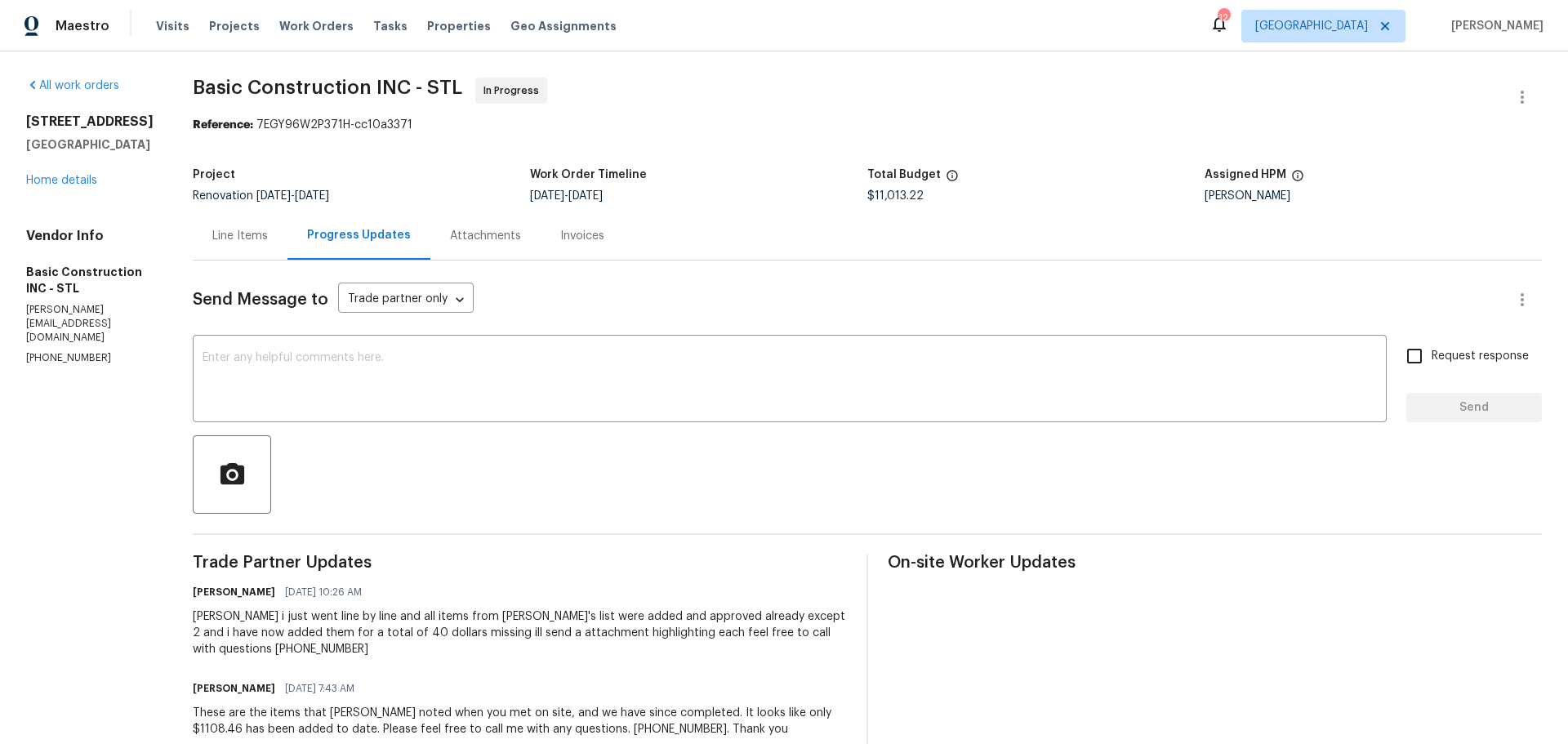
click at [227, 239] on div "Line Items" at bounding box center [240, 236] width 55 height 16
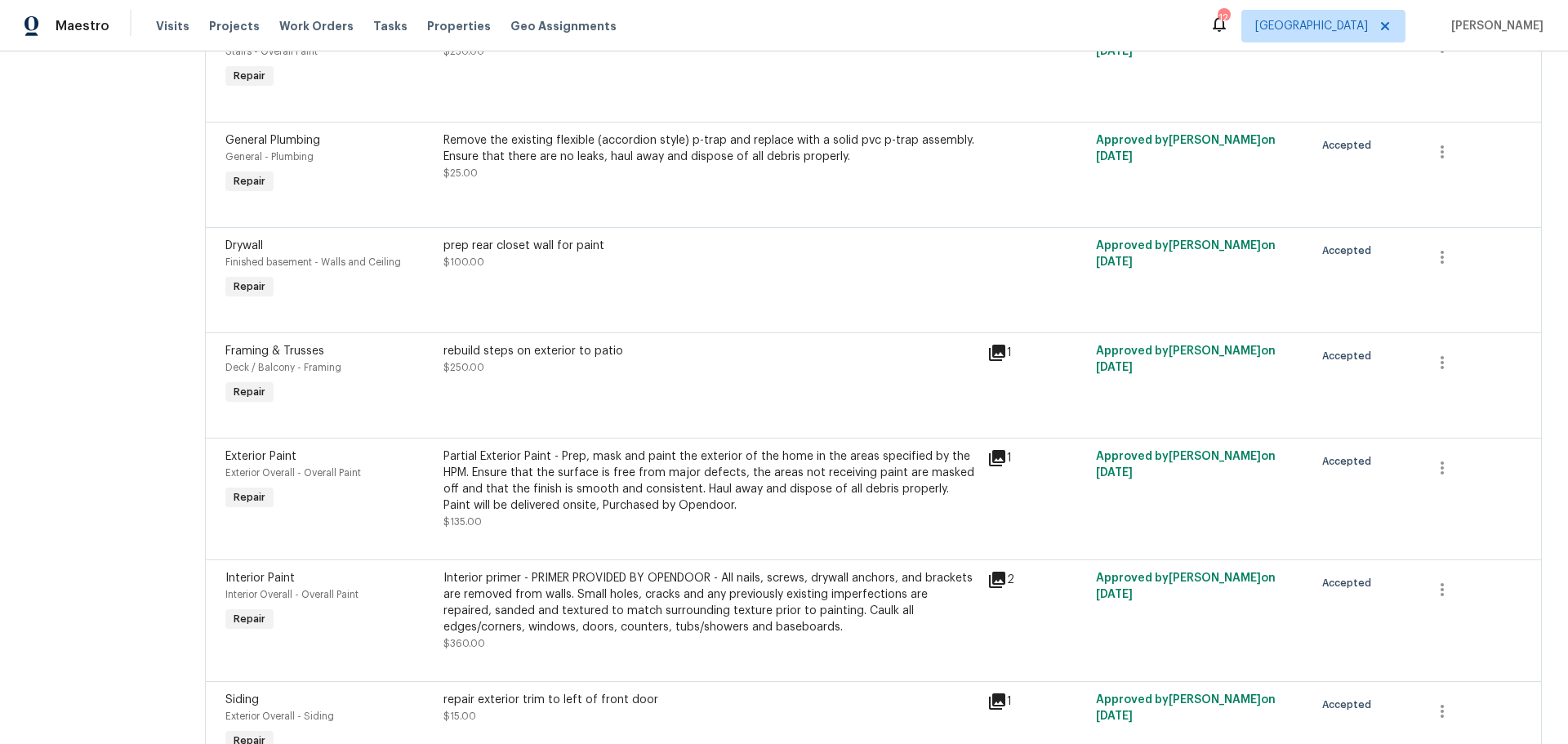
scroll to position [1551, 0]
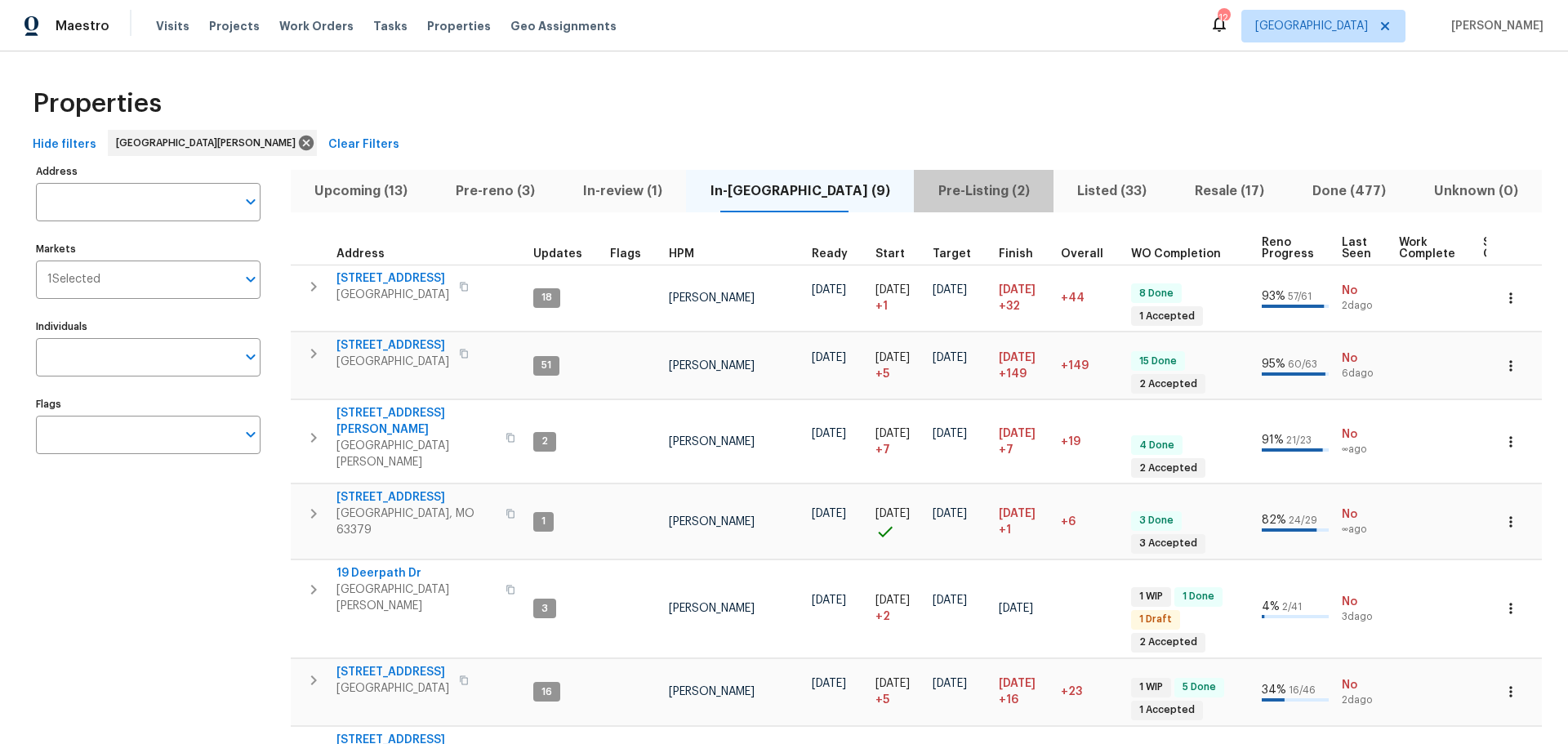
click at [914, 202] on button "Pre-Listing (2)" at bounding box center [984, 191] width 140 height 42
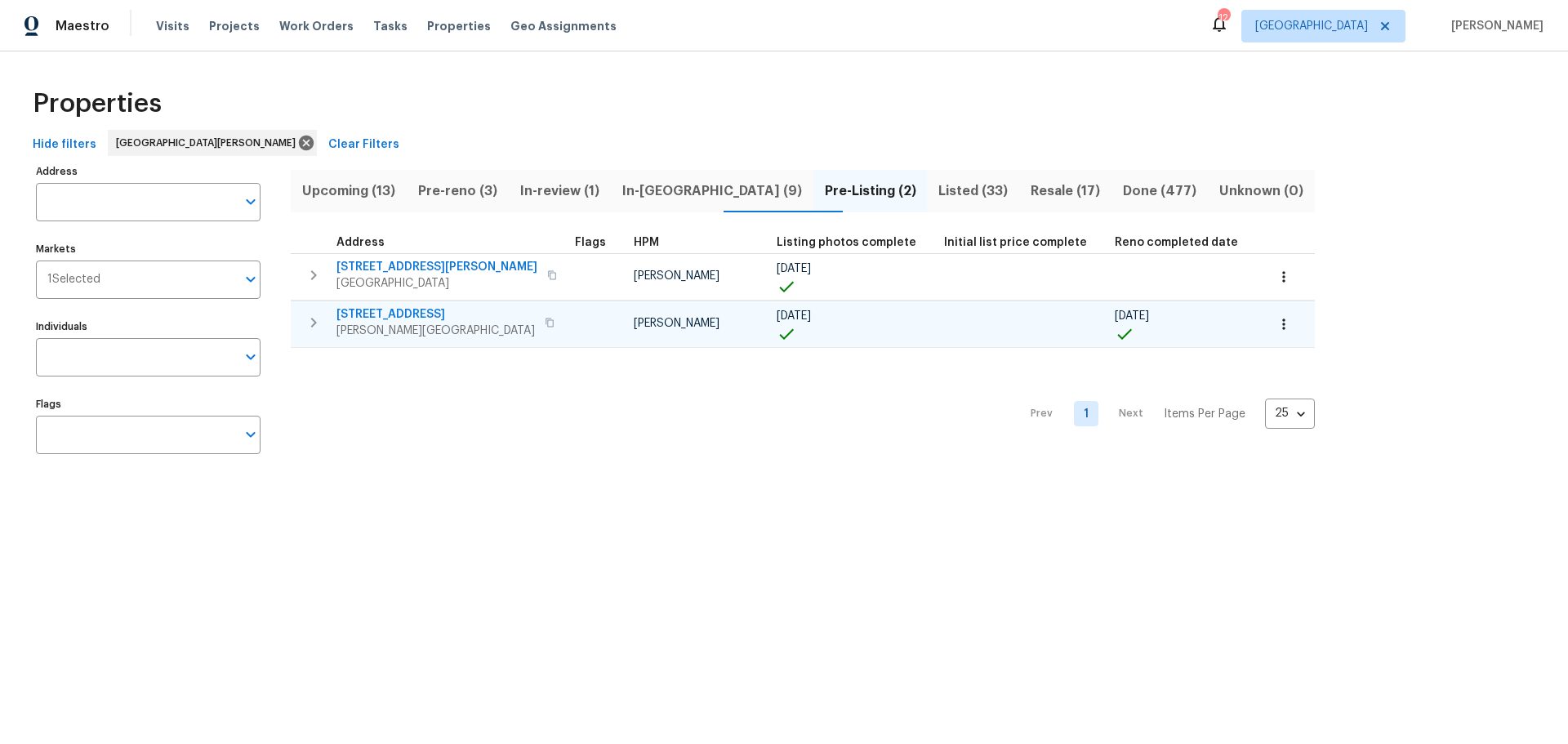
click at [369, 315] on span "[STREET_ADDRESS]" at bounding box center [436, 314] width 199 height 16
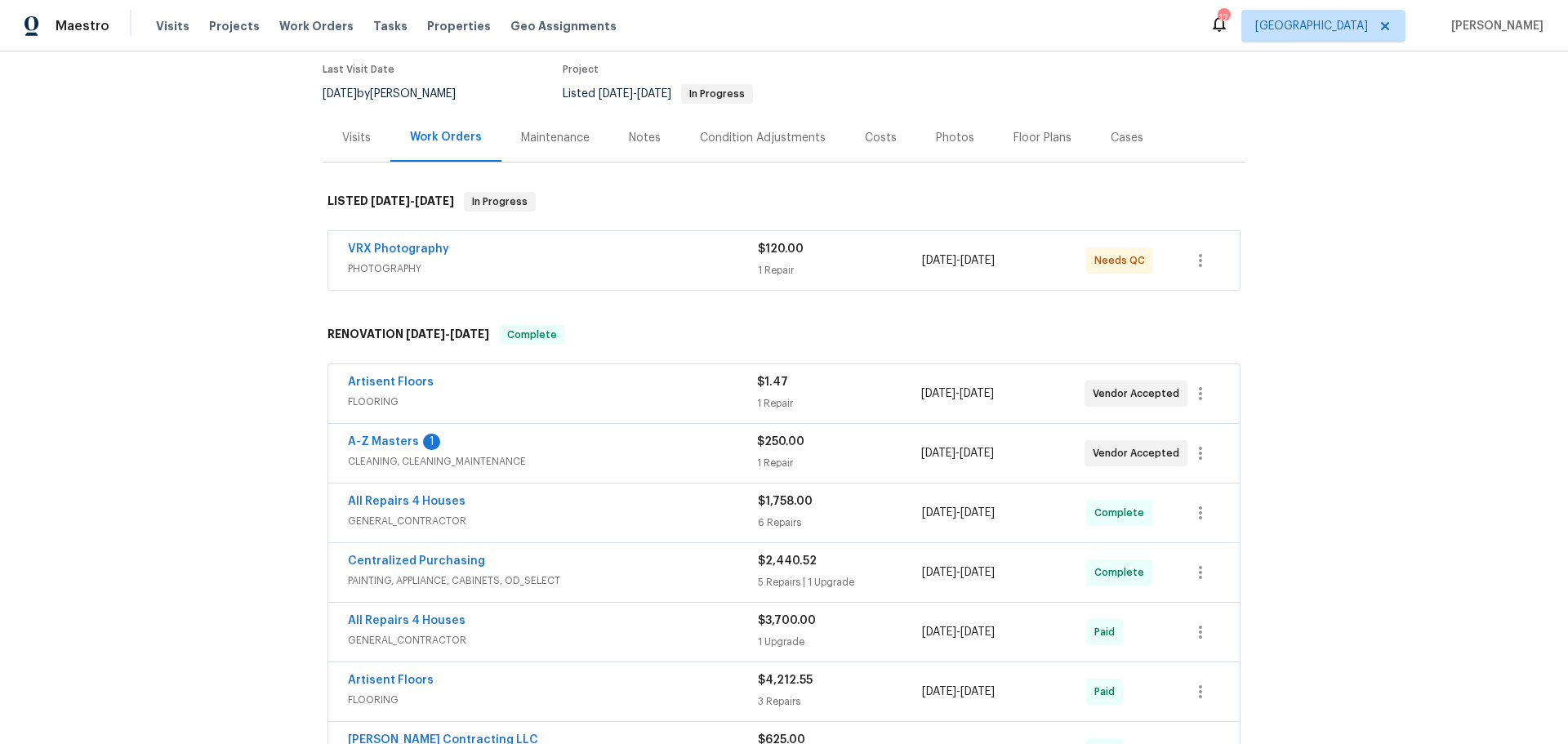
scroll to position [163, 0]
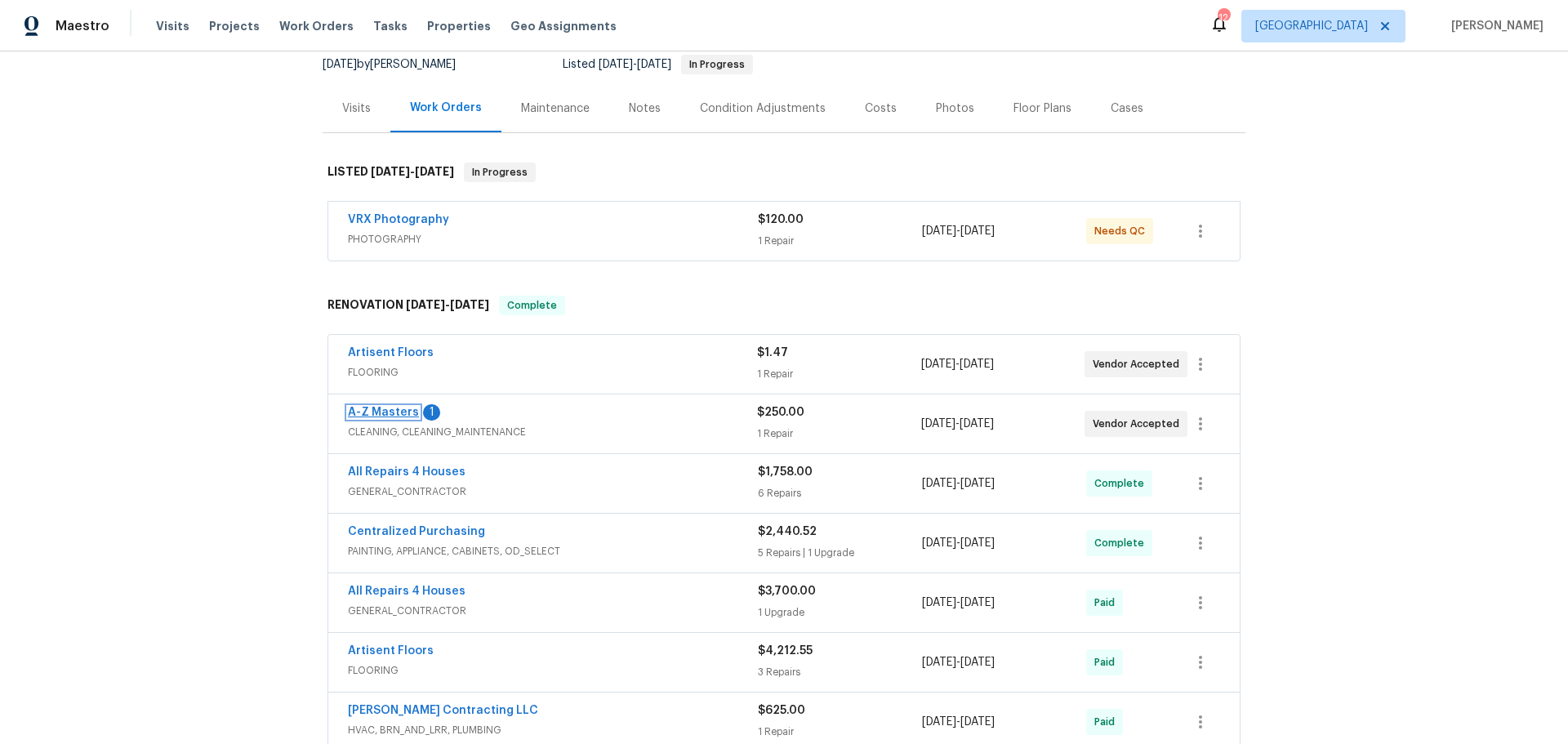
click at [390, 412] on link "A-Z Masters" at bounding box center [383, 413] width 71 height 11
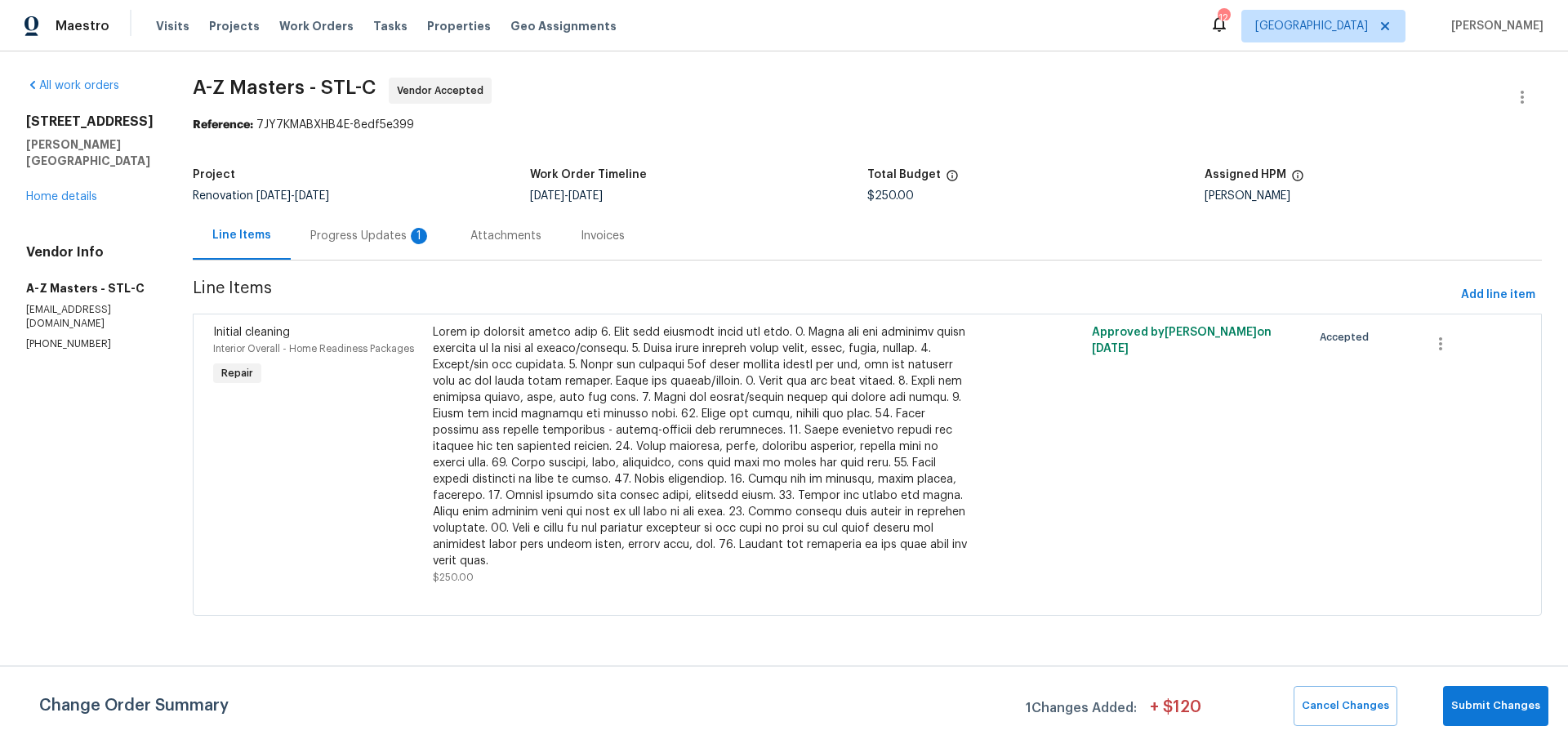
click at [302, 245] on div "Progress Updates 1" at bounding box center [371, 235] width 161 height 48
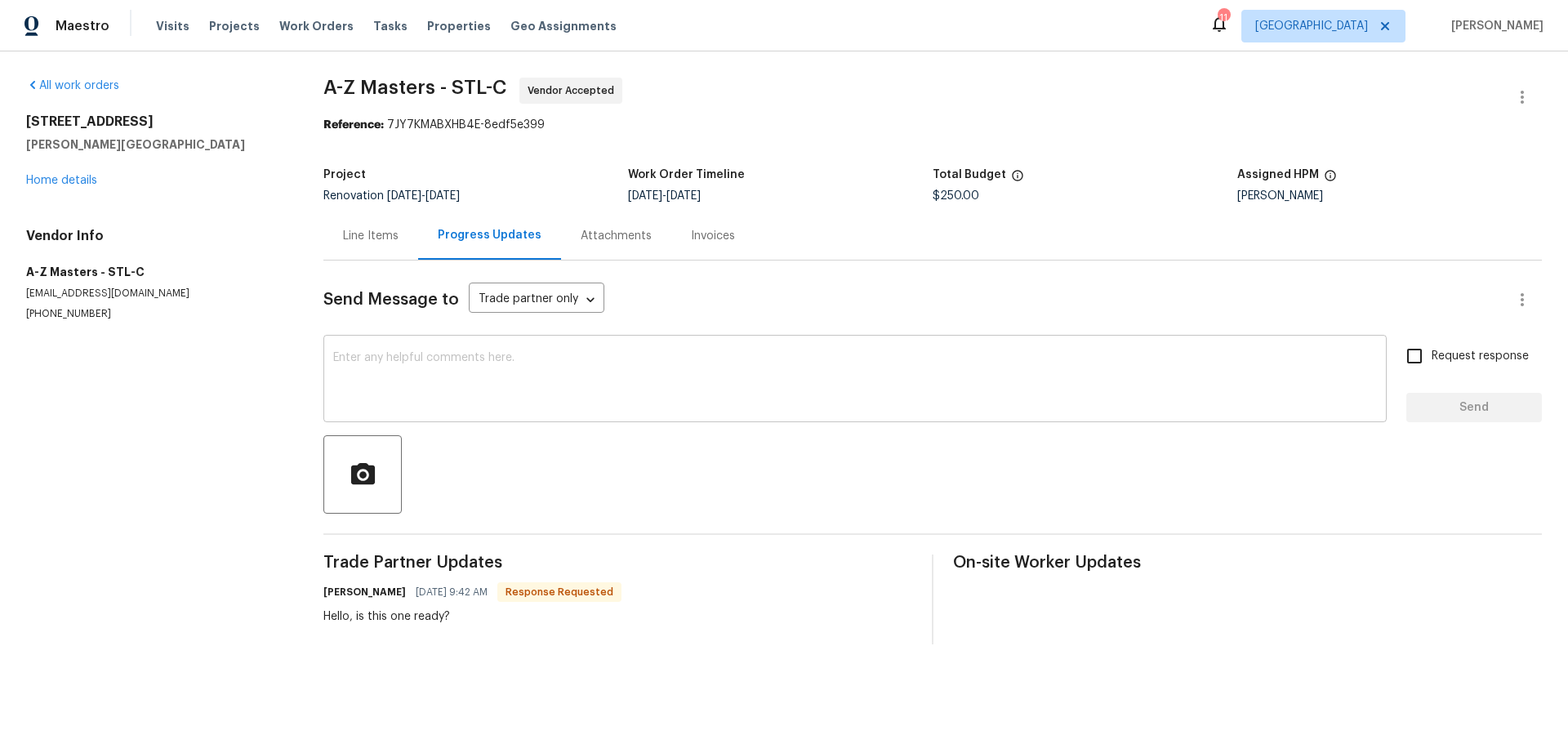
click at [404, 392] on textarea at bounding box center [855, 380] width 1044 height 57
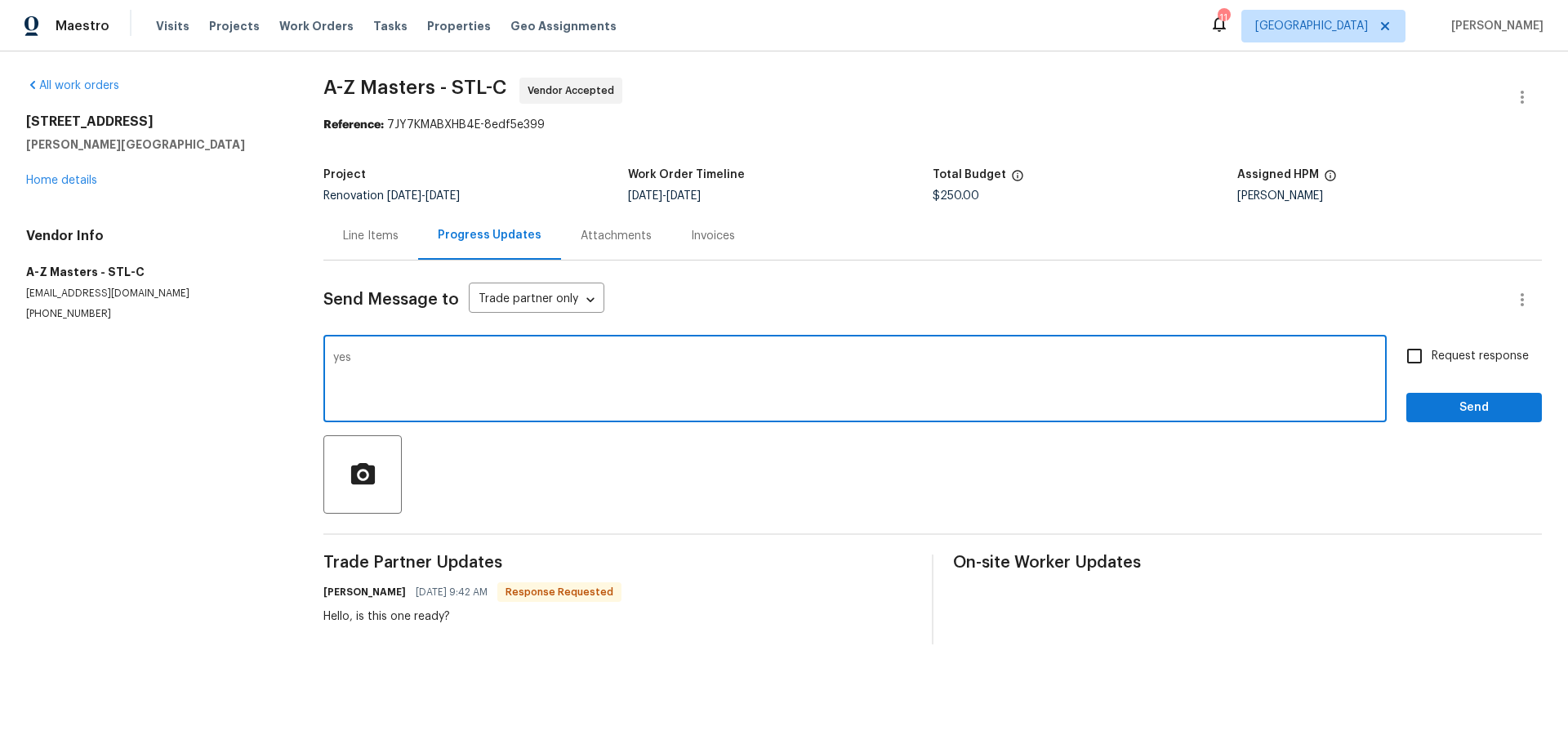
type textarea "yes"
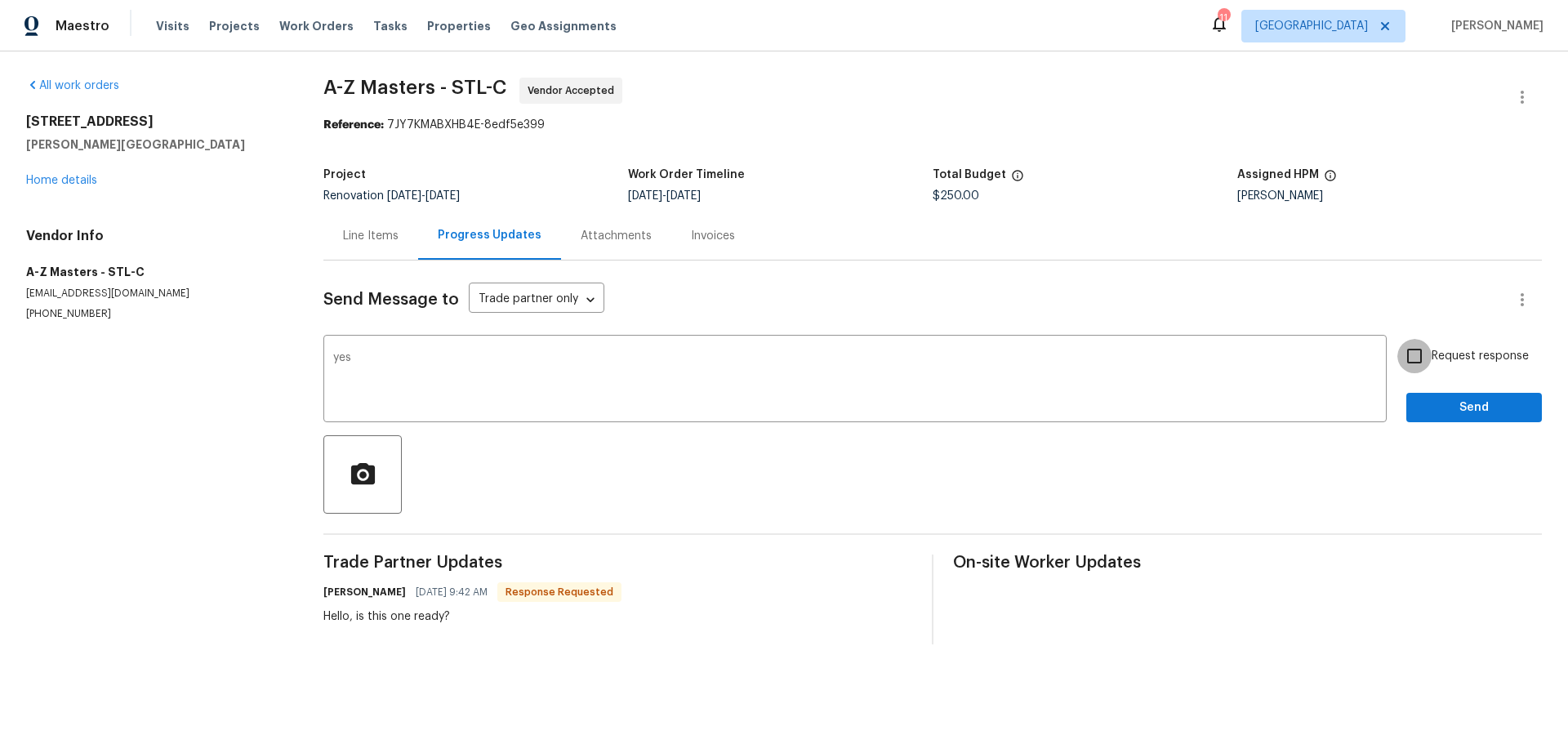
click at [1410, 359] on input "Request response" at bounding box center [1415, 356] width 34 height 34
checkbox input "true"
click at [1428, 396] on button "Send" at bounding box center [1474, 408] width 136 height 31
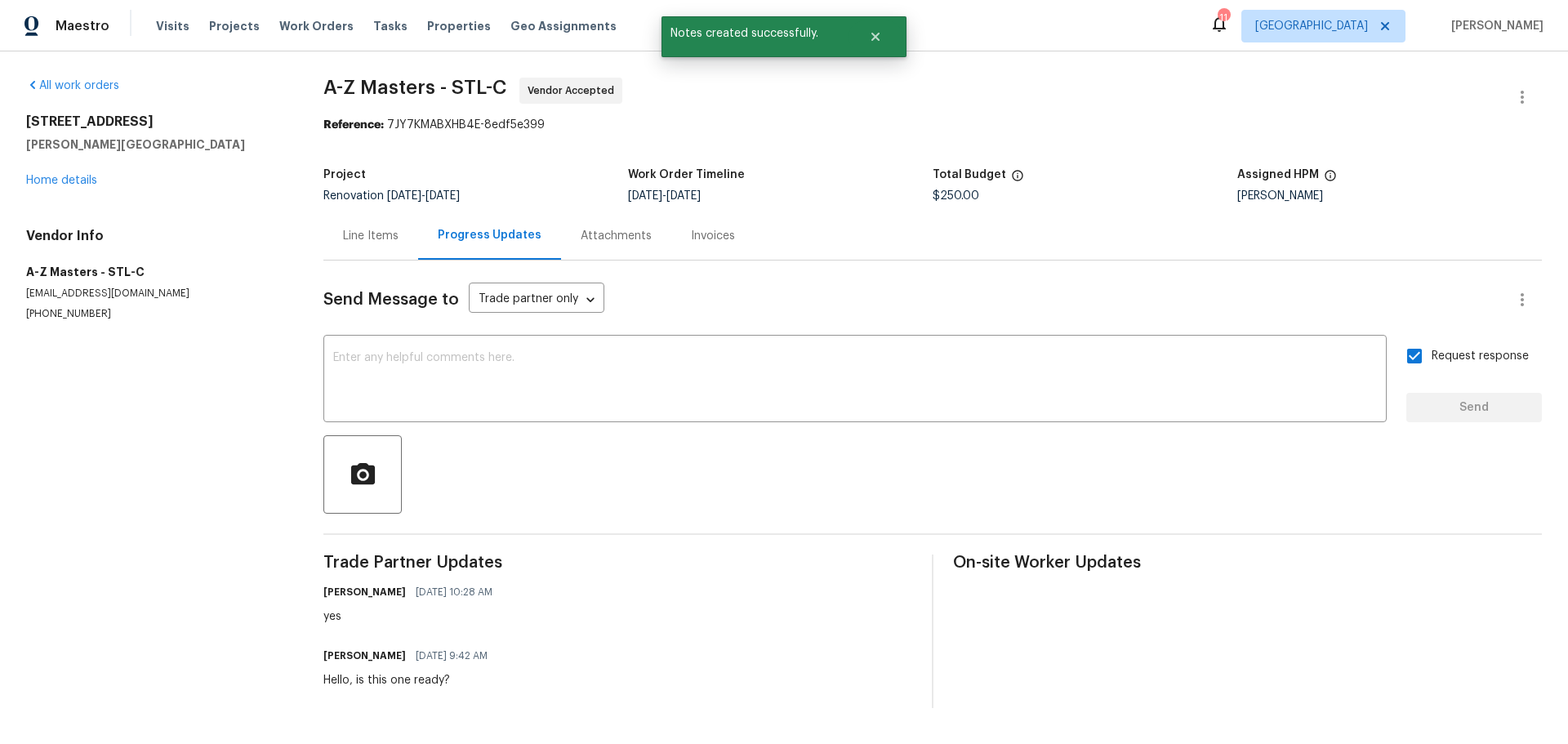
click at [76, 187] on div "[STREET_ADDRESS][PERSON_NAME] Home details" at bounding box center [155, 151] width 258 height 75
click at [76, 181] on link "Home details" at bounding box center [61, 181] width 71 height 11
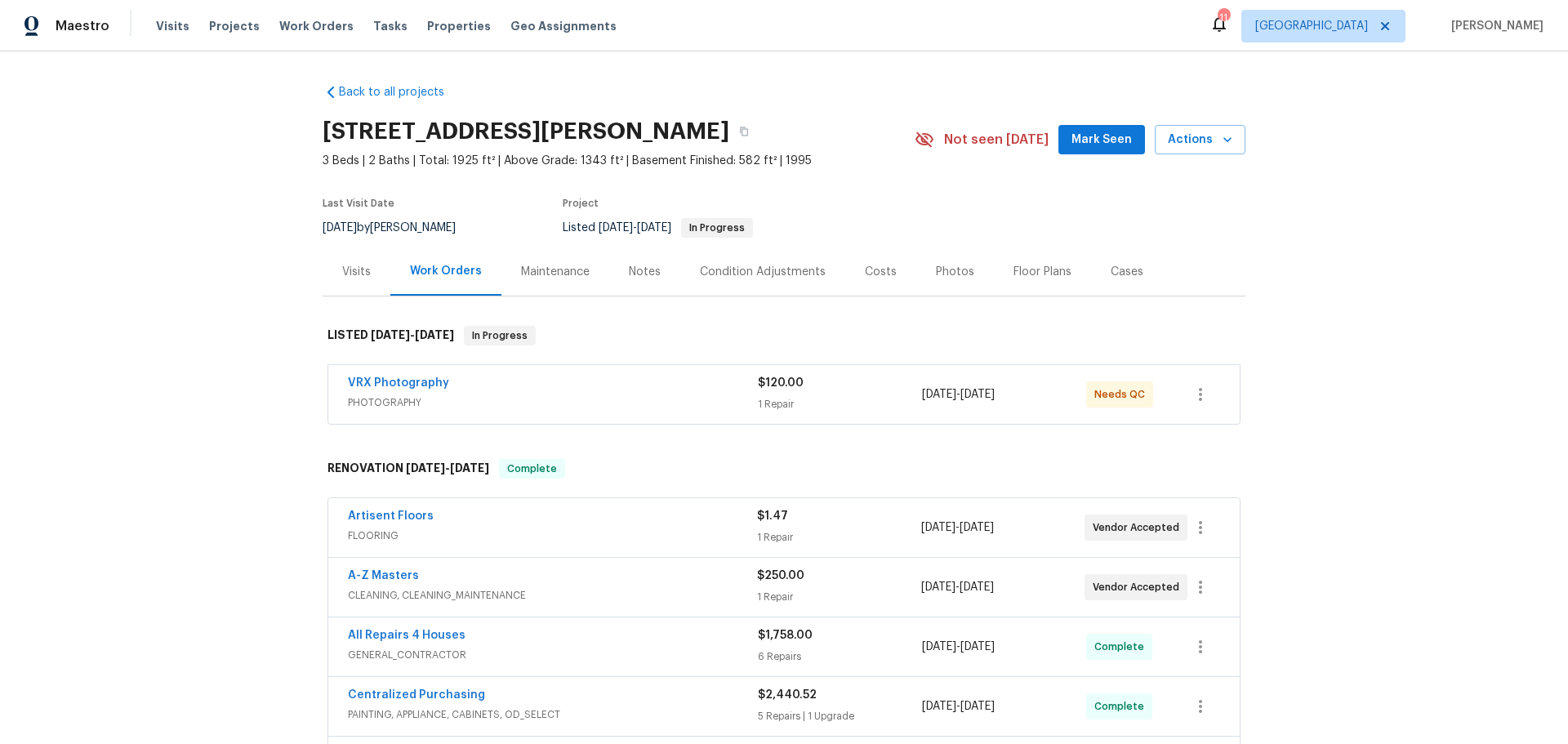
click at [1086, 130] on span "Mark Seen" at bounding box center [1102, 139] width 60 height 20
click at [866, 266] on div "Costs" at bounding box center [880, 271] width 32 height 16
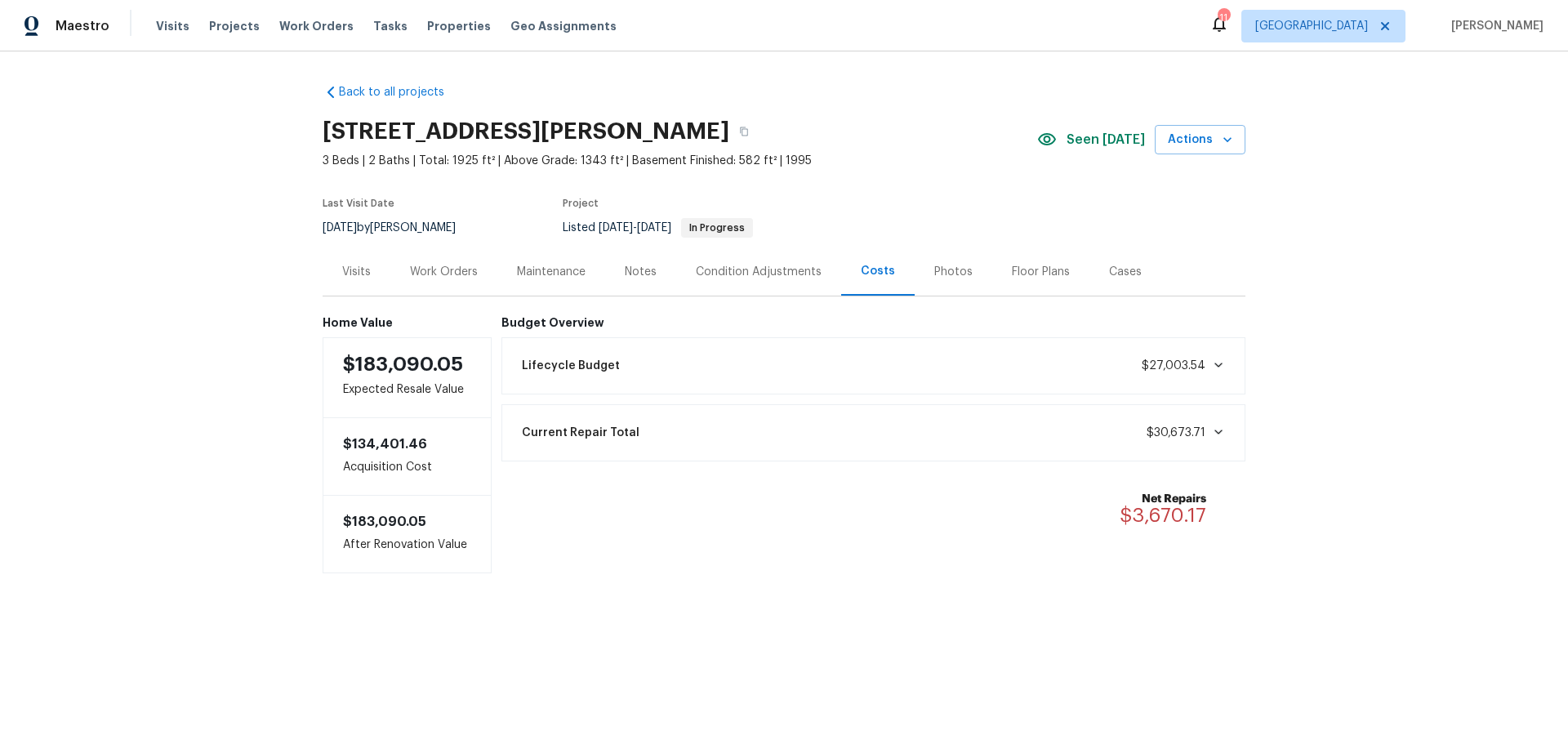
click at [946, 262] on div "Photos" at bounding box center [954, 271] width 77 height 48
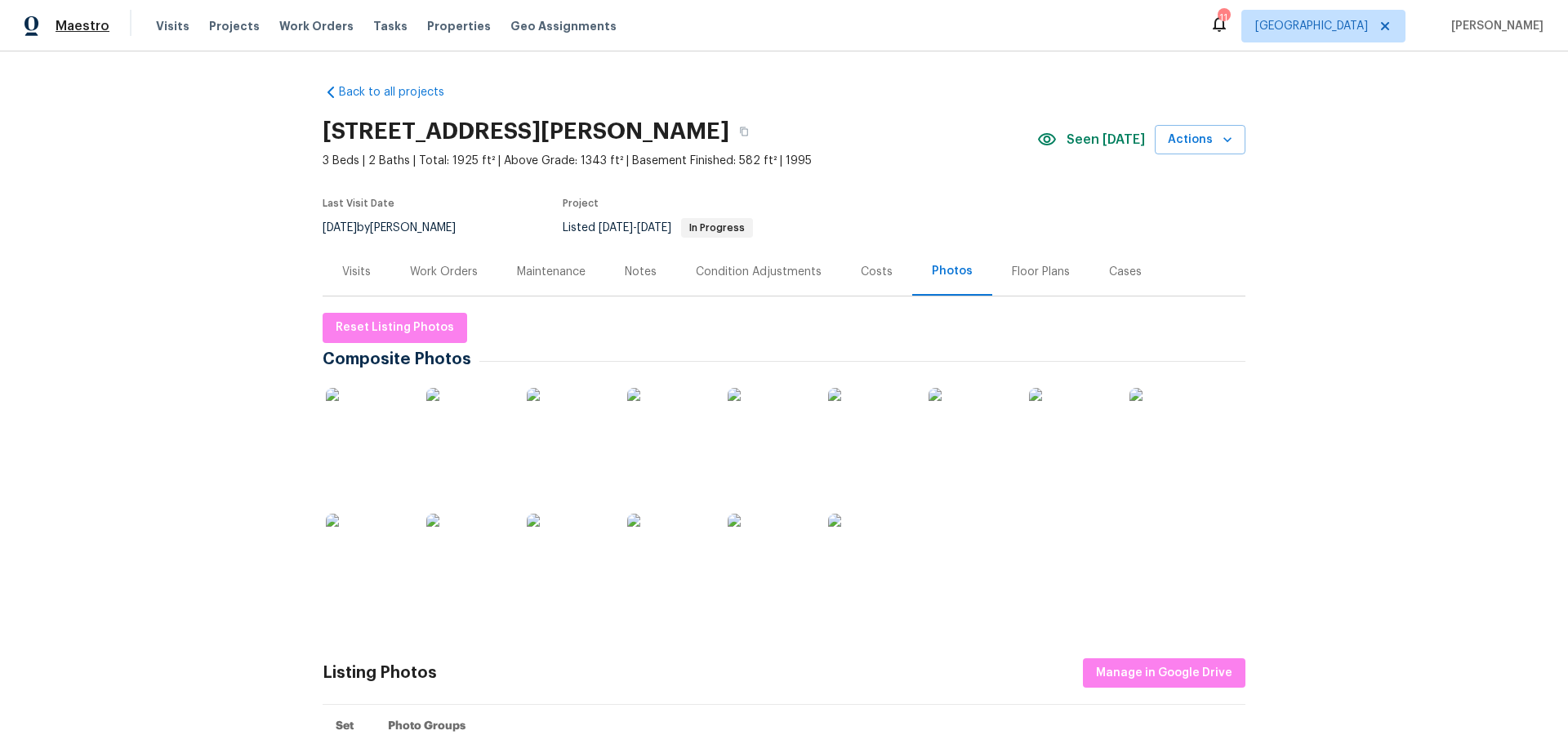
click at [87, 22] on span "Maestro" at bounding box center [82, 26] width 54 height 16
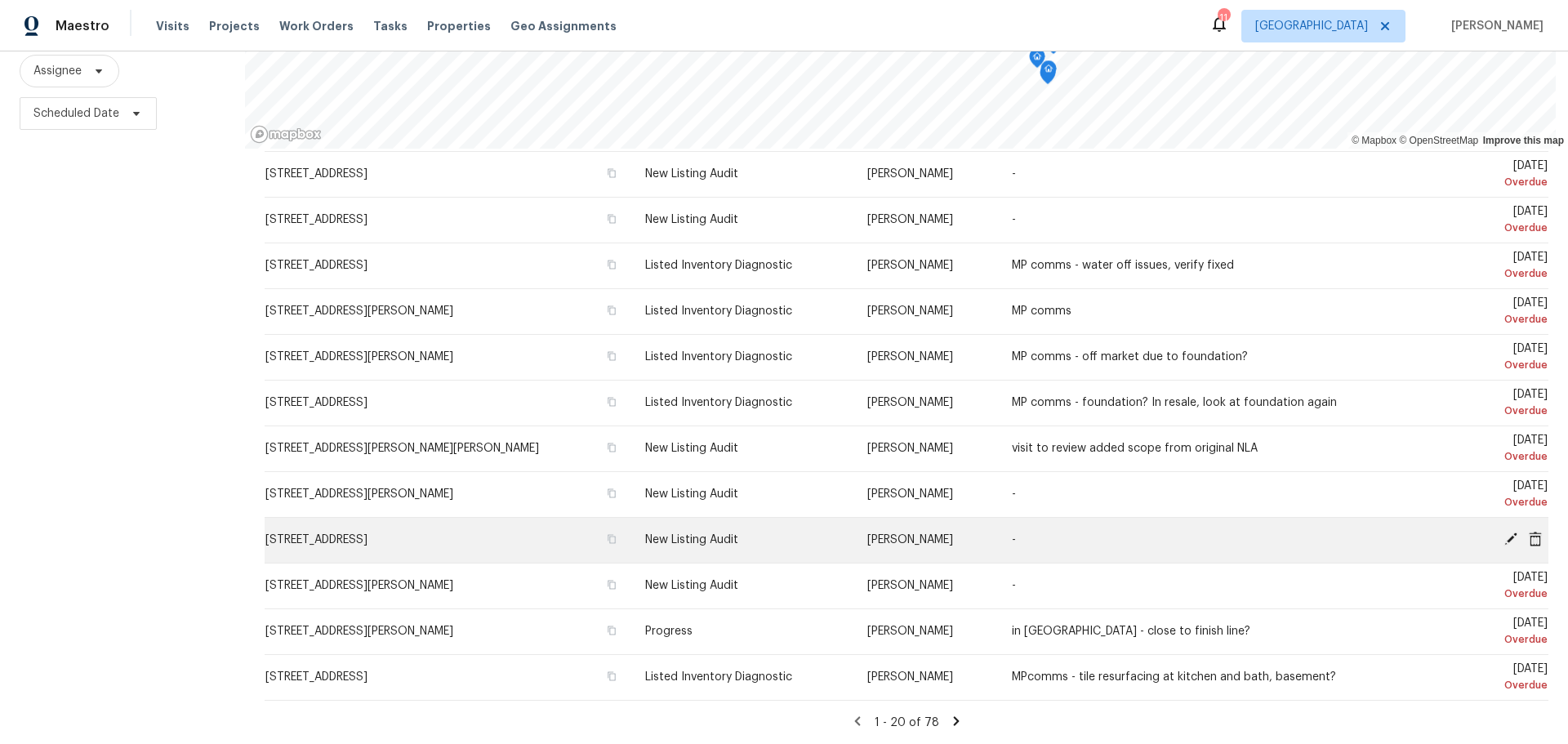
scroll to position [209, 0]
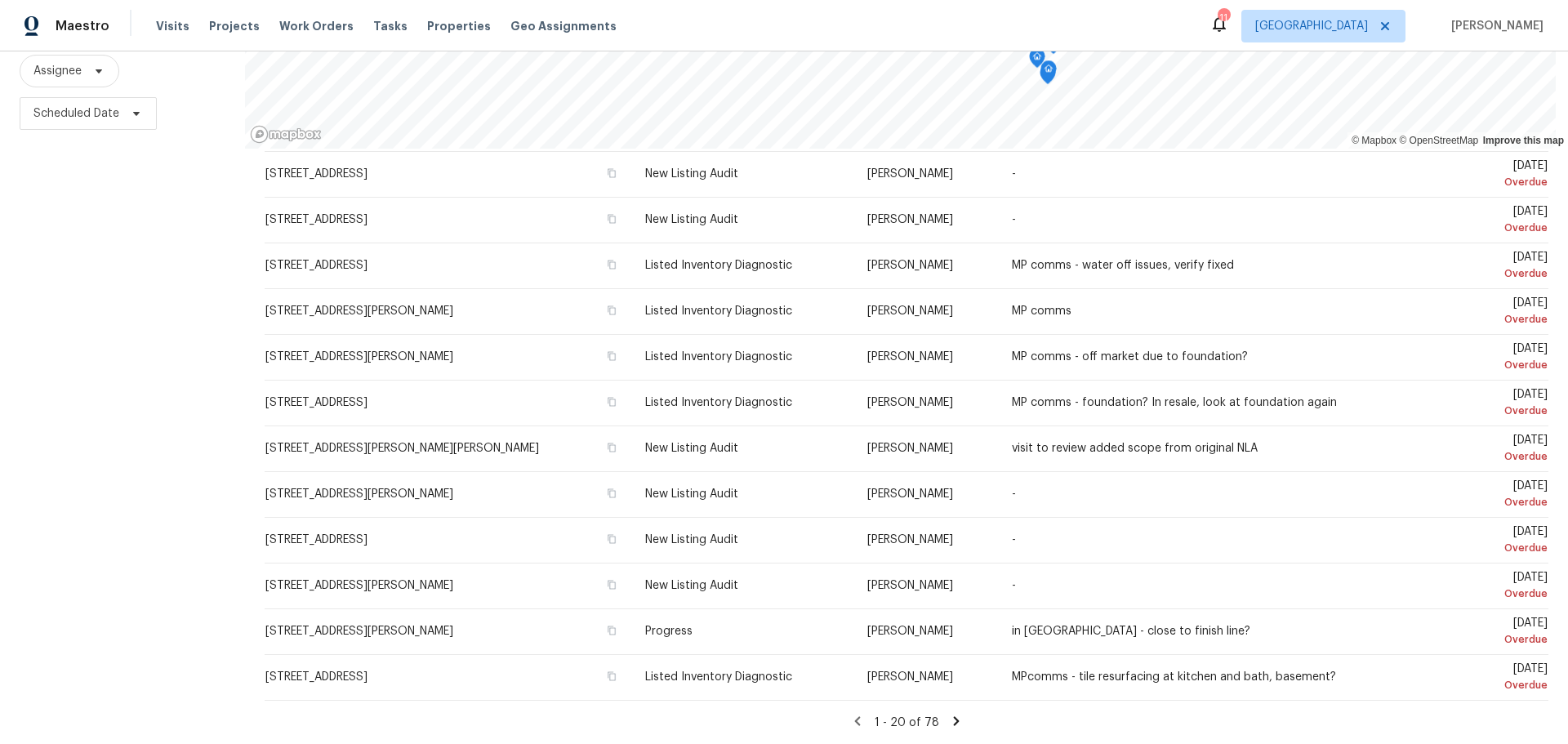
click at [949, 713] on icon at bounding box center [956, 720] width 14 height 14
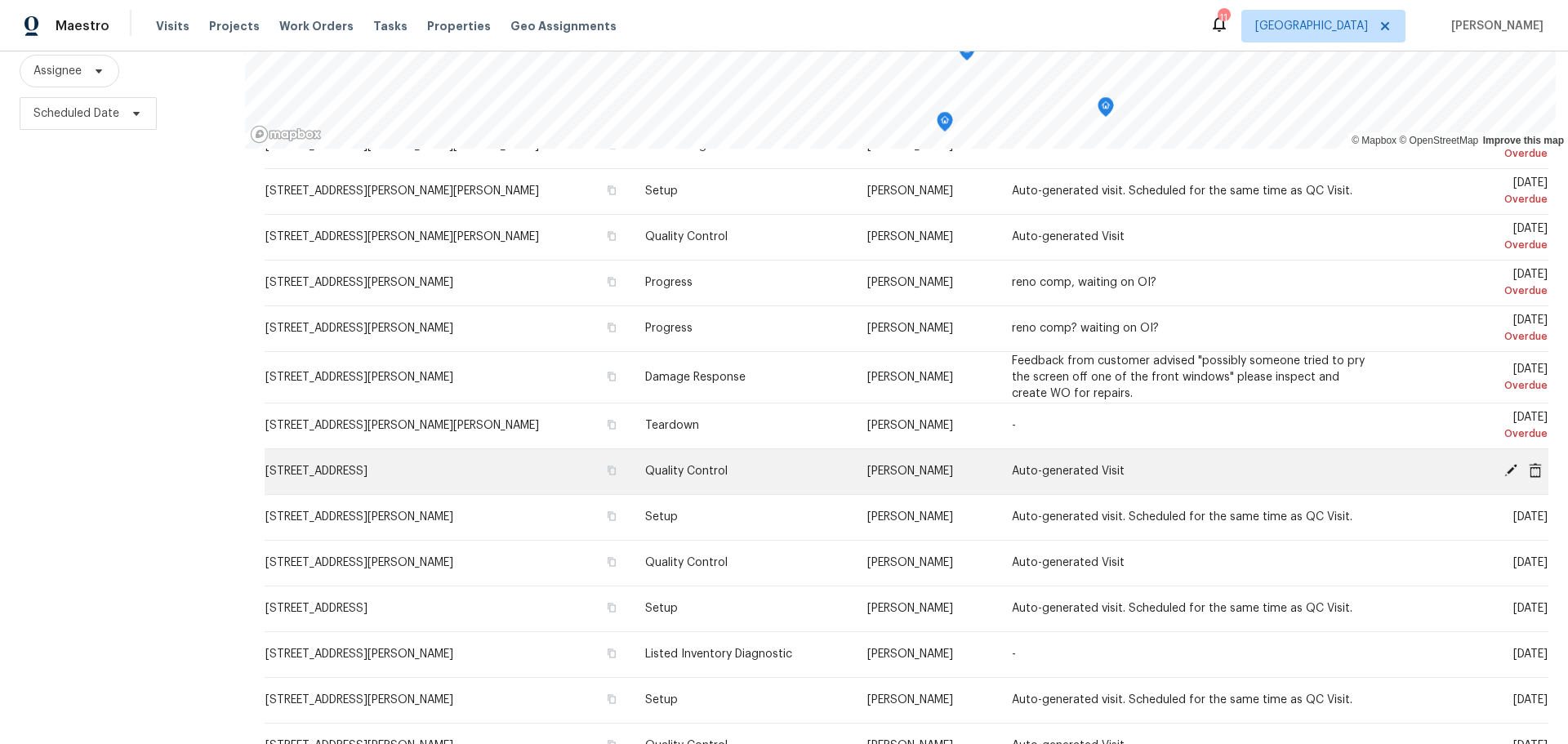
click at [1504, 463] on icon at bounding box center [1511, 470] width 14 height 14
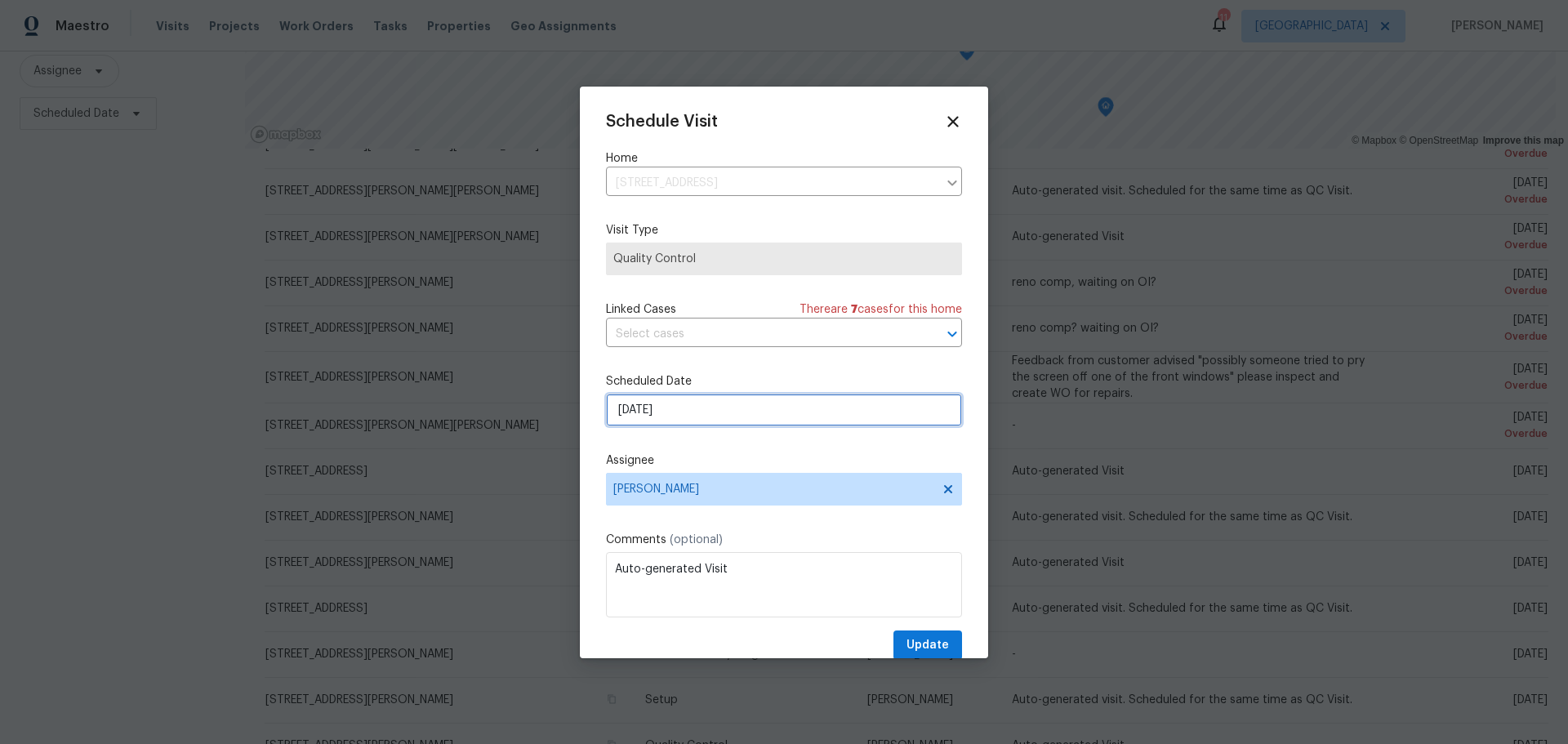
click at [780, 400] on input "[DATE]" at bounding box center [784, 410] width 356 height 32
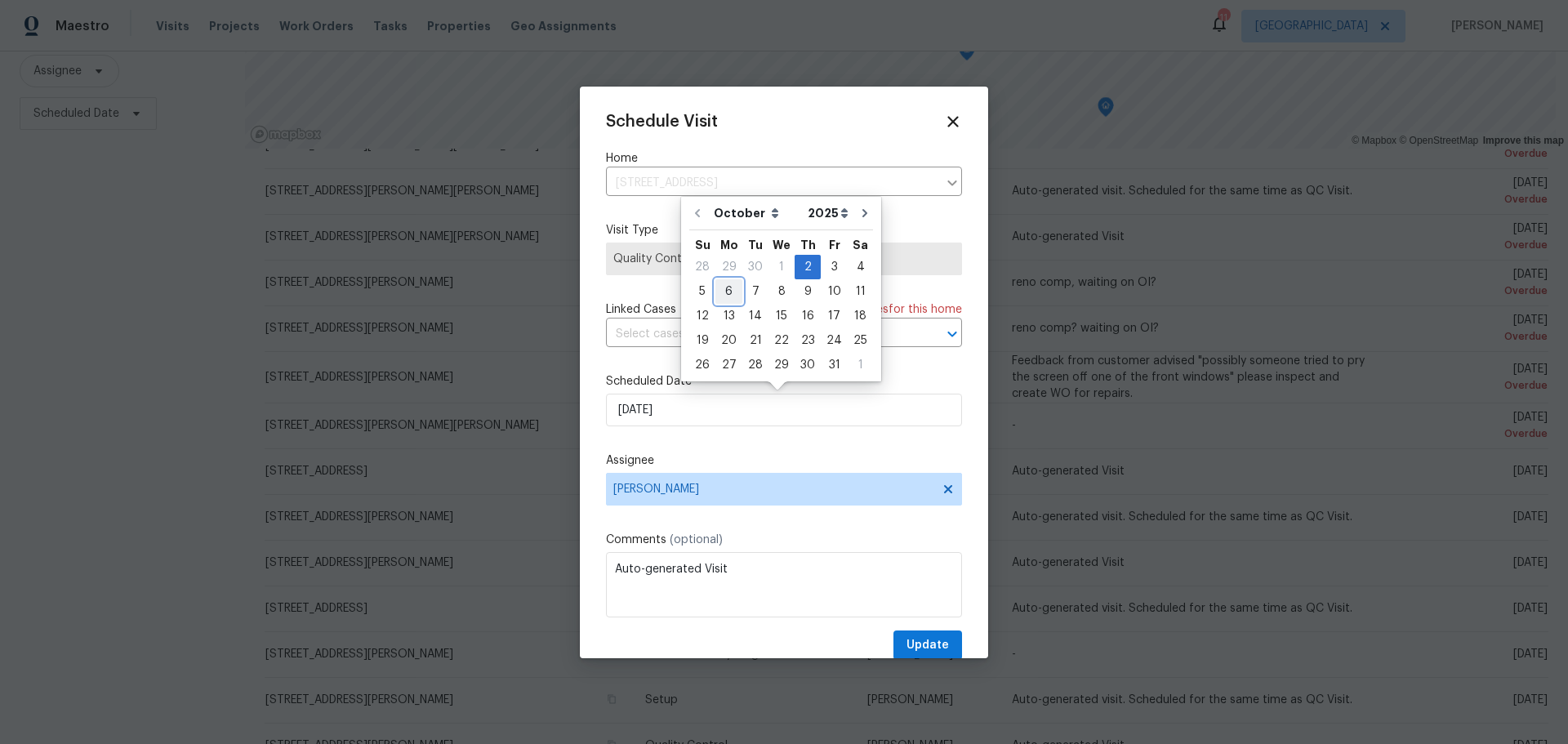
click at [723, 284] on div "6" at bounding box center [729, 291] width 27 height 23
type input "[DATE]"
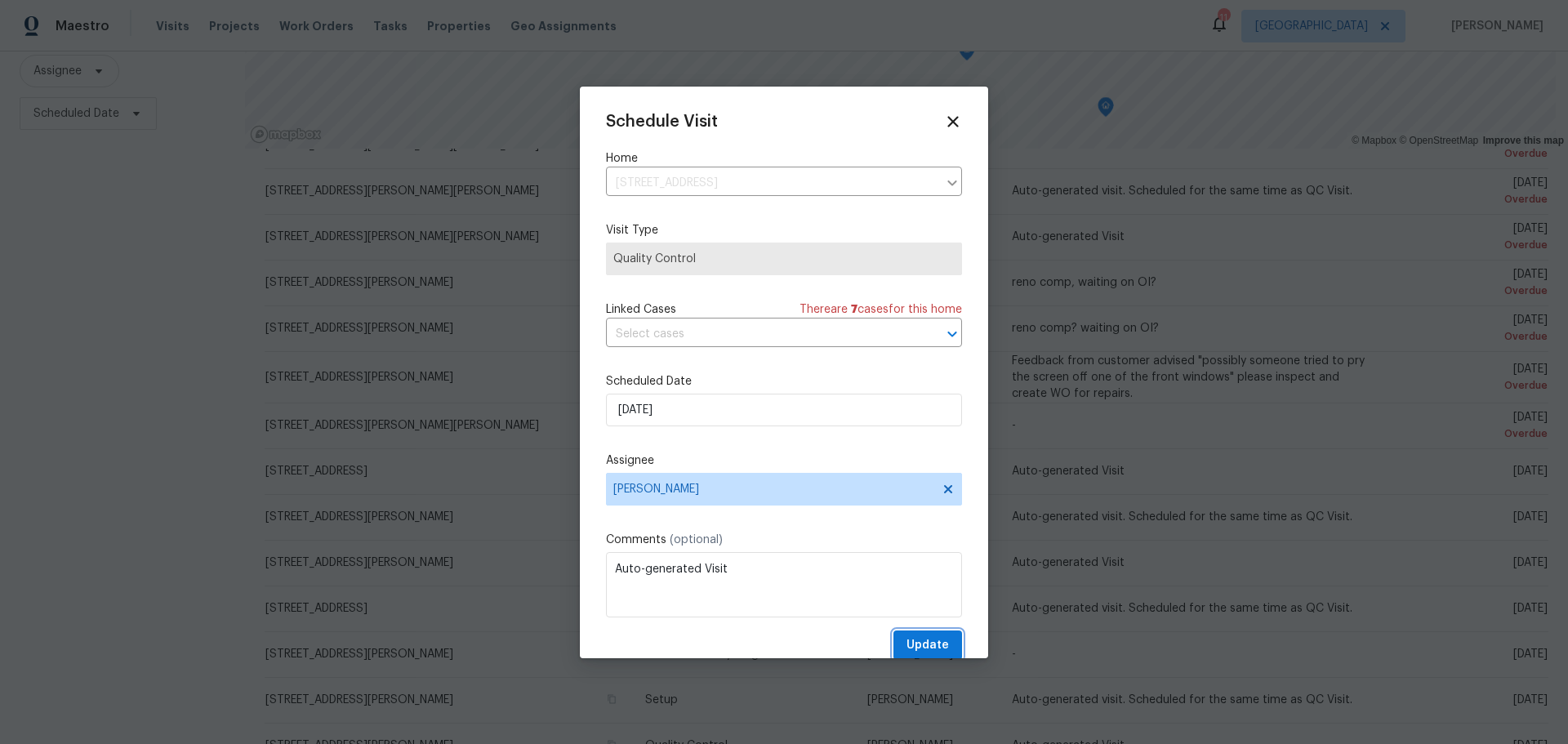
click at [904, 631] on button "Update" at bounding box center [928, 646] width 69 height 31
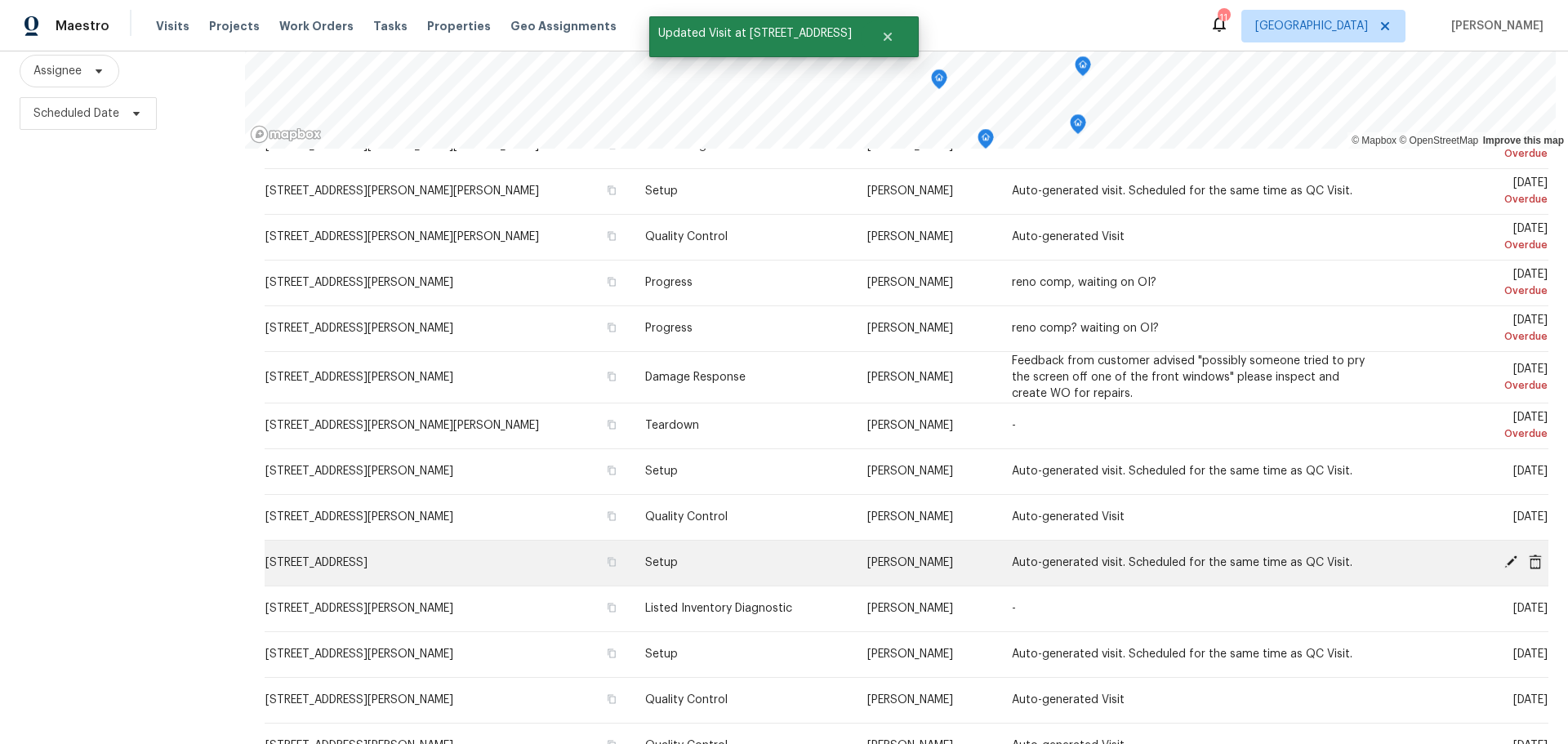
click at [1504, 554] on icon at bounding box center [1511, 561] width 14 height 14
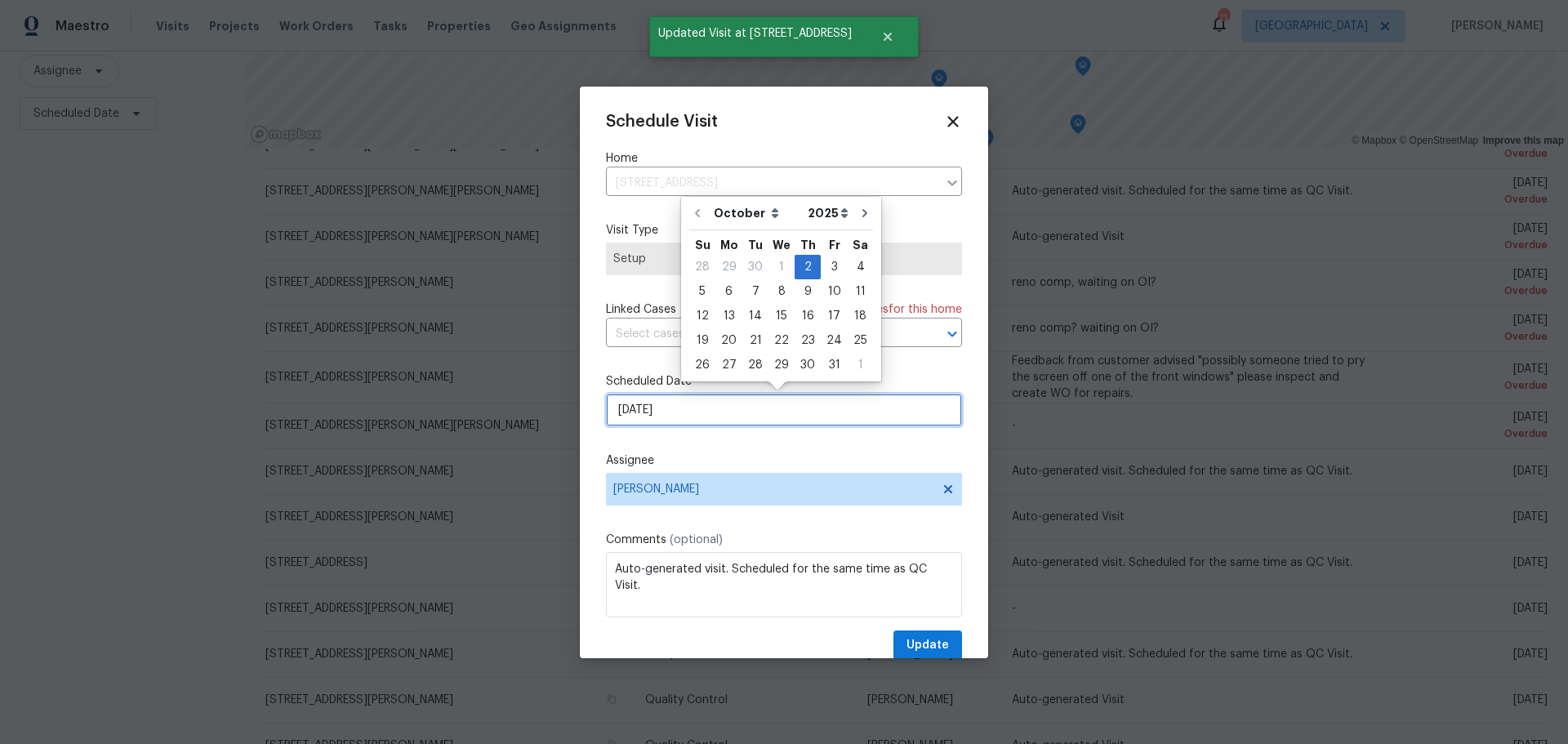
click at [713, 411] on input "[DATE]" at bounding box center [784, 410] width 356 height 32
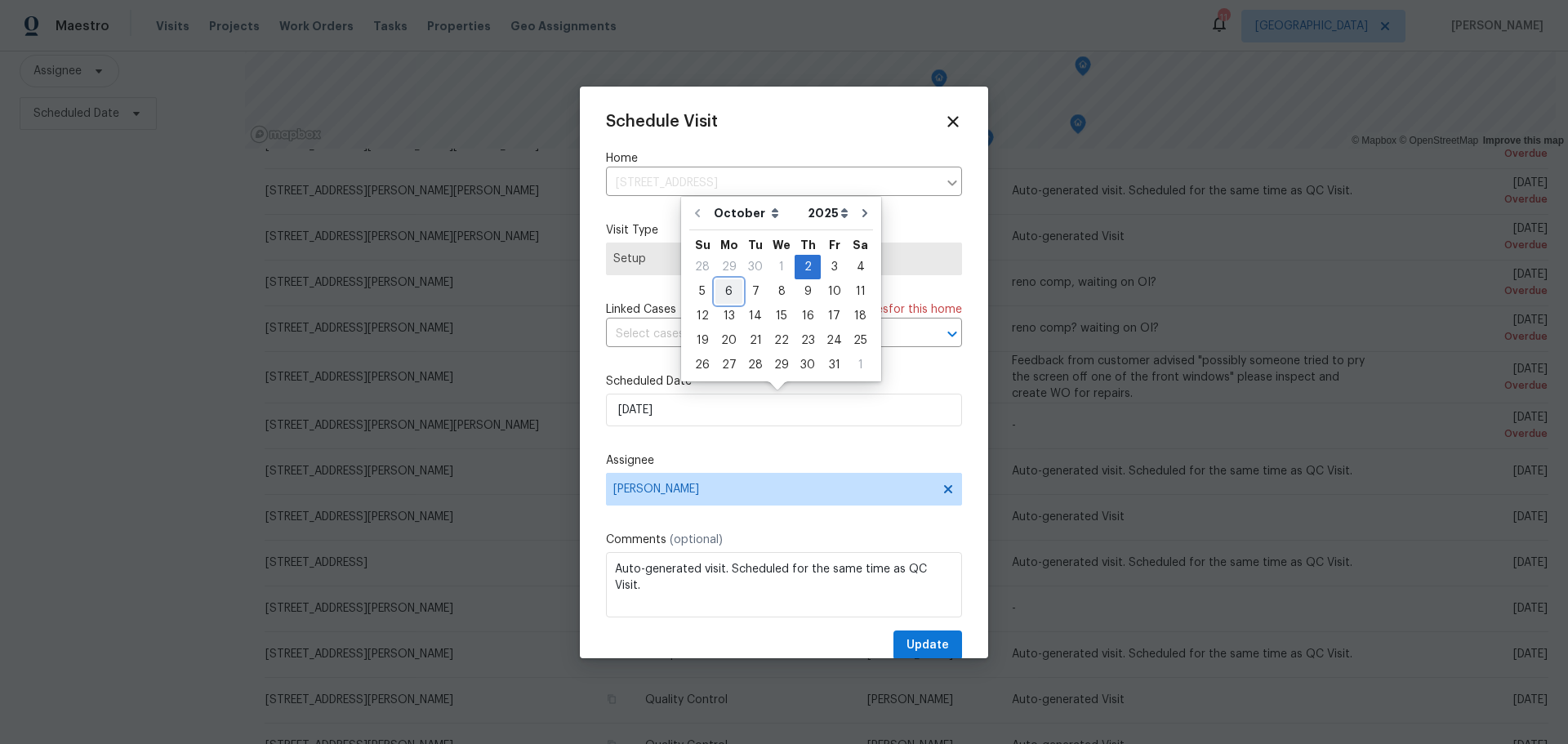
click at [727, 302] on div "6" at bounding box center [729, 291] width 27 height 23
type input "[DATE]"
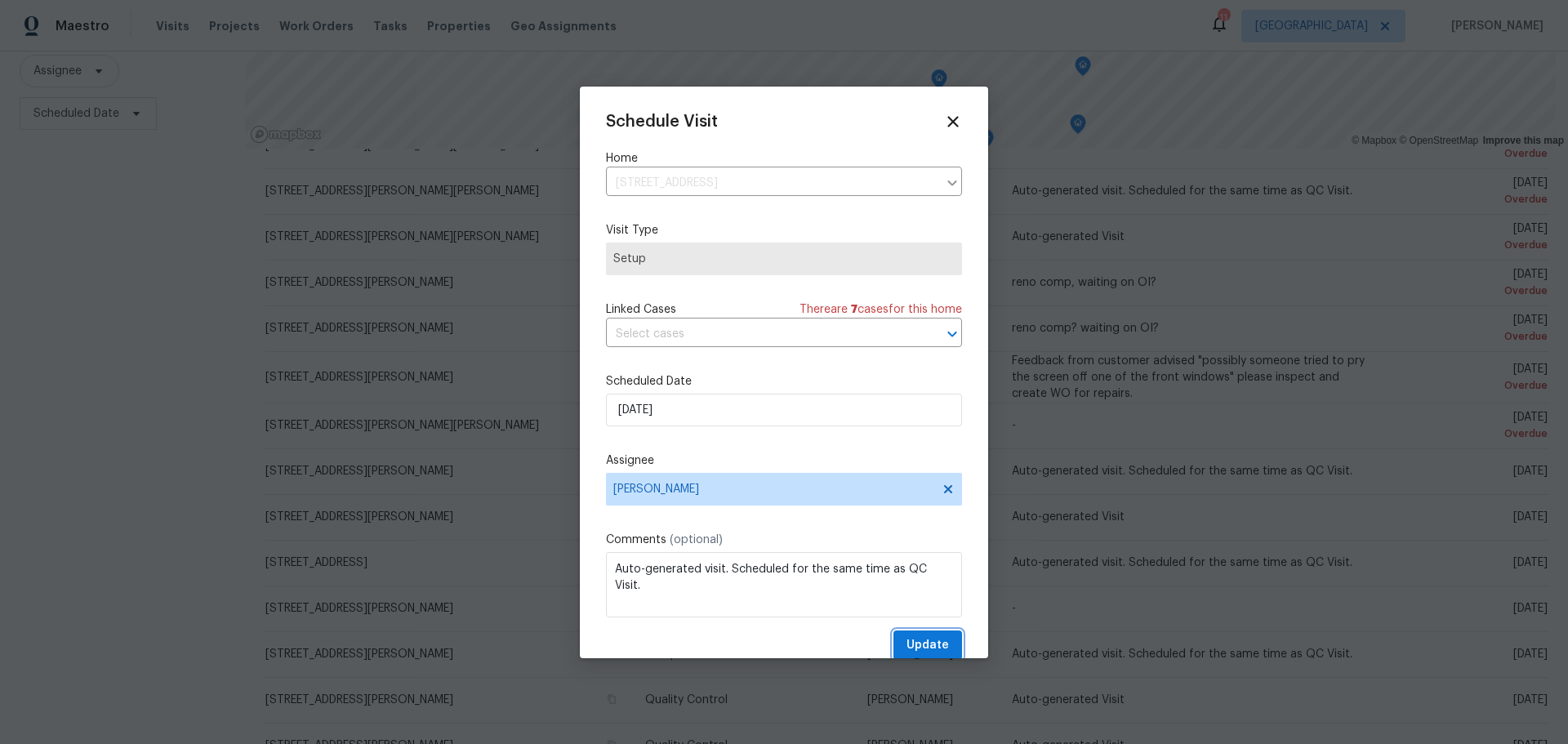
click at [911, 631] on button "Update" at bounding box center [928, 646] width 69 height 31
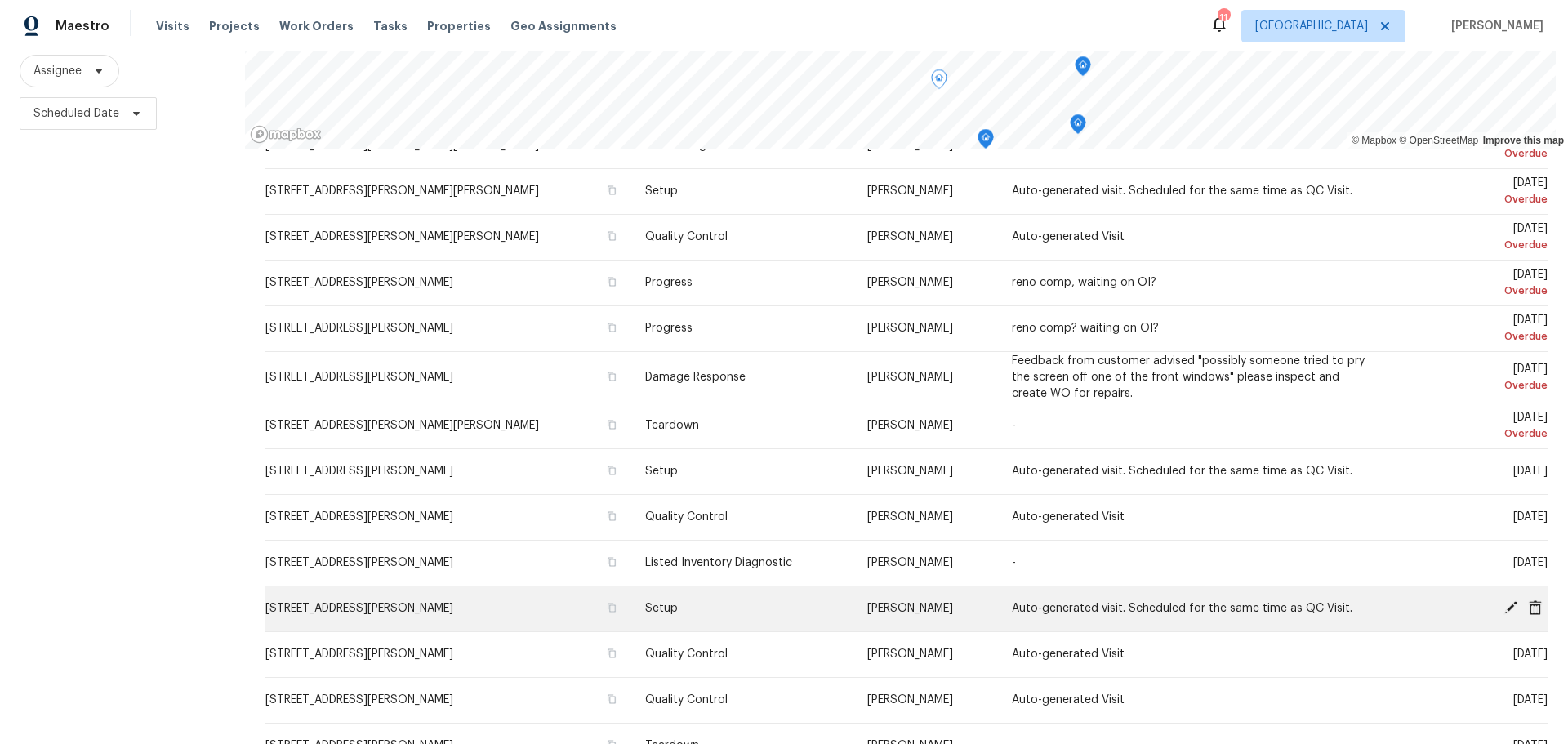
click at [1529, 600] on icon at bounding box center [1536, 606] width 13 height 14
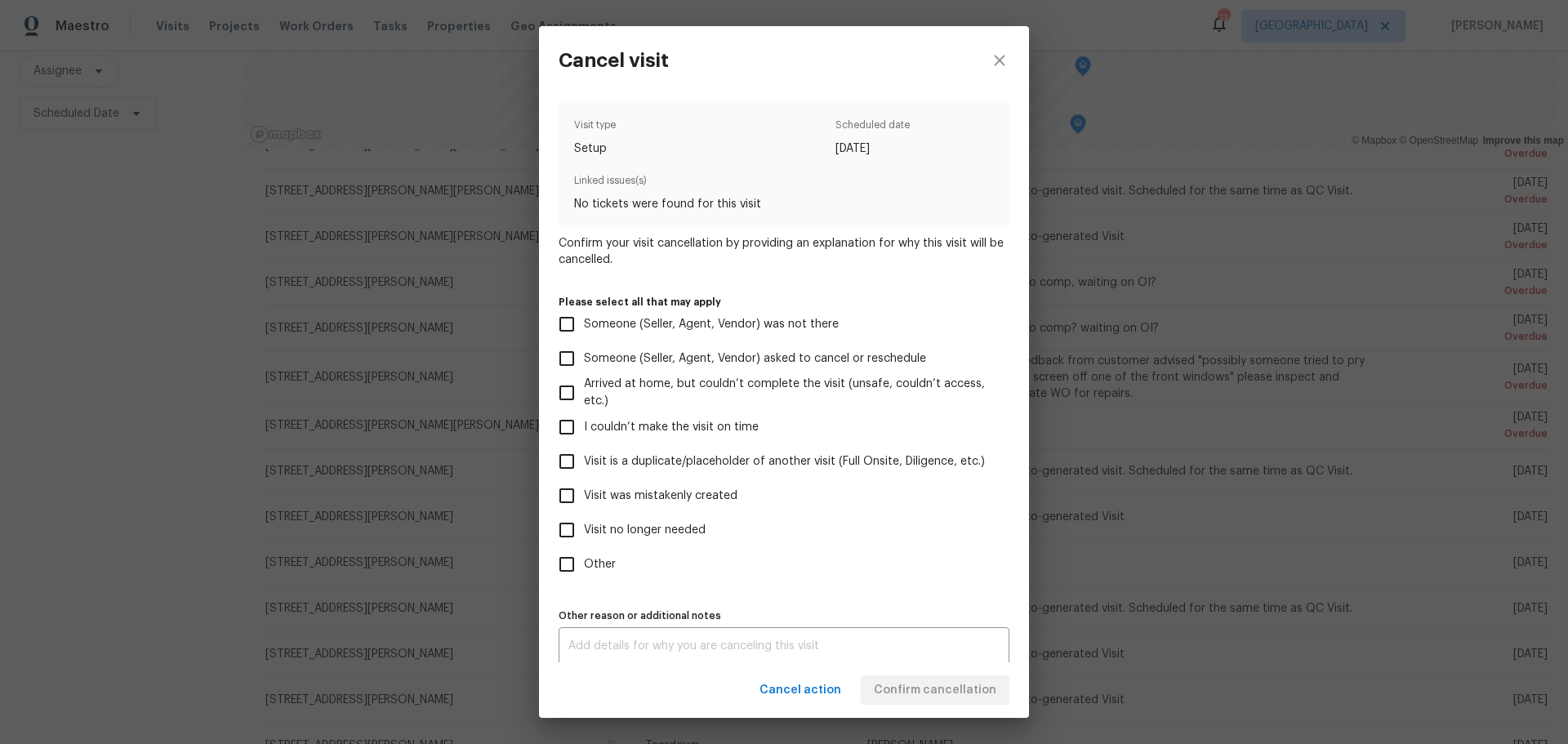
click at [688, 503] on span "Visit was mistakenly created" at bounding box center [660, 496] width 154 height 17
click at [584, 503] on input "Visit was mistakenly created" at bounding box center [567, 496] width 34 height 34
checkbox input "true"
click at [900, 690] on span "Confirm cancellation" at bounding box center [935, 690] width 122 height 20
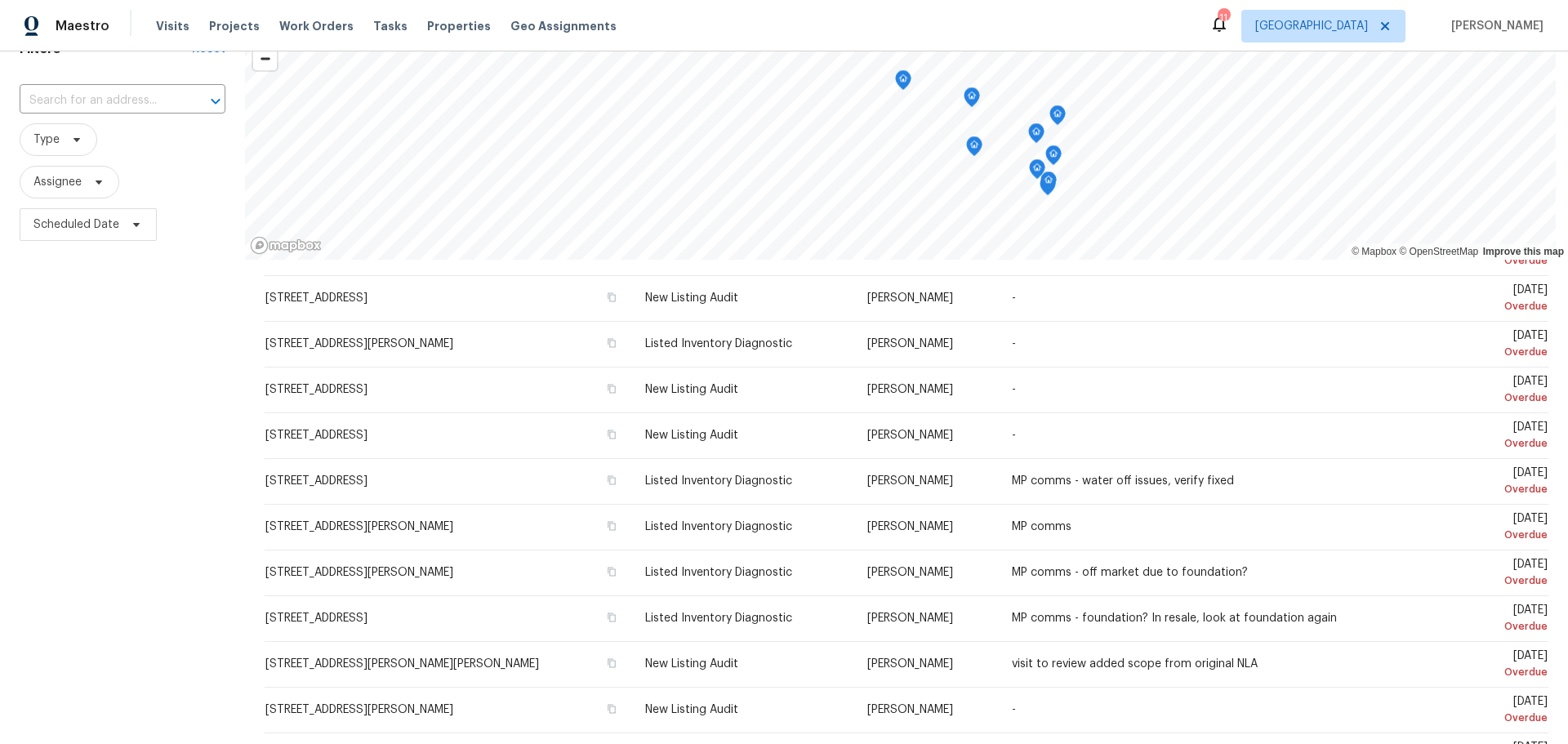
scroll to position [0, 0]
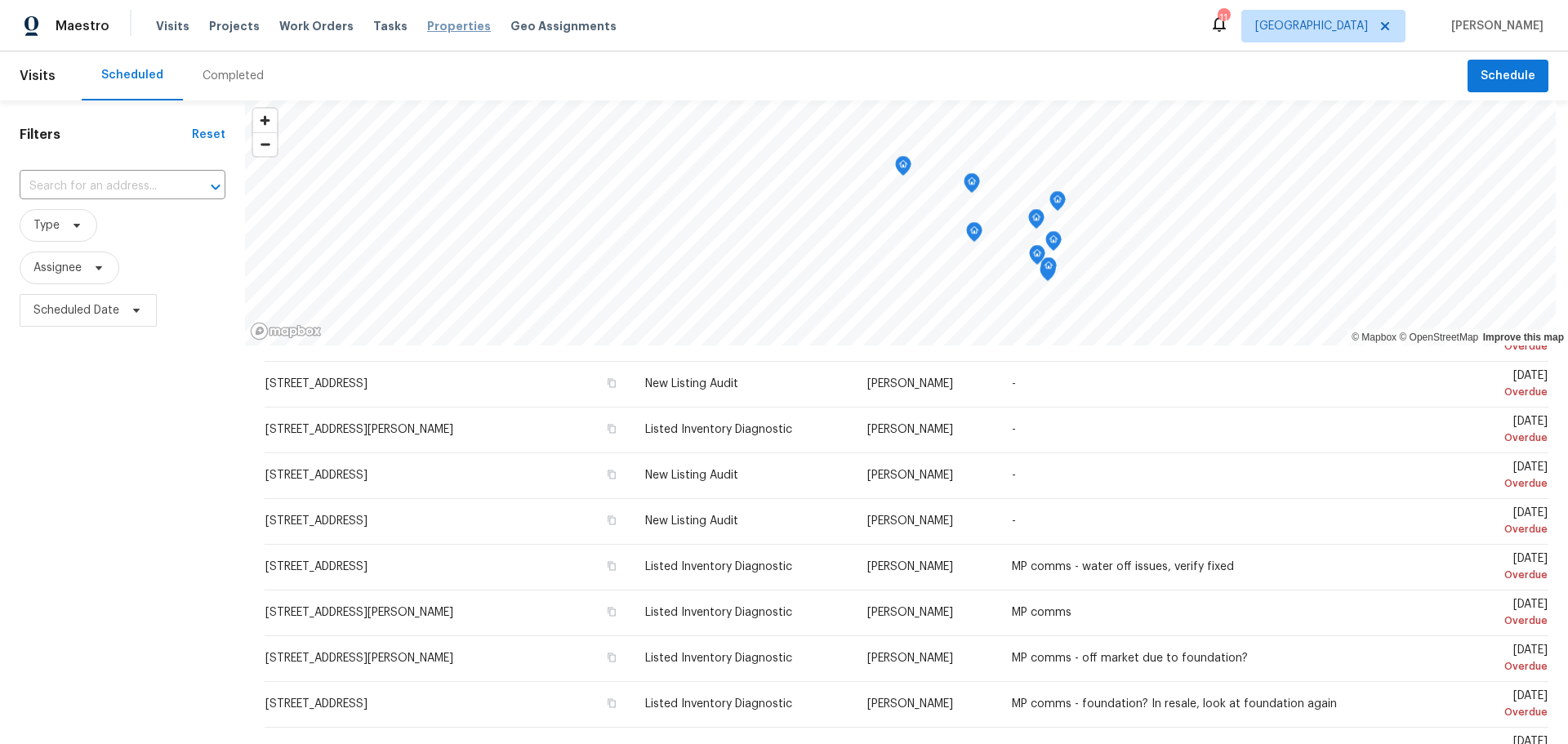
click at [446, 27] on span "Properties" at bounding box center [459, 26] width 64 height 16
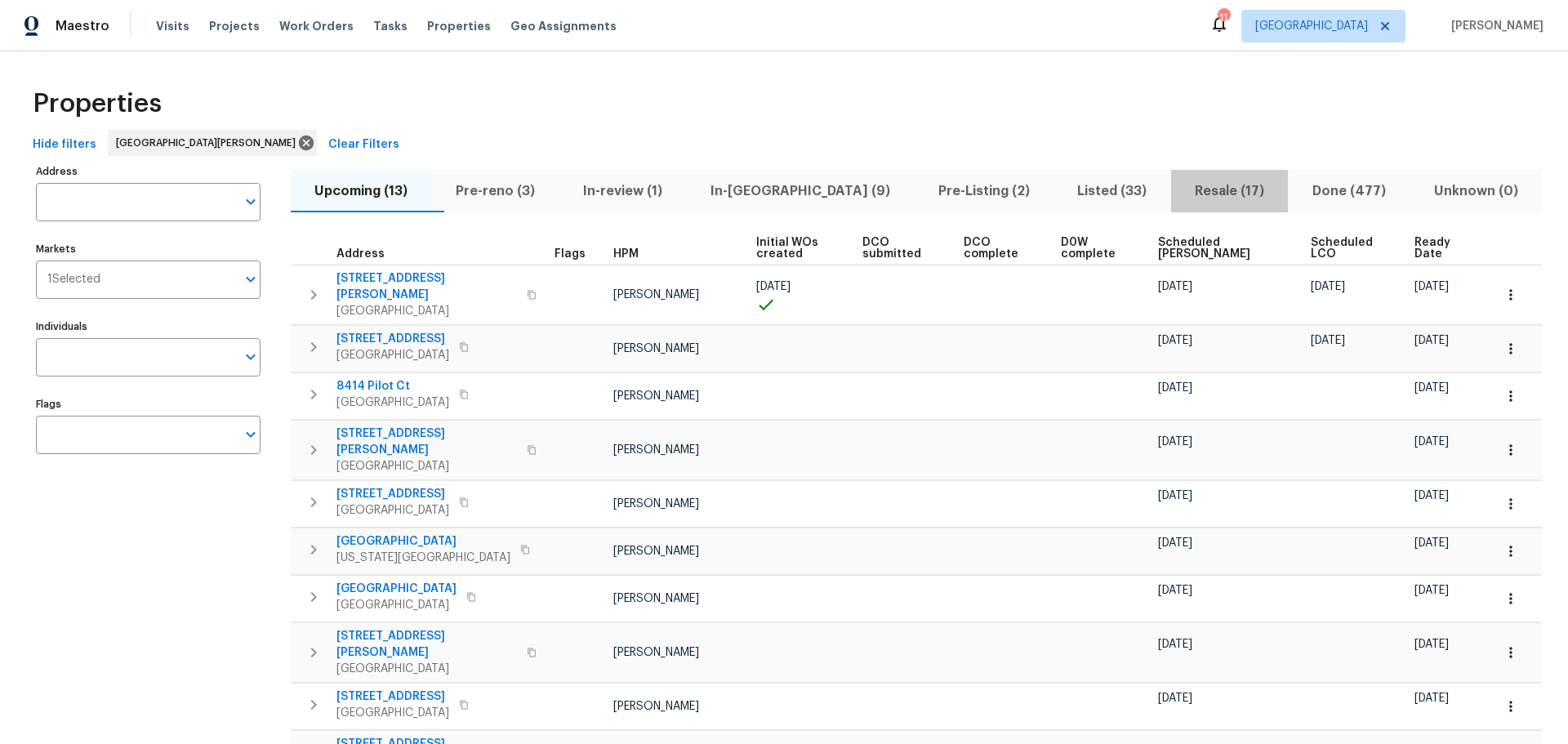
click at [1181, 189] on span "Resale (17)" at bounding box center [1230, 191] width 98 height 23
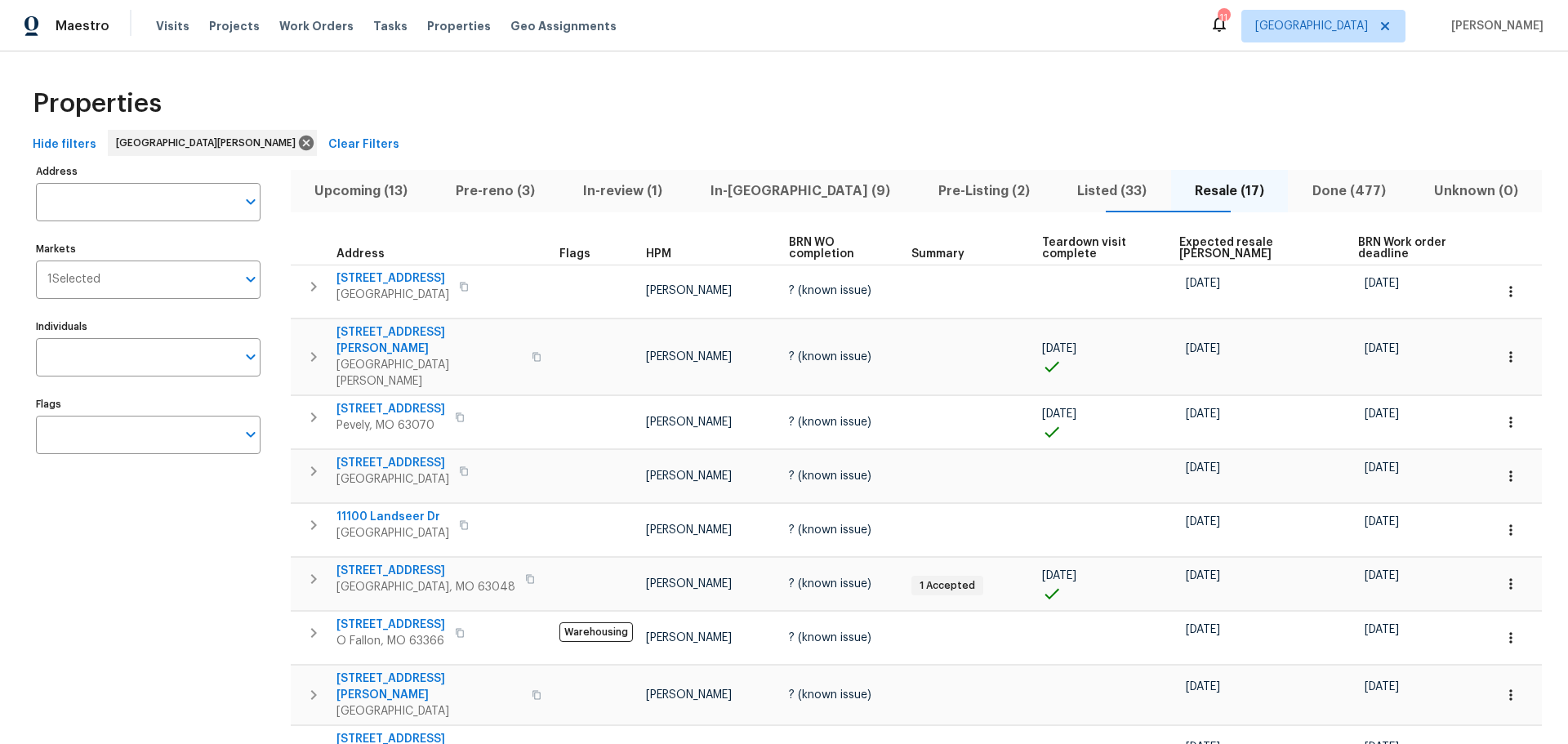
click at [1083, 187] on span "Listed (33)" at bounding box center [1112, 191] width 98 height 23
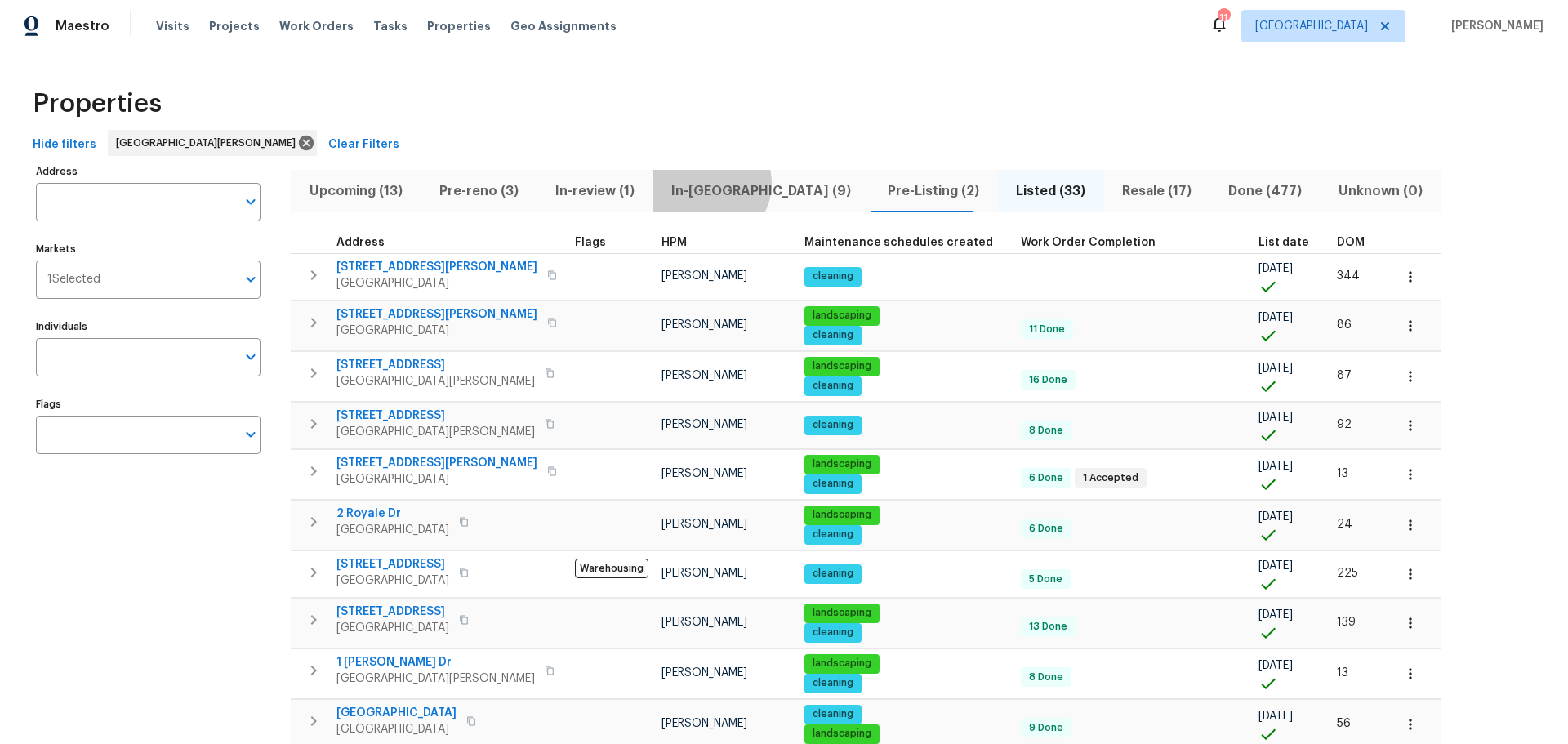
click at [723, 183] on span "In-[GEOGRAPHIC_DATA] (9)" at bounding box center [761, 191] width 197 height 23
